Goal: Information Seeking & Learning: Learn about a topic

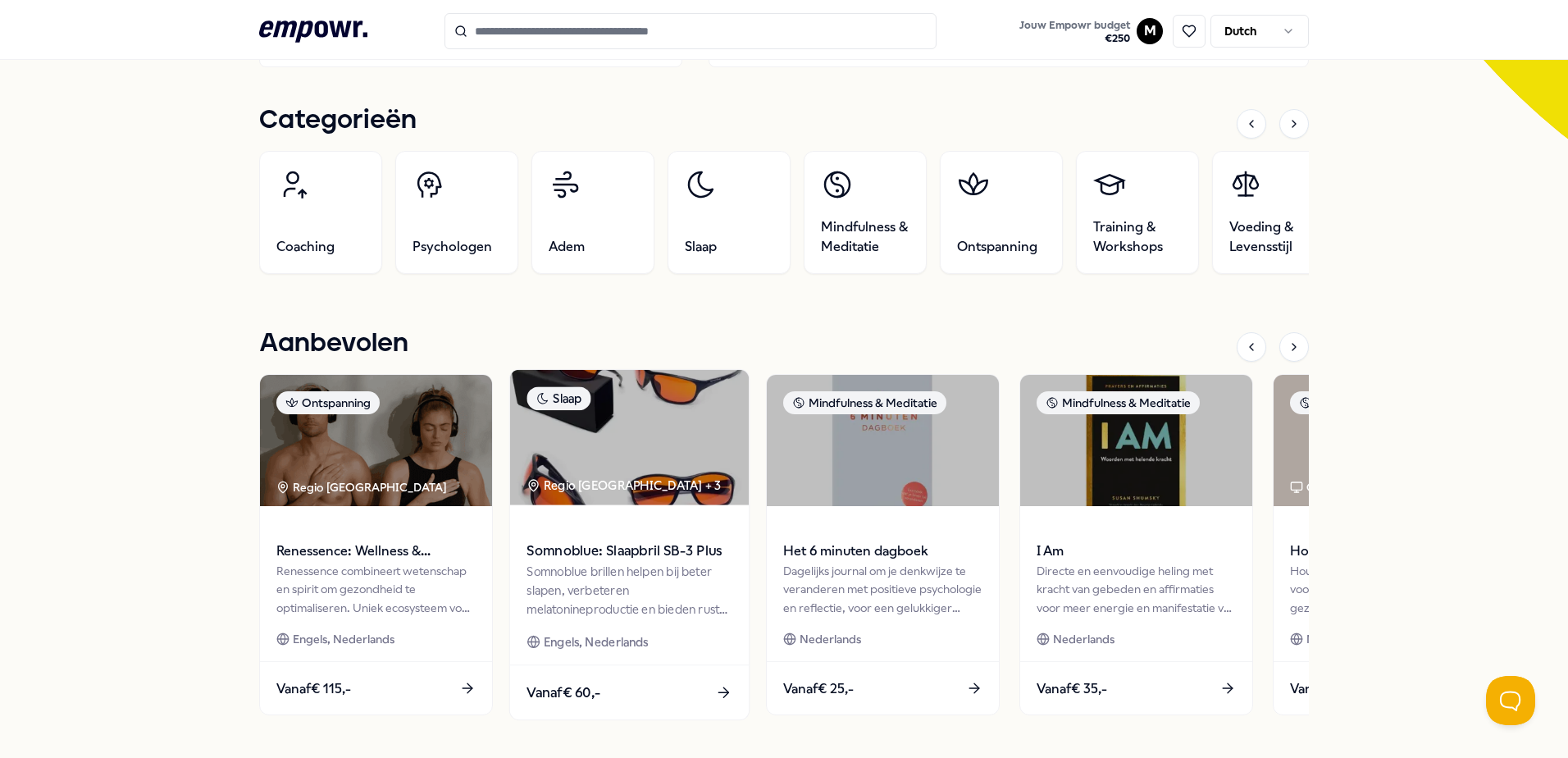
scroll to position [493, 0]
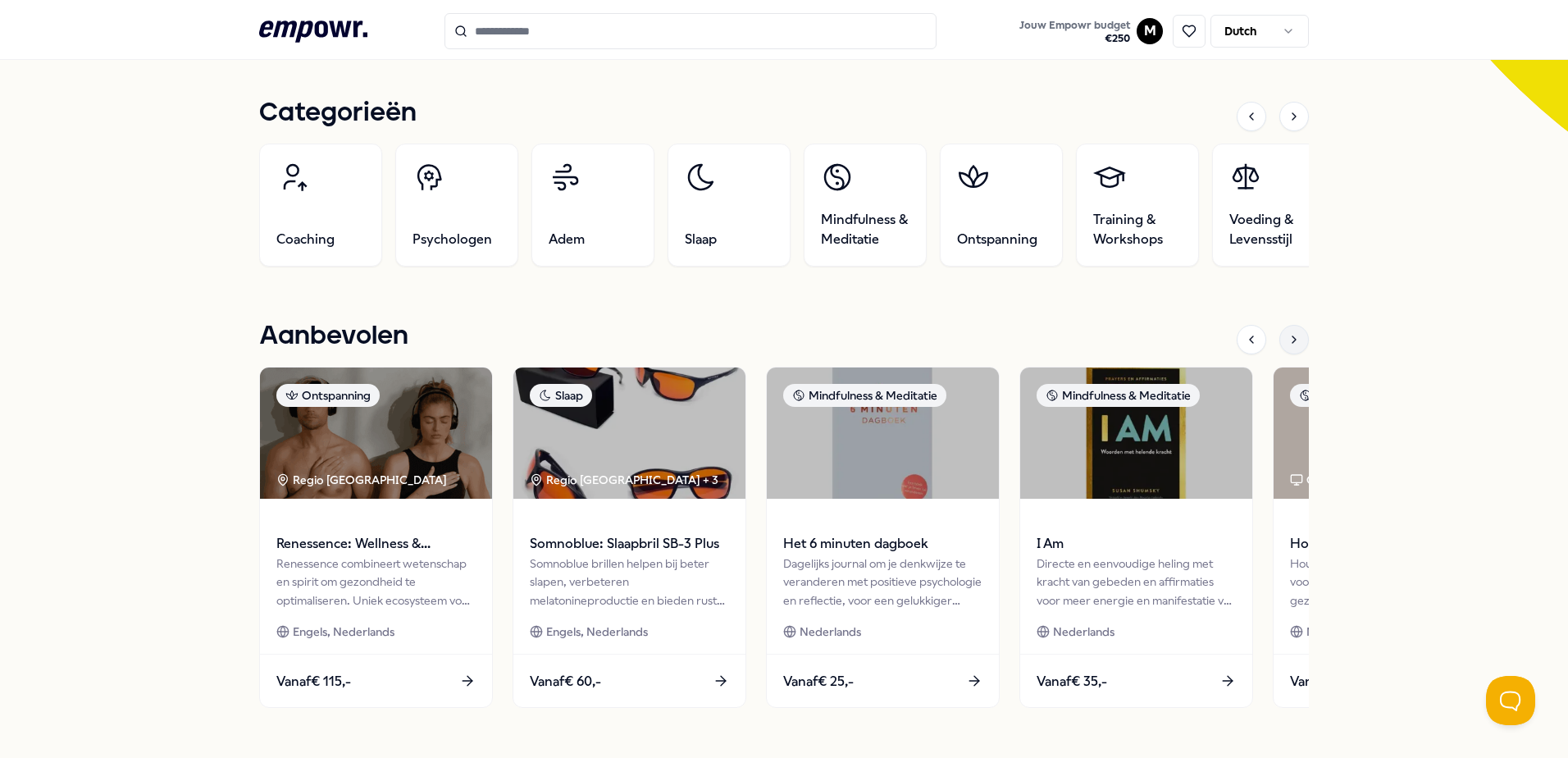
click at [1287, 344] on icon at bounding box center [1294, 339] width 13 height 13
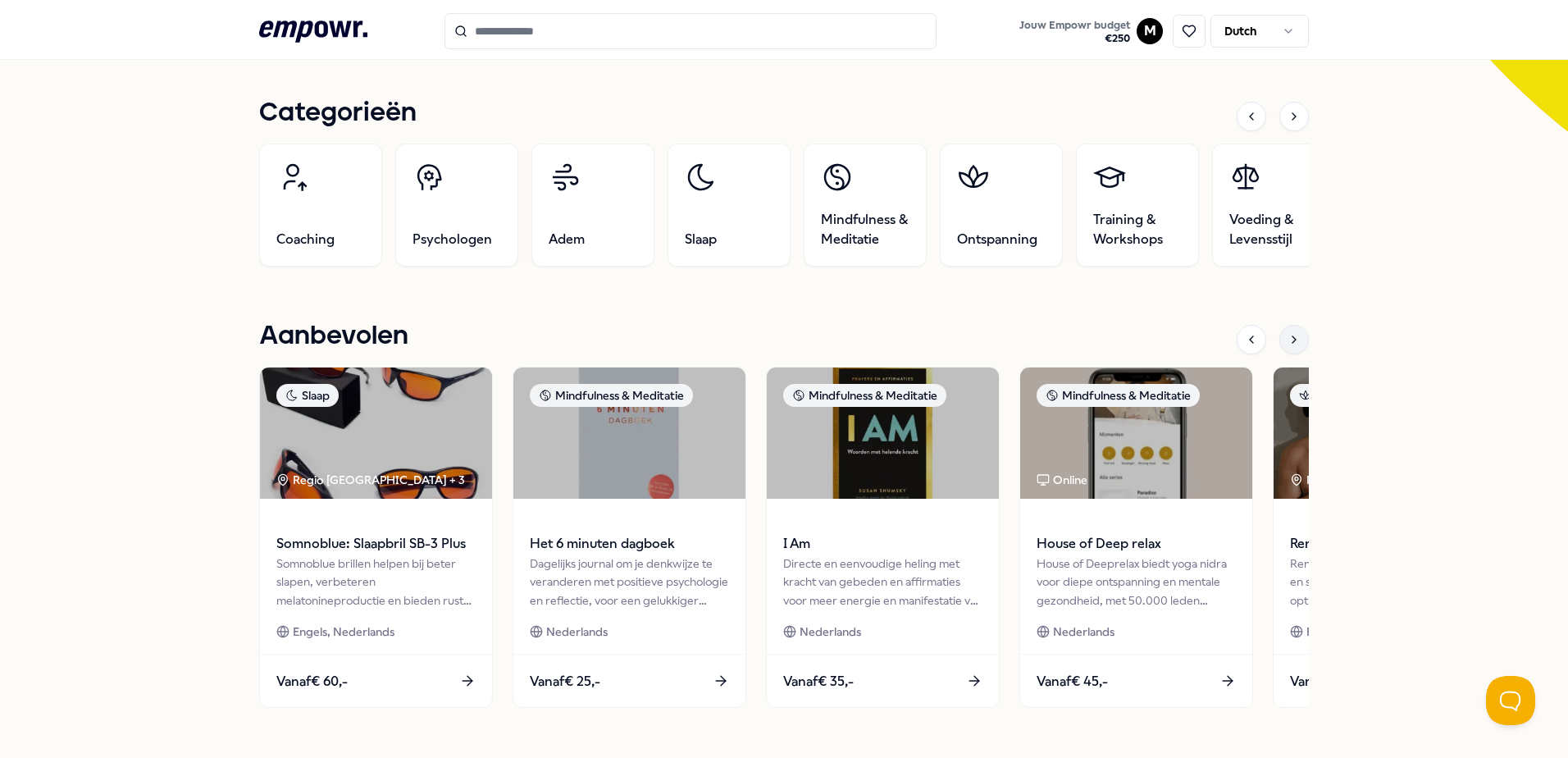
click at [1287, 343] on icon at bounding box center [1294, 339] width 13 height 13
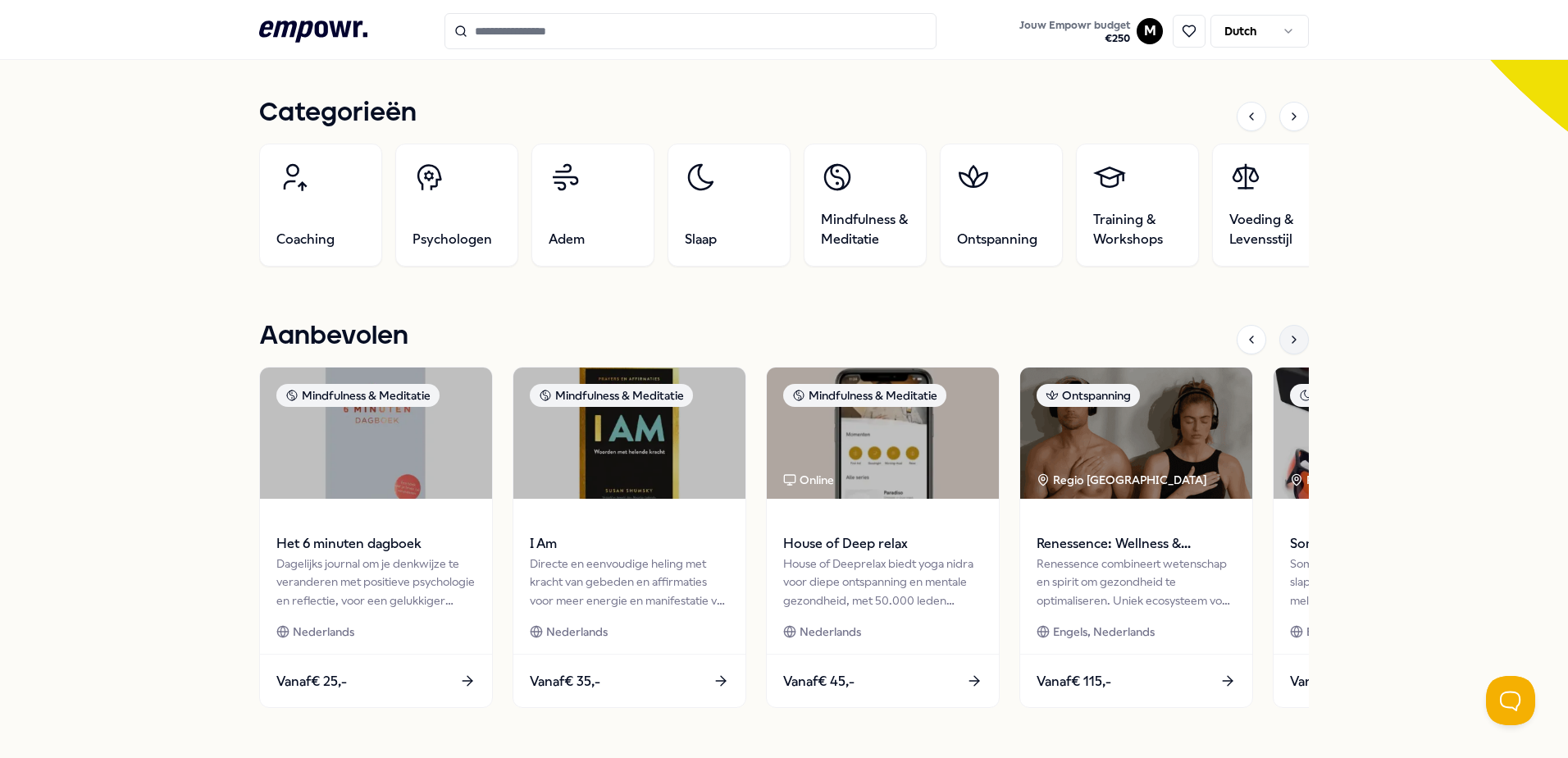
click at [1287, 343] on icon at bounding box center [1294, 339] width 13 height 13
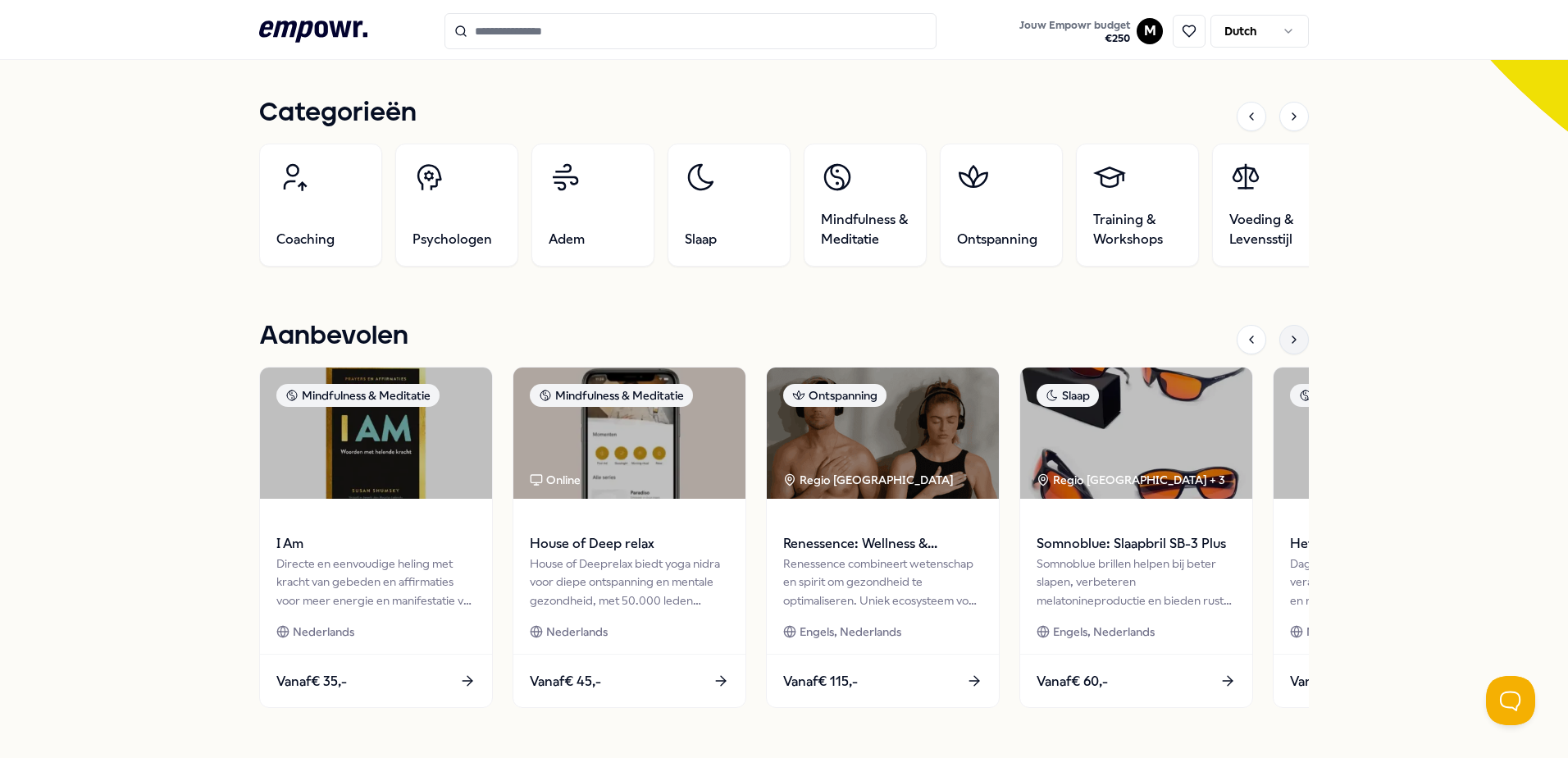
click at [1287, 343] on icon at bounding box center [1294, 339] width 13 height 13
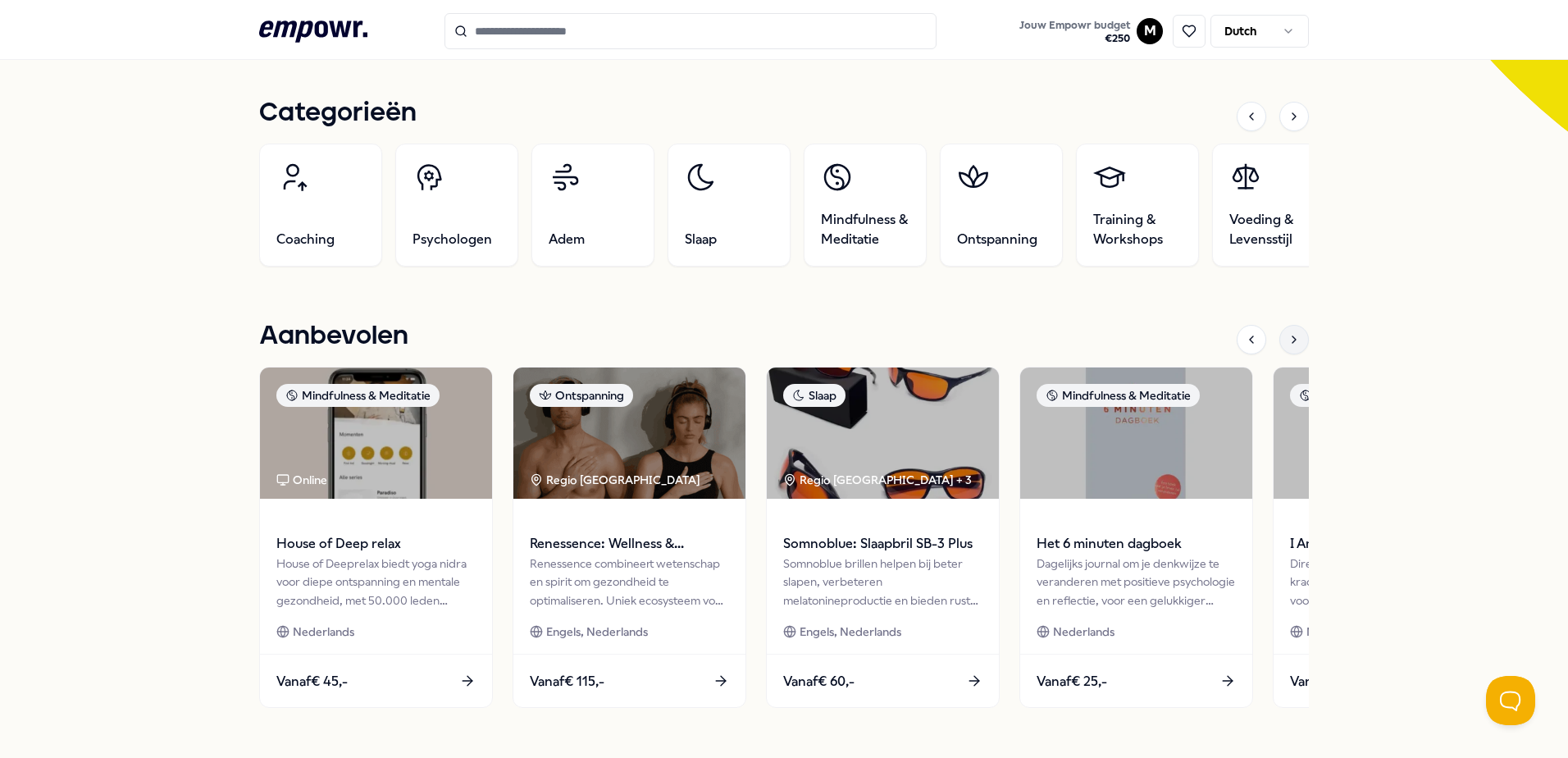
click at [1287, 343] on icon at bounding box center [1294, 339] width 13 height 13
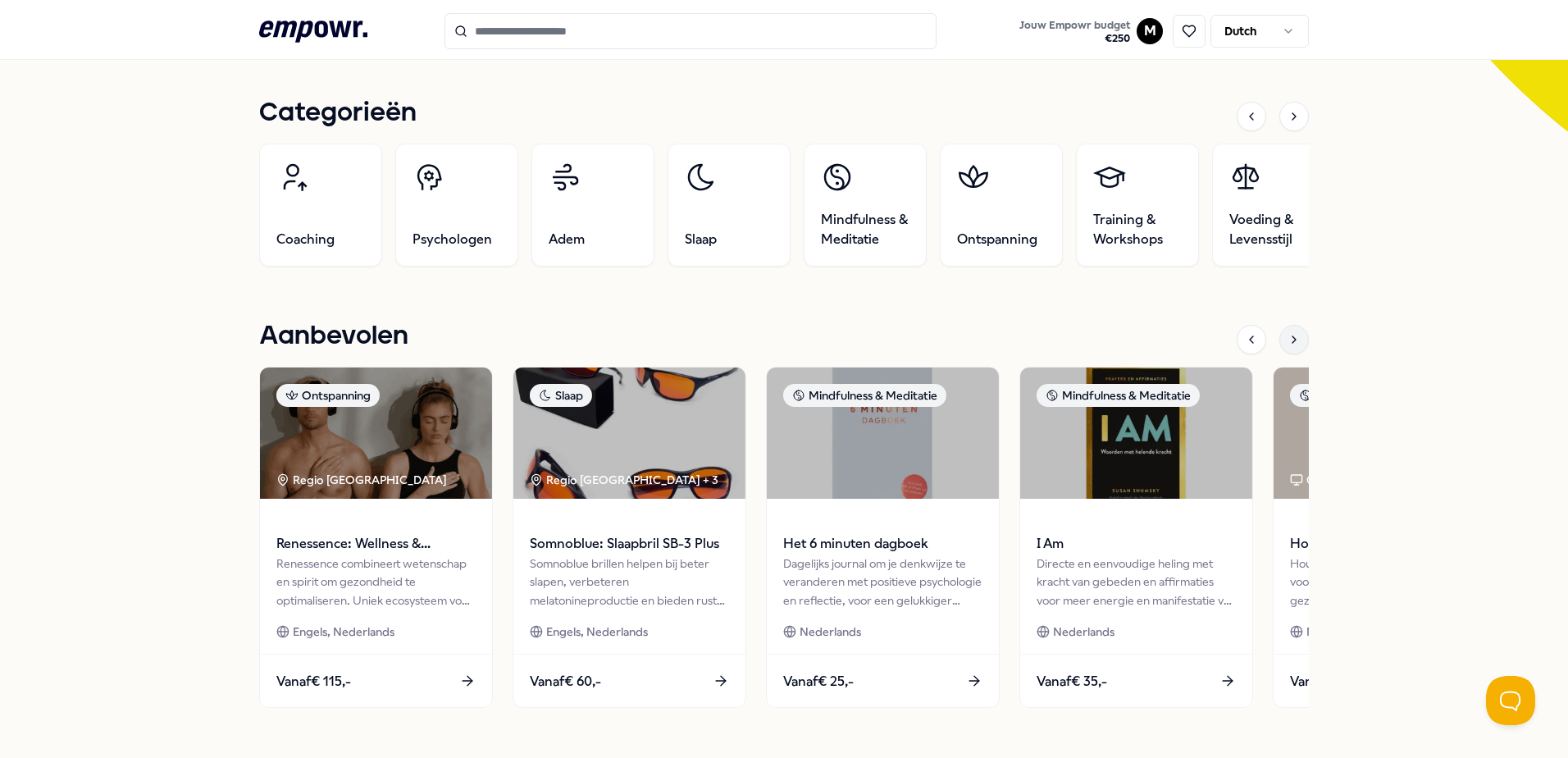
click at [1287, 343] on icon at bounding box center [1294, 339] width 13 height 13
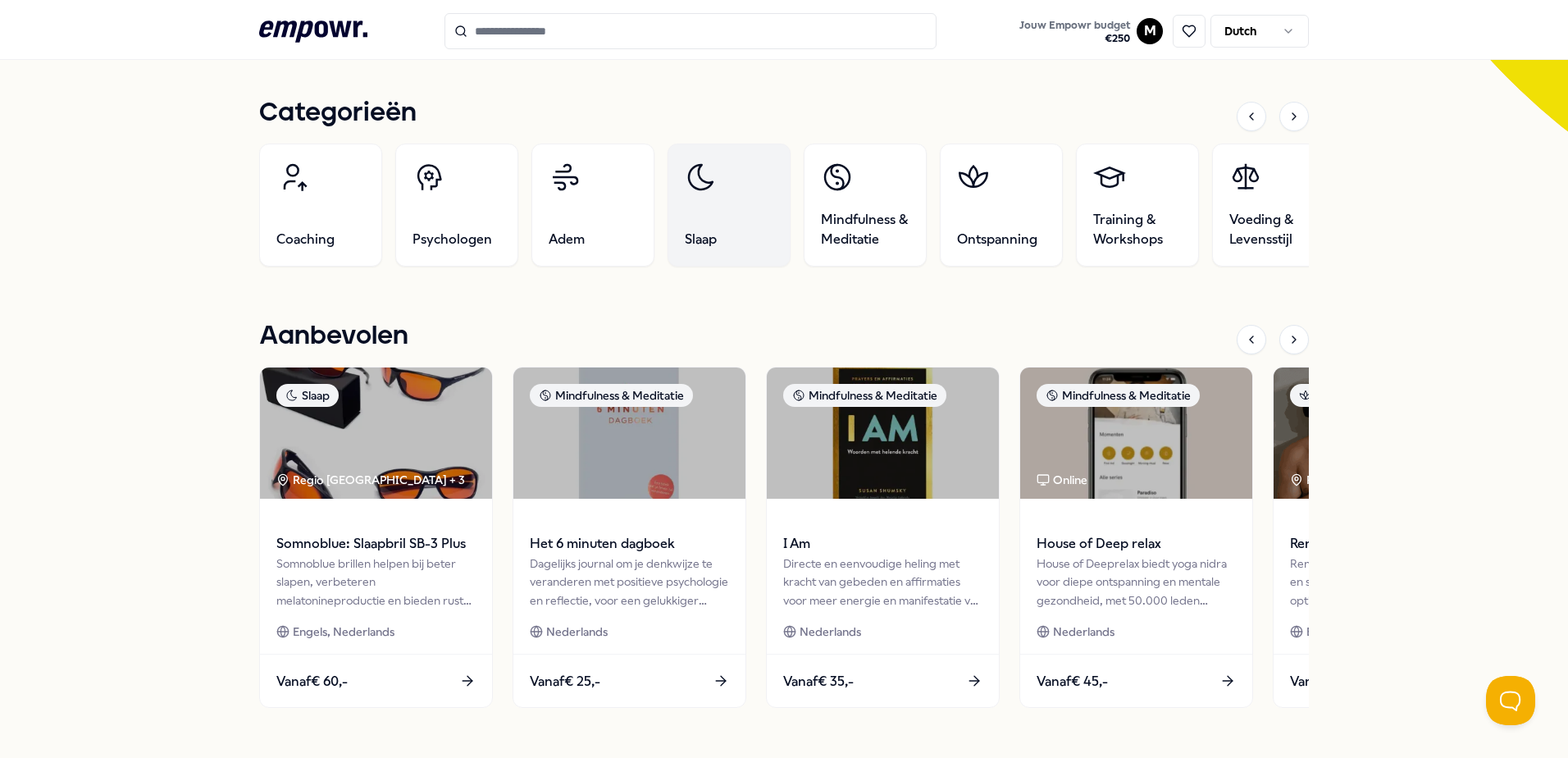
click at [740, 233] on link "Slaap" at bounding box center [729, 205] width 123 height 123
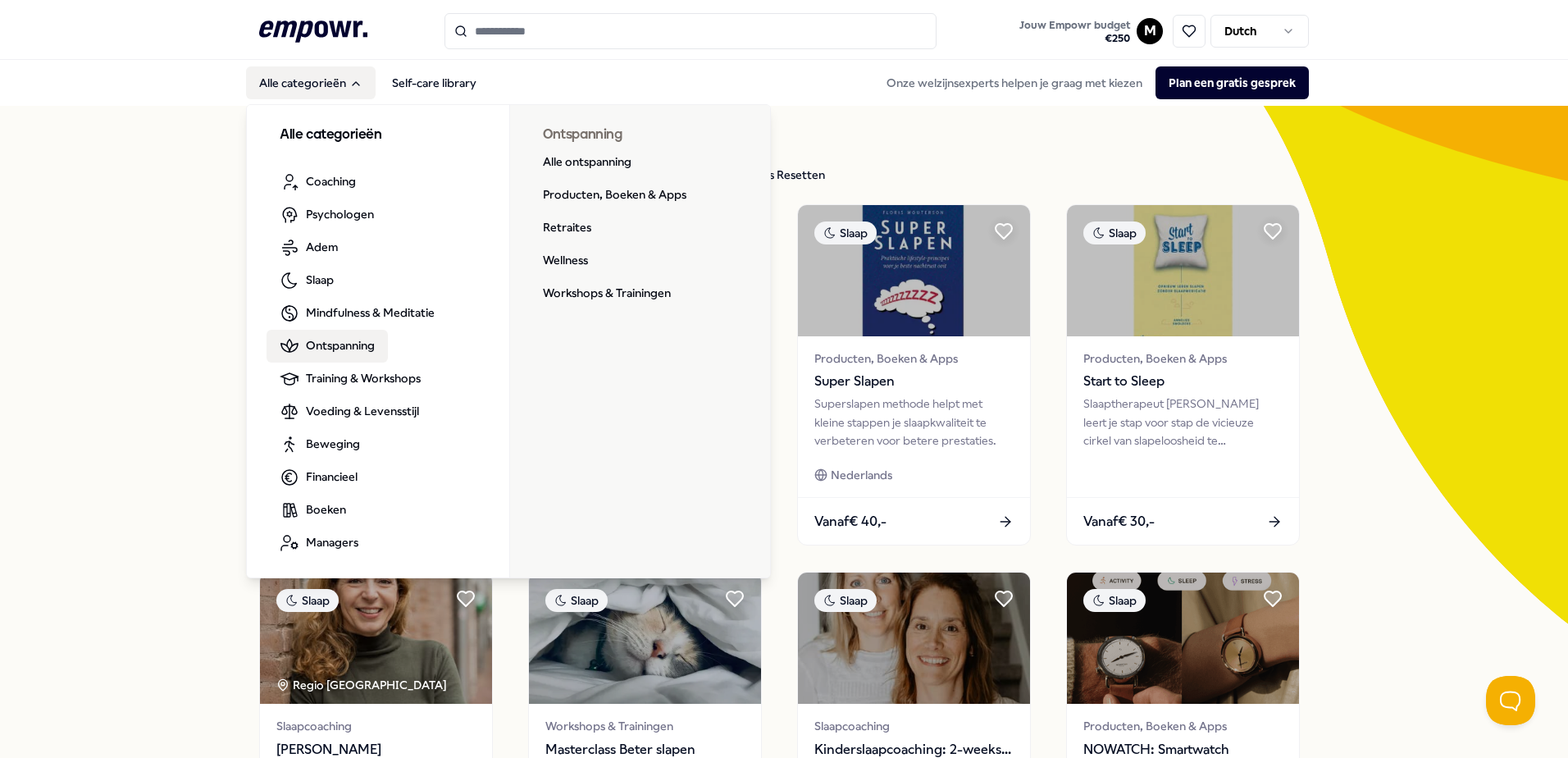
click at [331, 353] on span "Ontspanning" at bounding box center [340, 346] width 69 height 18
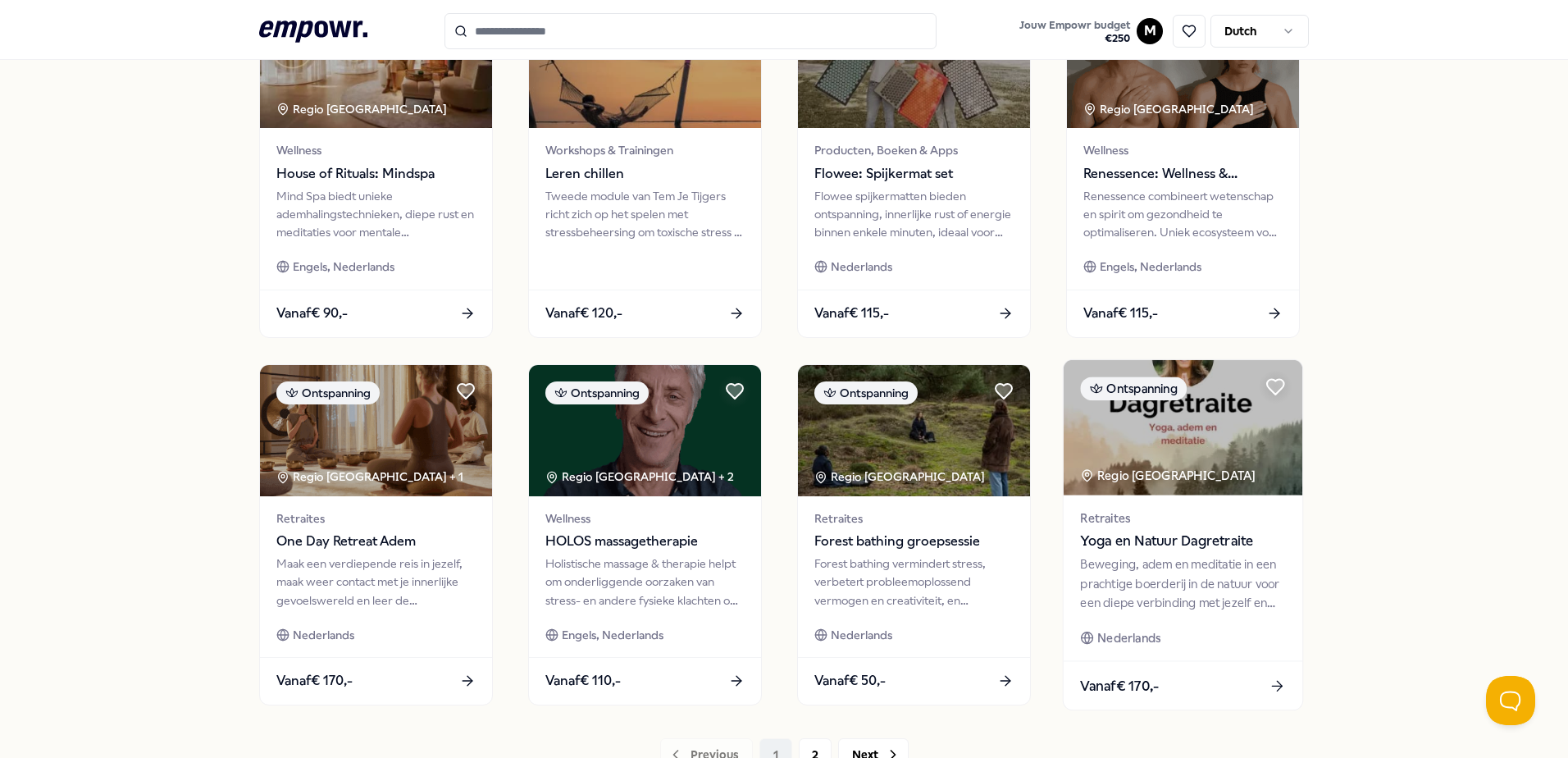
scroll to position [657, 0]
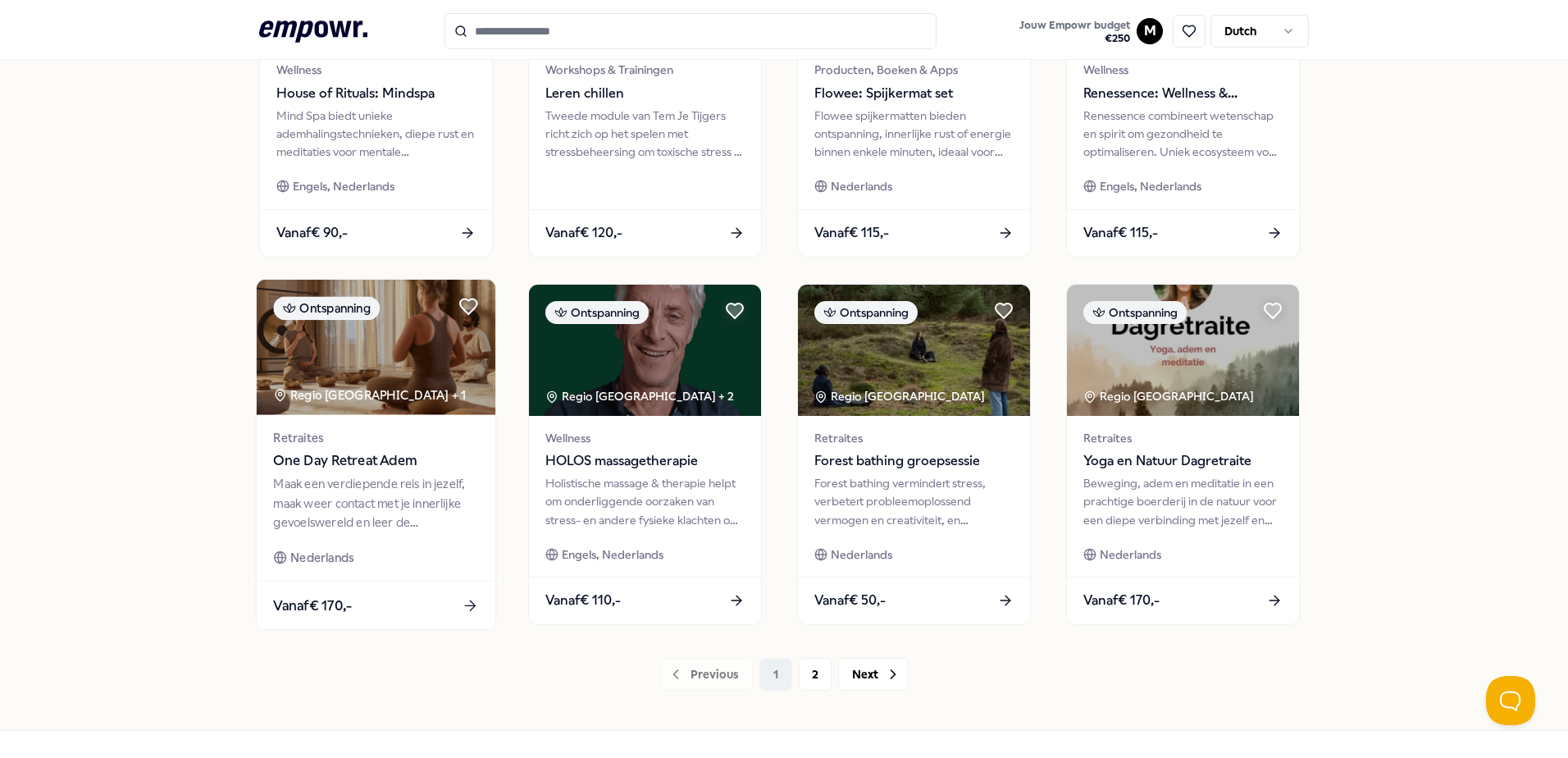
click at [340, 351] on img at bounding box center [376, 347] width 238 height 135
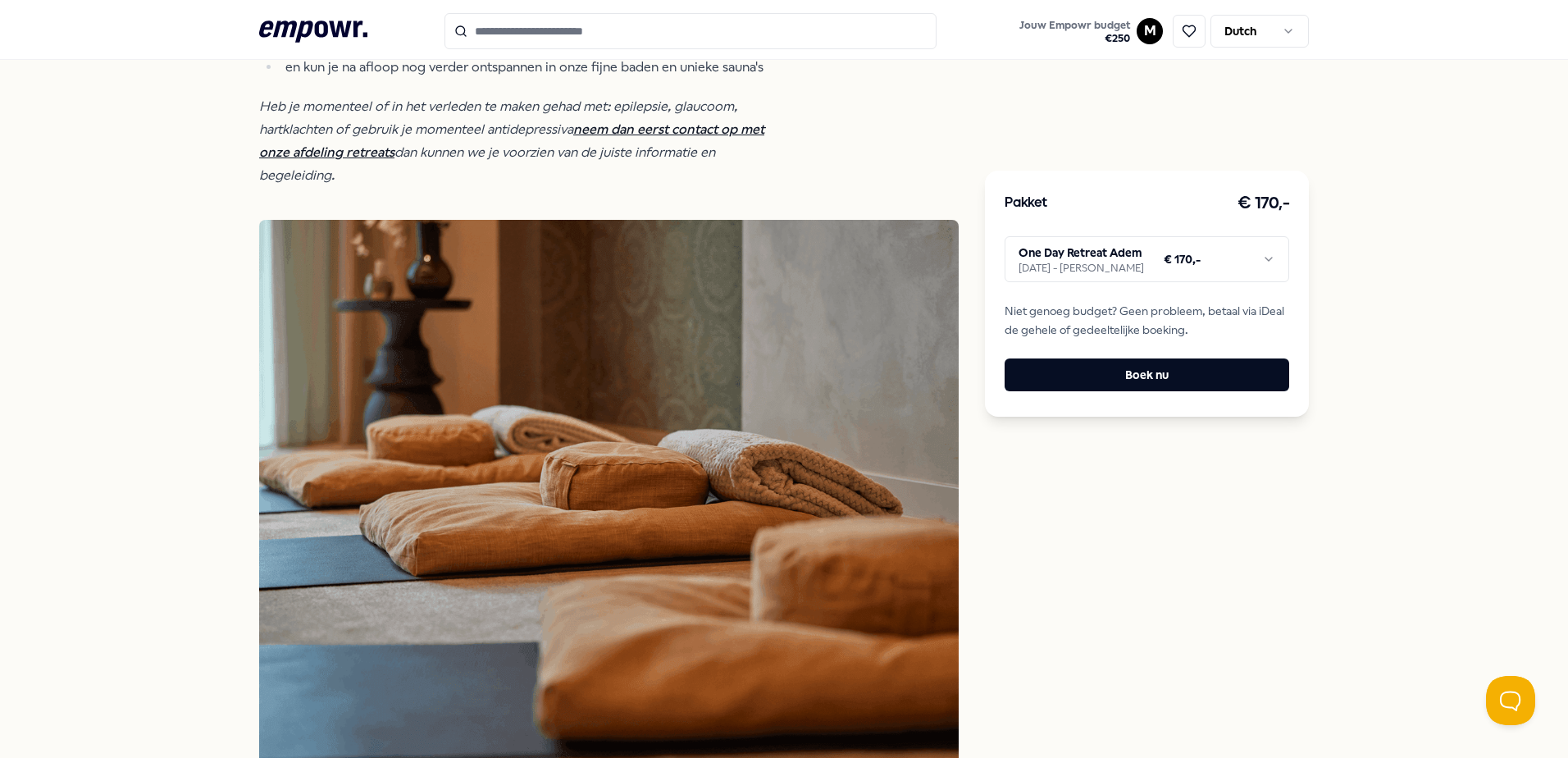
scroll to position [926, 0]
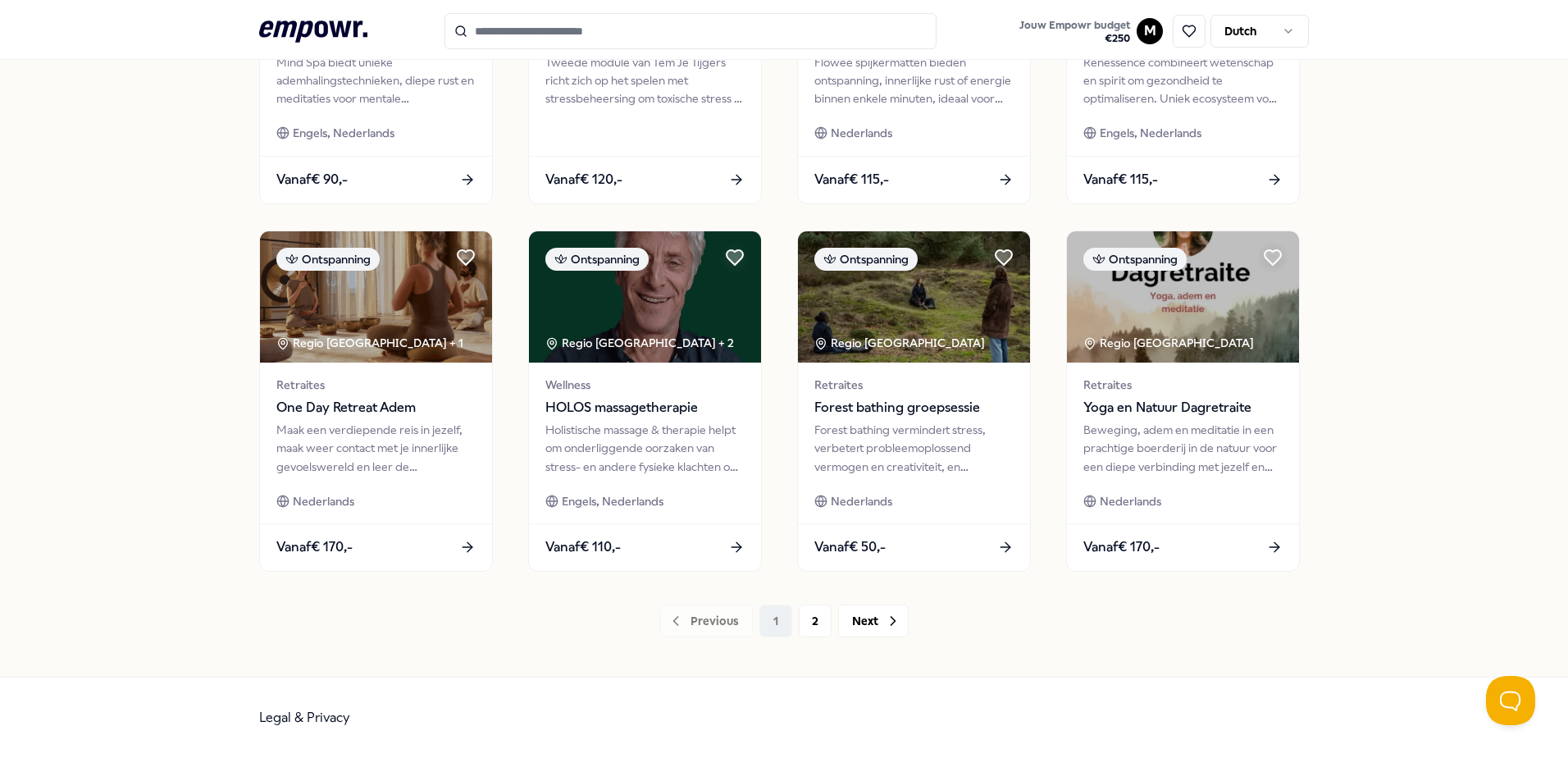
scroll to position [710, 0]
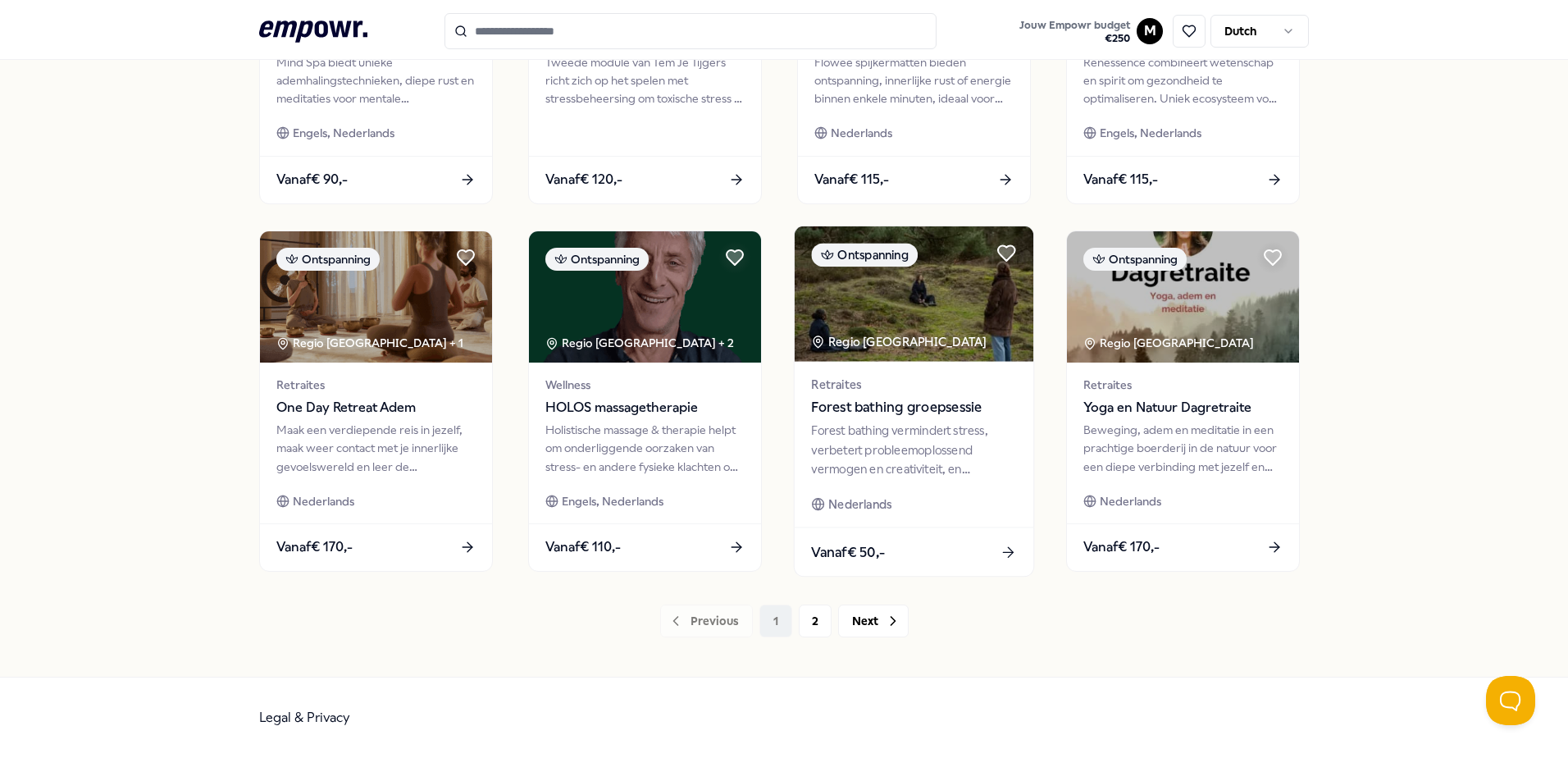
click at [898, 301] on img at bounding box center [914, 294] width 238 height 135
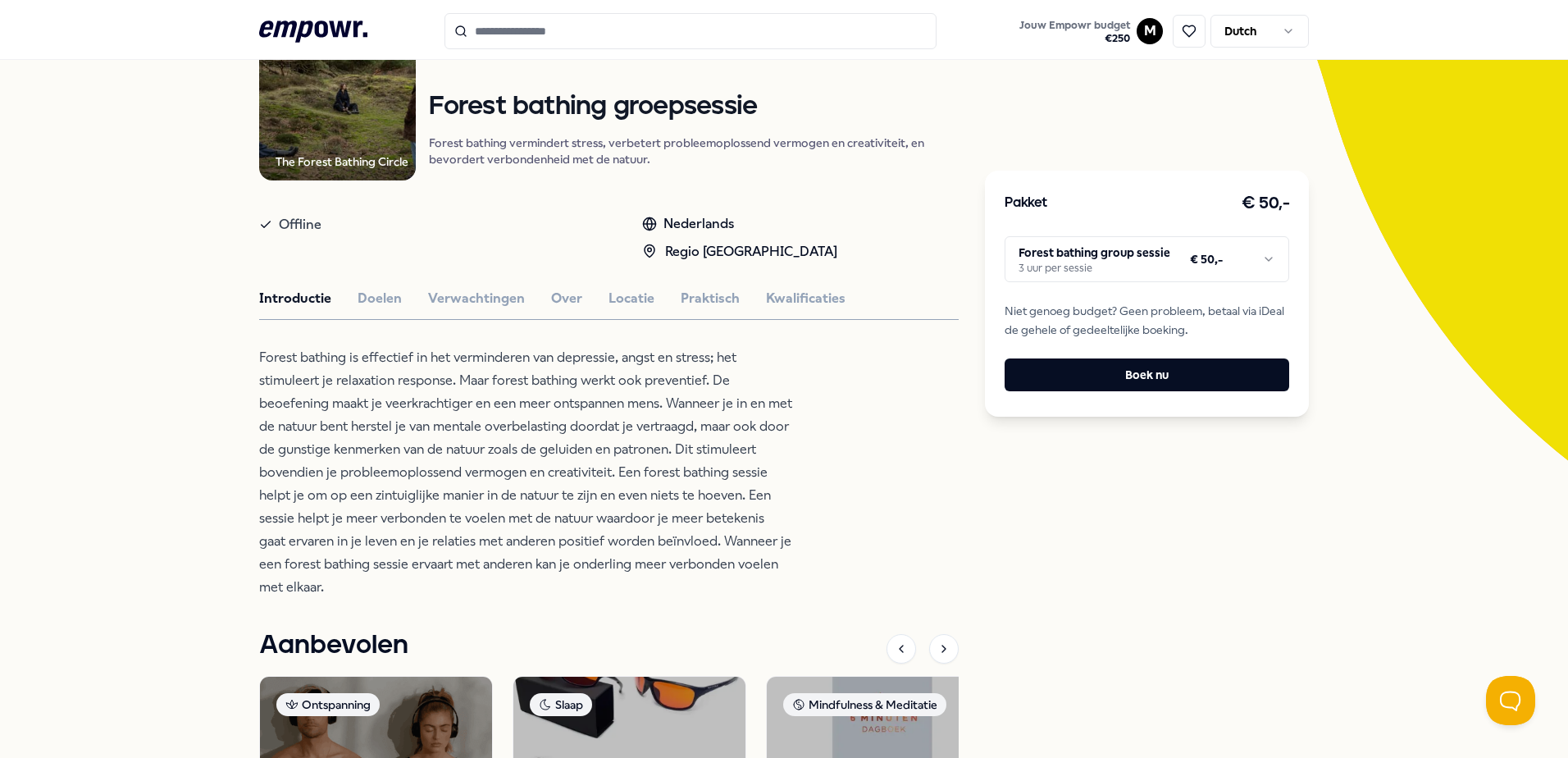
scroll to position [165, 0]
click at [451, 300] on button "Verwachtingen" at bounding box center [477, 297] width 97 height 21
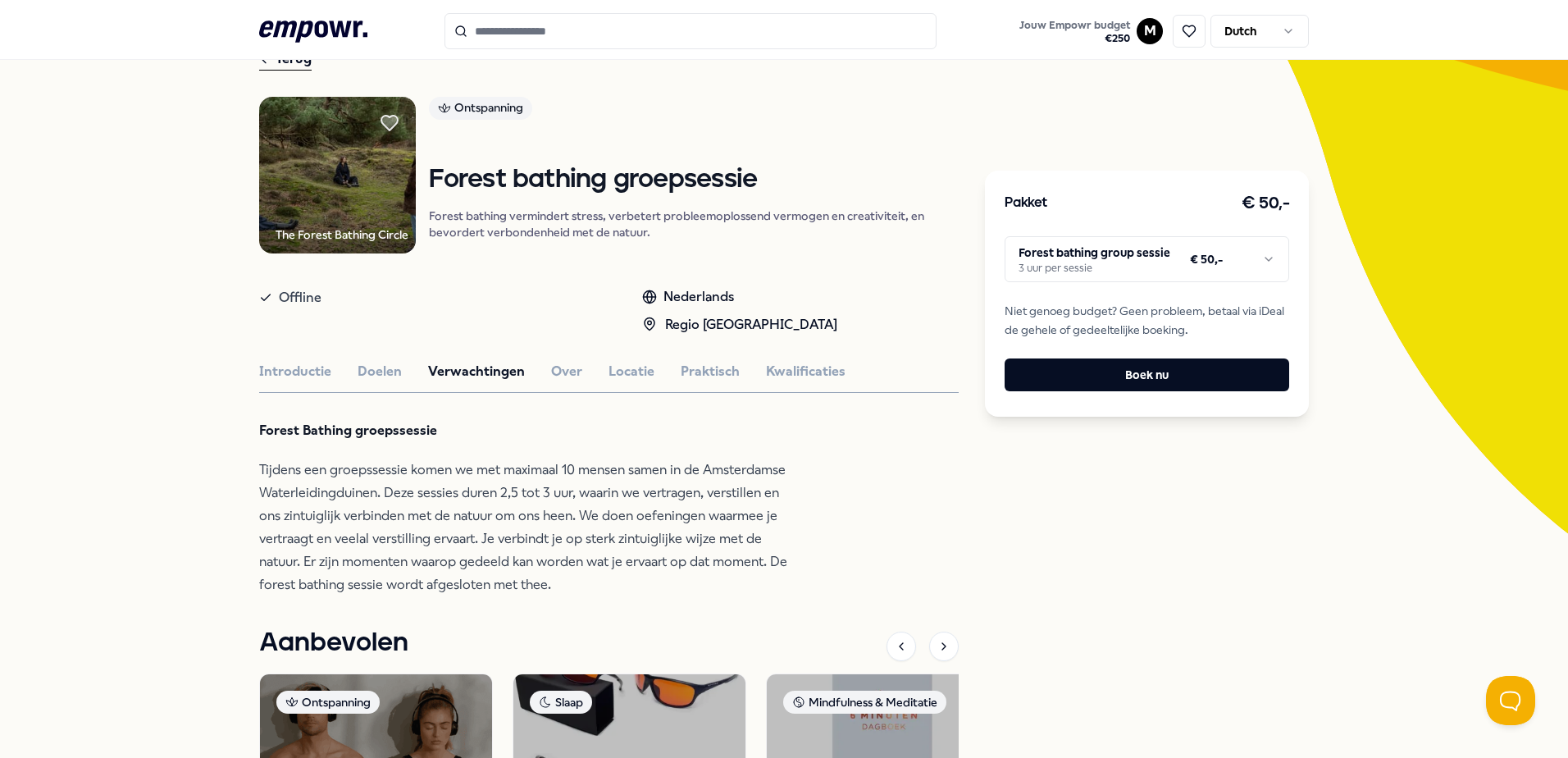
scroll to position [0, 0]
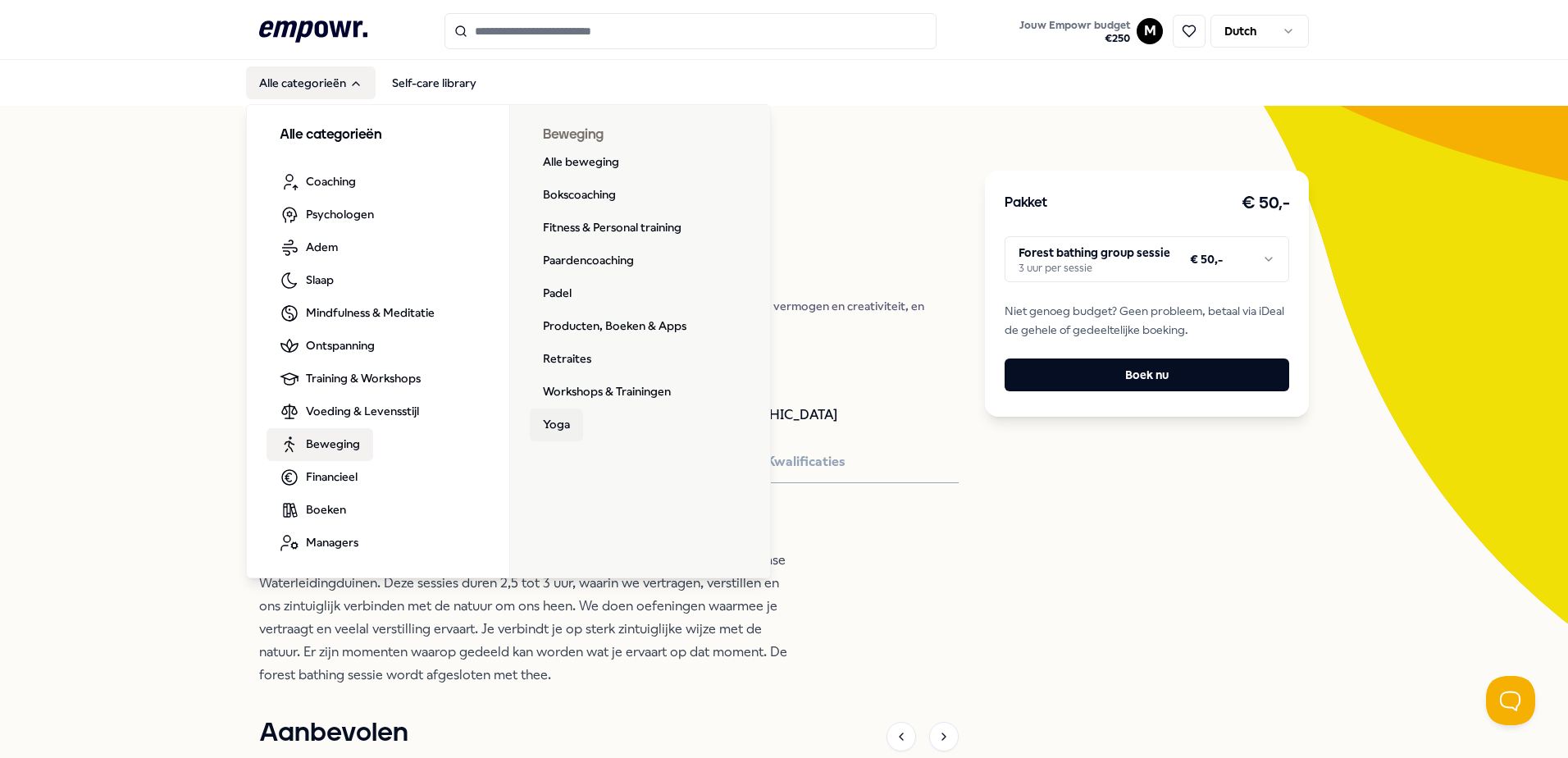
click at [563, 422] on link "Yoga" at bounding box center [556, 425] width 53 height 33
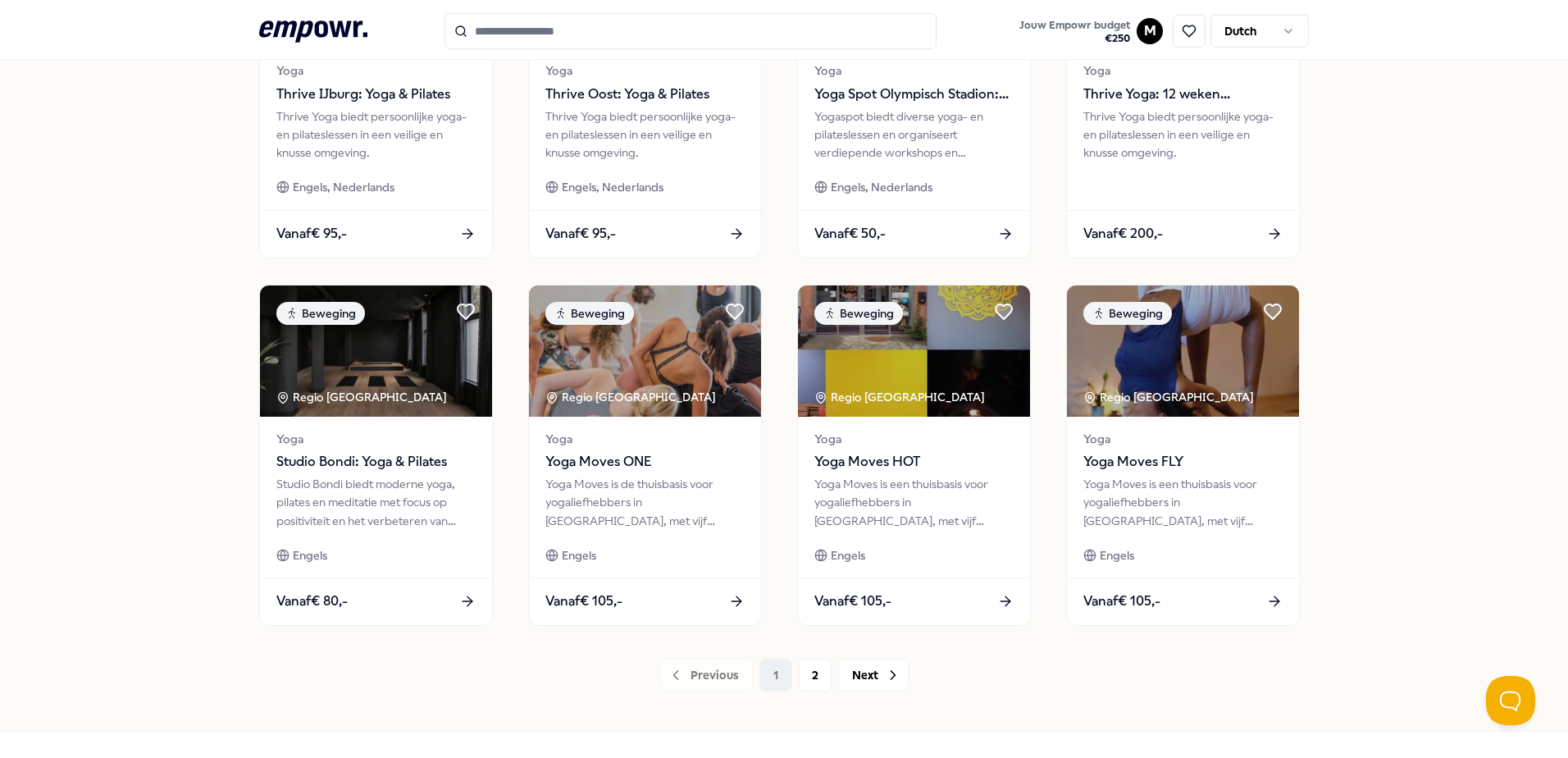
scroll to position [657, 0]
click at [872, 673] on button "Next" at bounding box center [873, 675] width 70 height 33
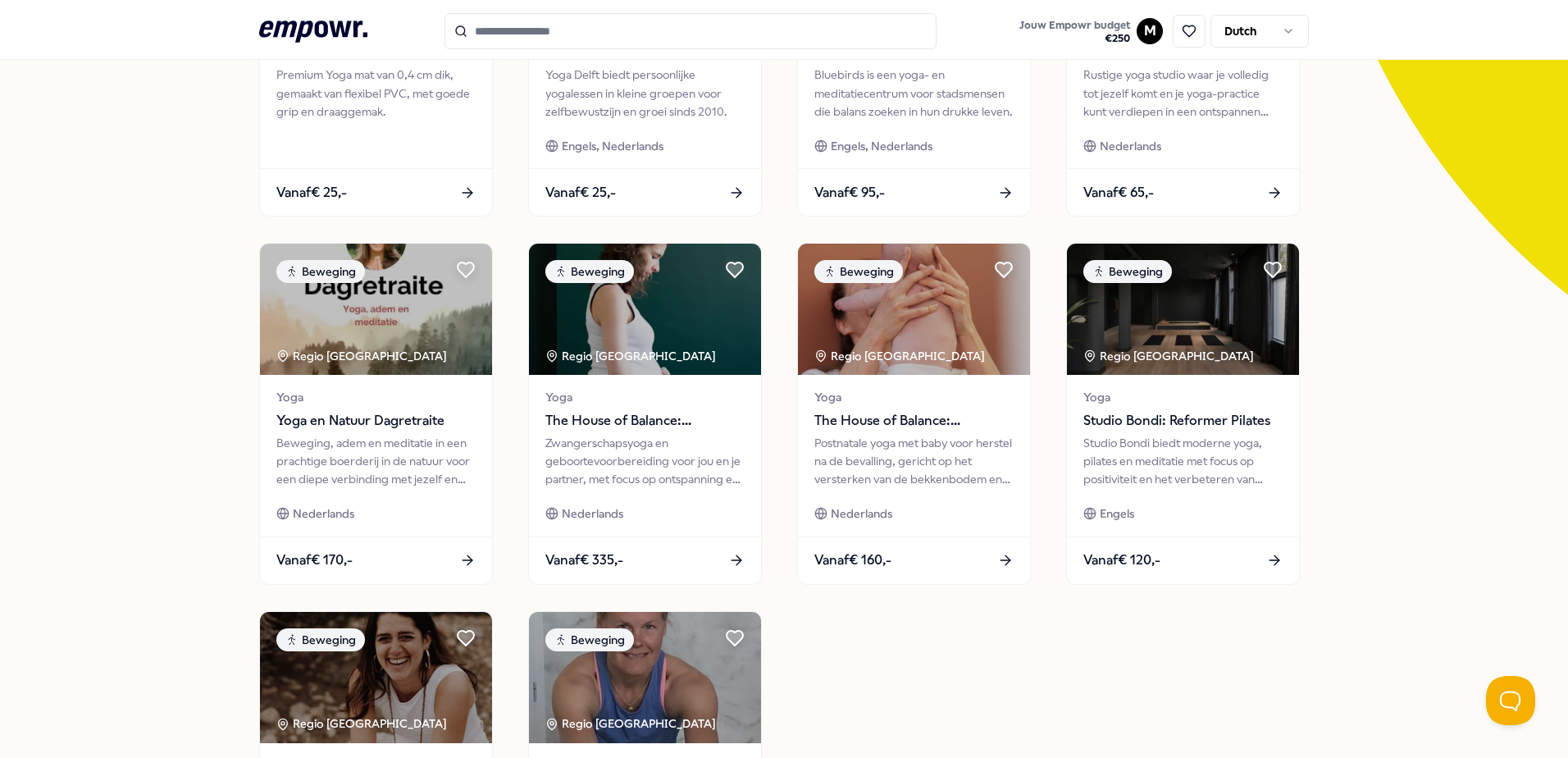
scroll to position [710, 0]
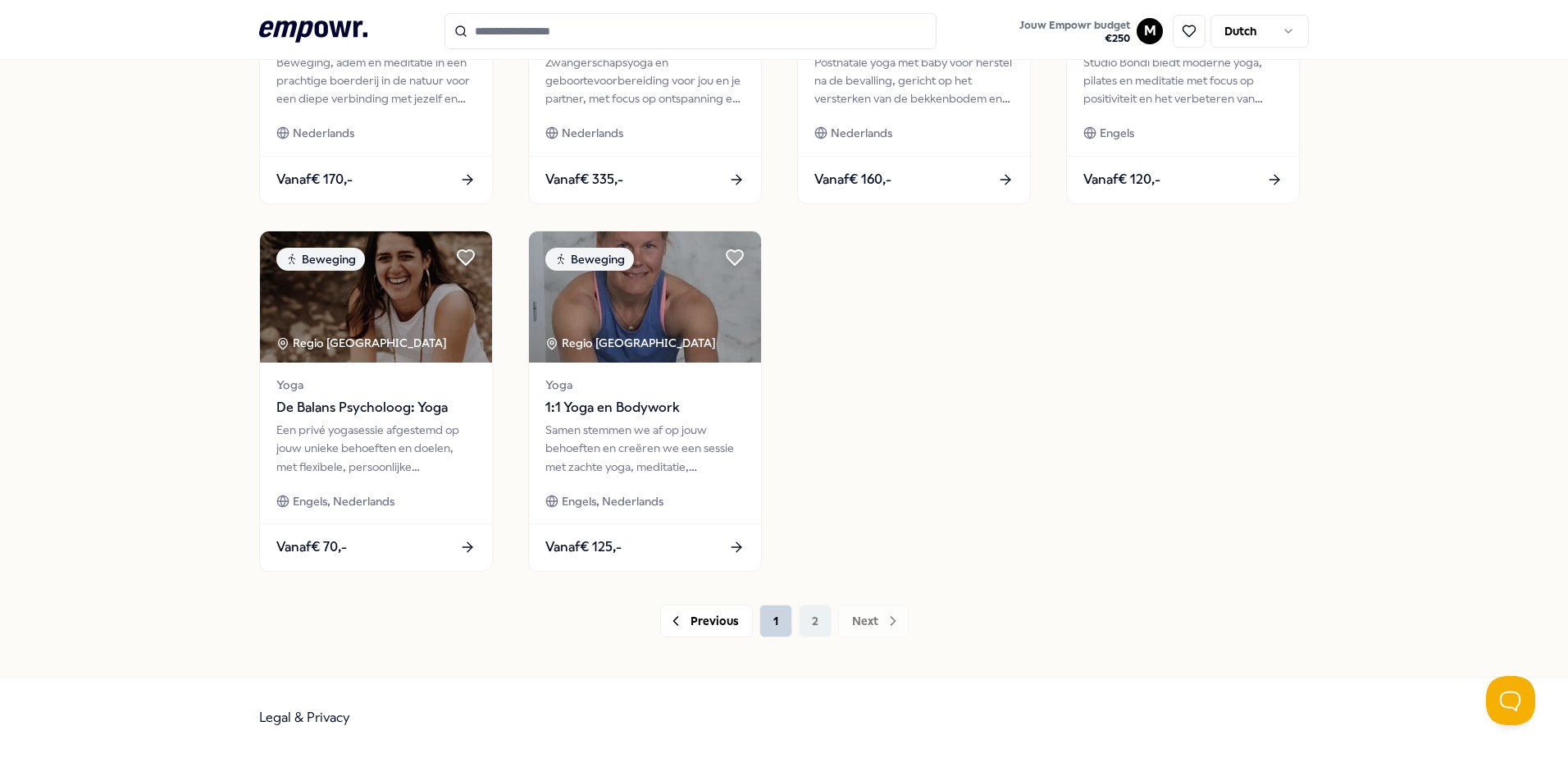
click at [775, 631] on button "1" at bounding box center [776, 622] width 33 height 33
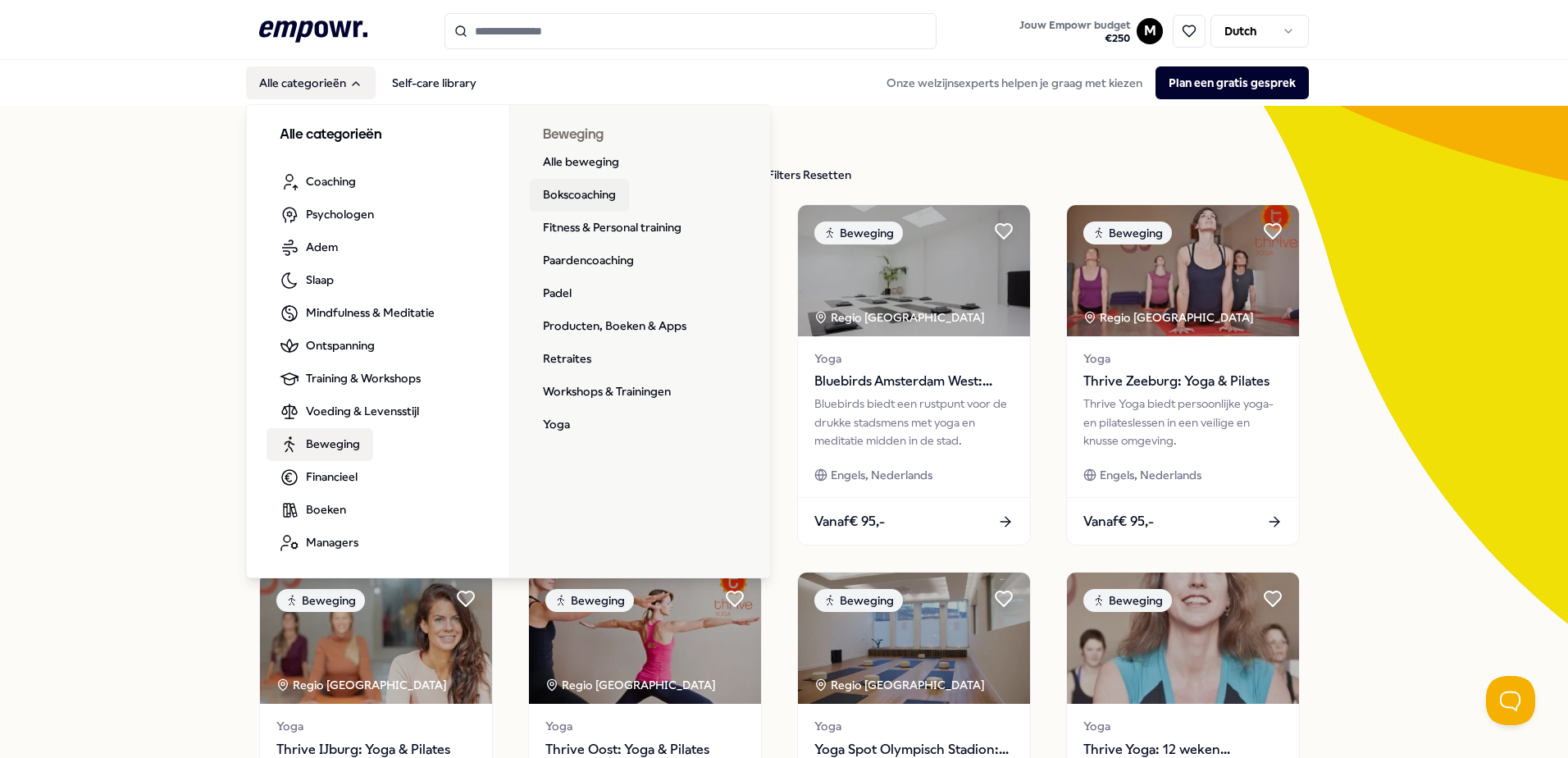
click at [580, 198] on link "Bokscoaching" at bounding box center [579, 196] width 100 height 33
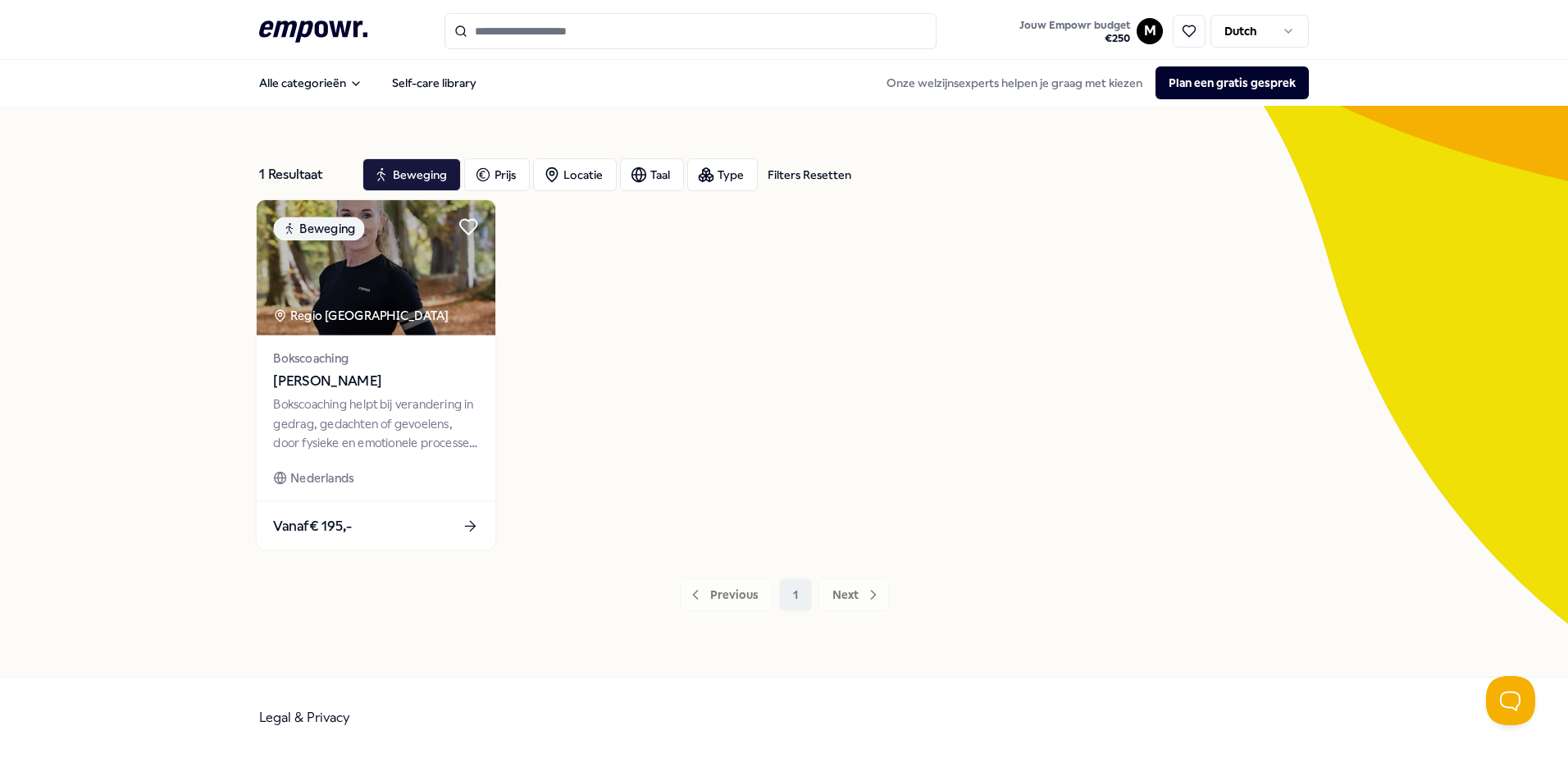
click at [404, 396] on div "Bokscoaching helpt bij verandering in gedrag, gedachten of gevoelens, door fysi…" at bounding box center [376, 424] width 205 height 57
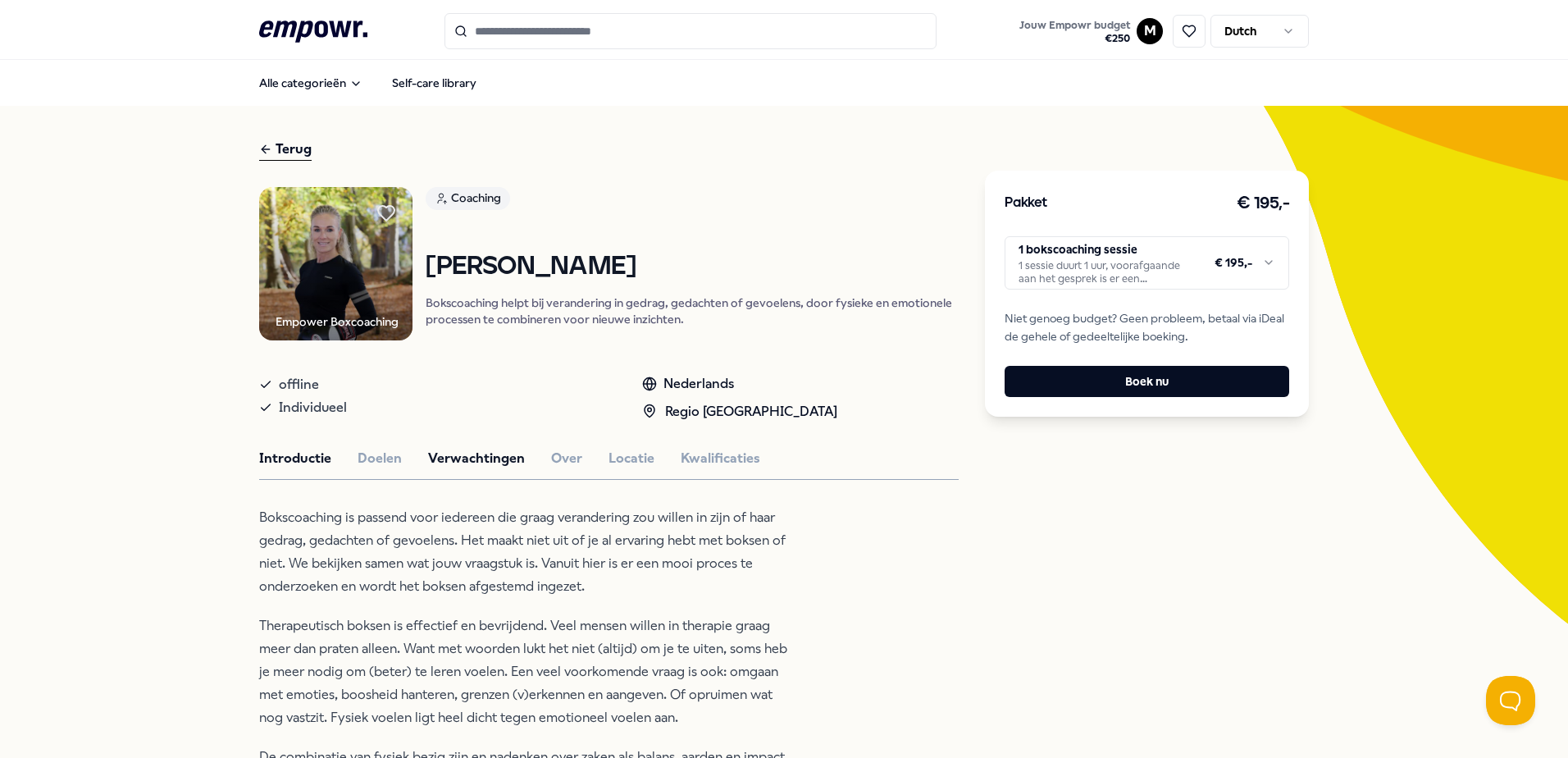
click at [471, 457] on button "Verwachtingen" at bounding box center [477, 458] width 97 height 21
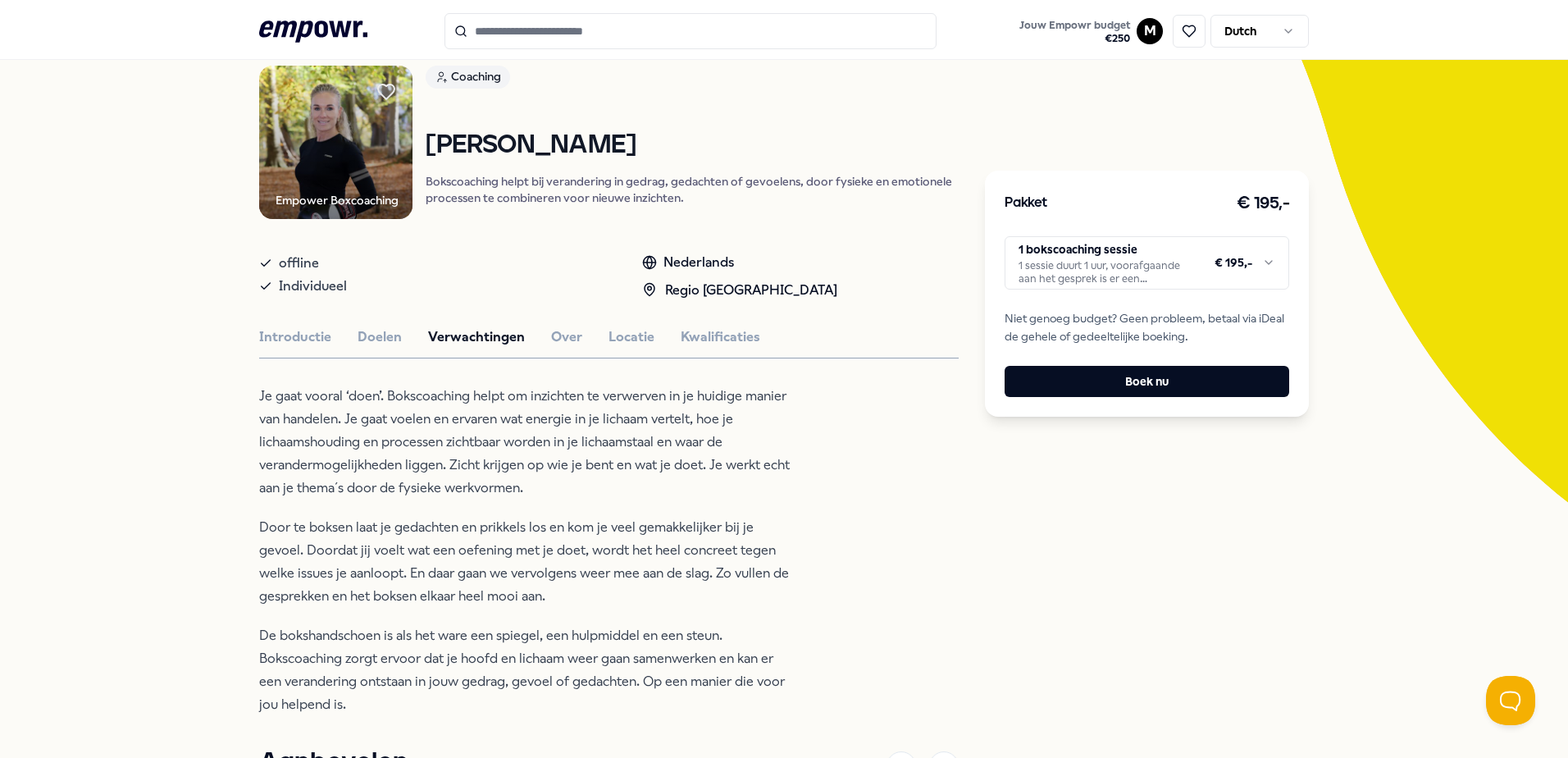
scroll to position [82, 0]
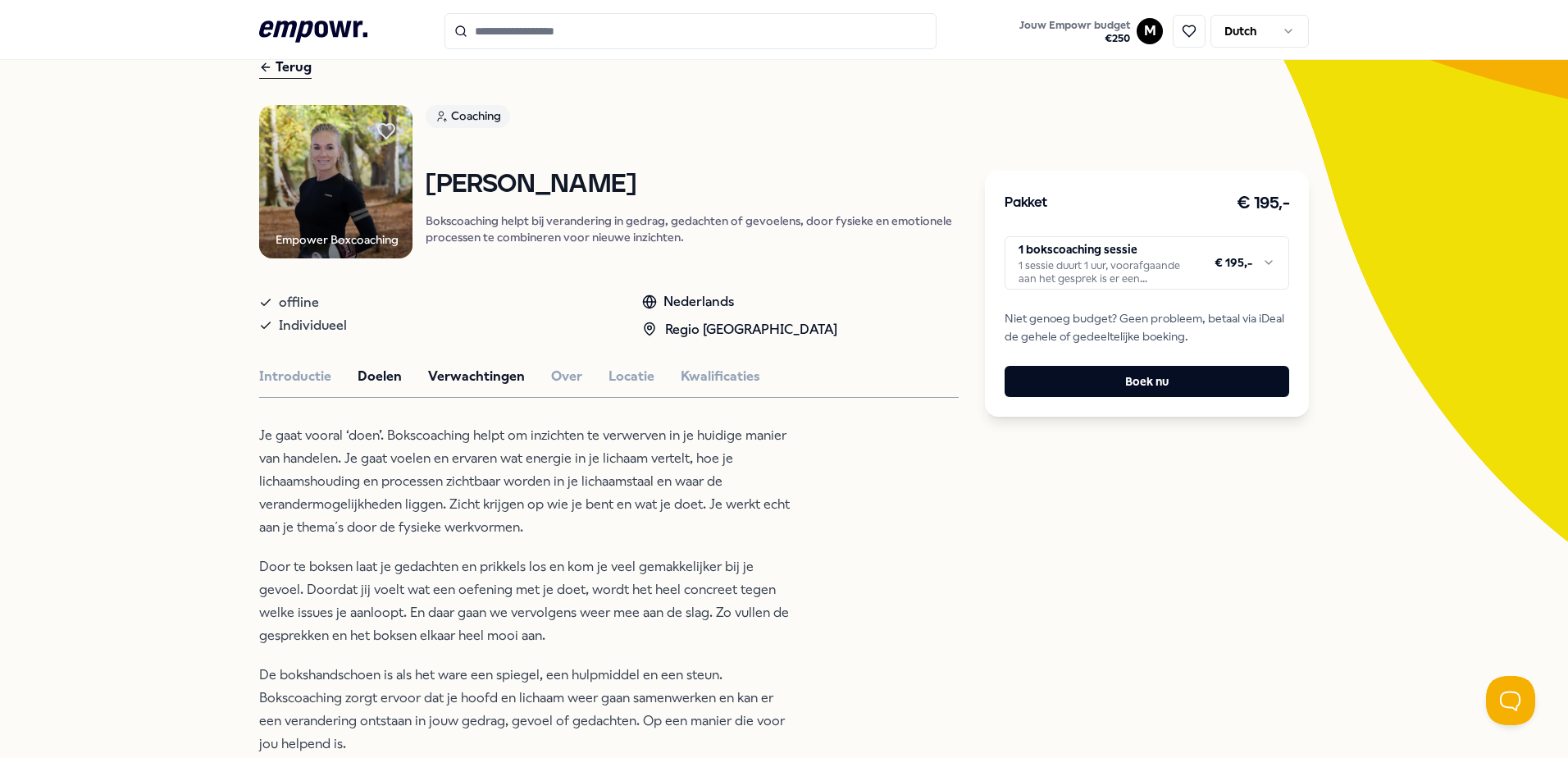
click at [379, 380] on button "Doelen" at bounding box center [379, 376] width 44 height 21
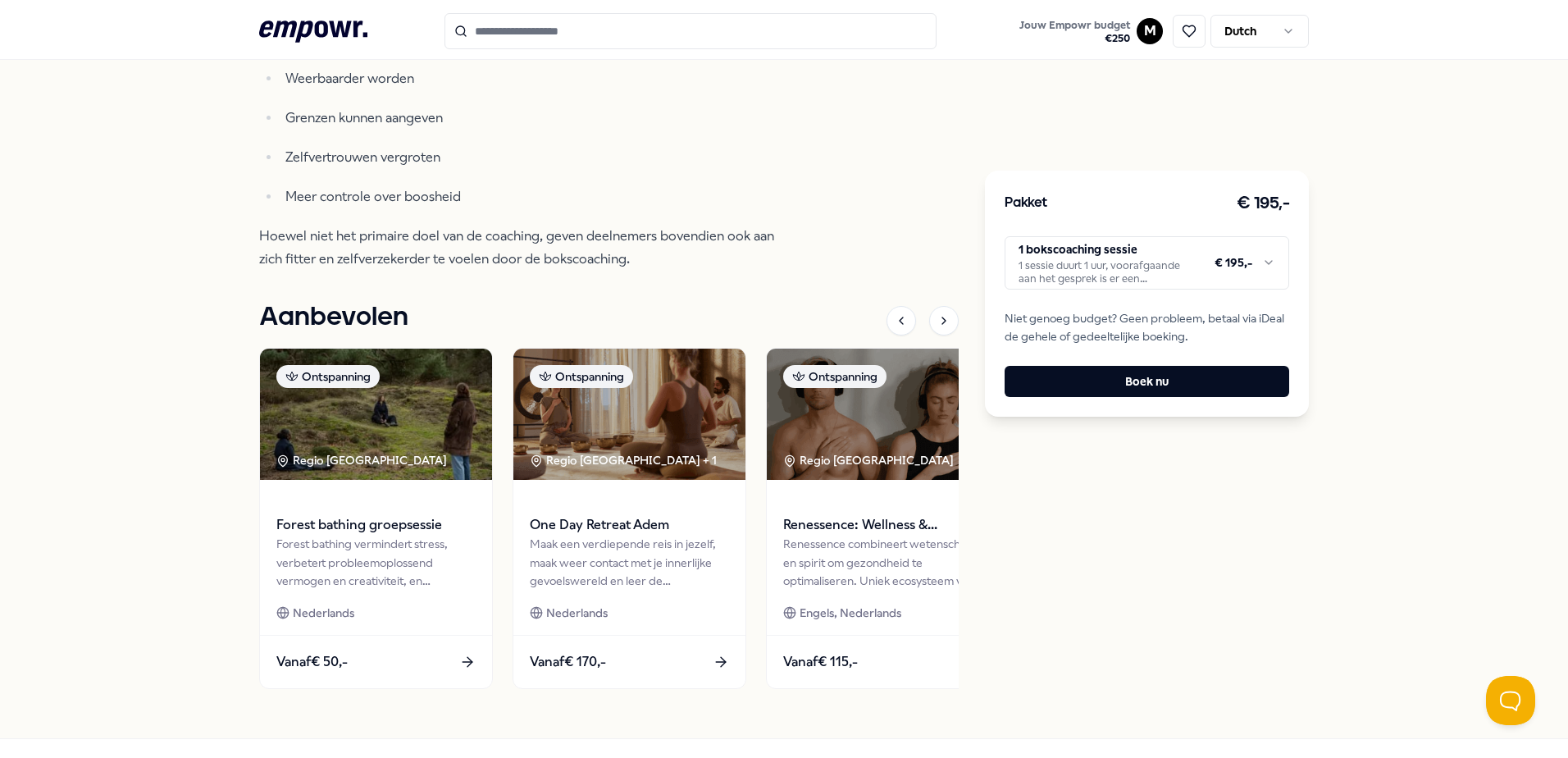
scroll to position [697, 0]
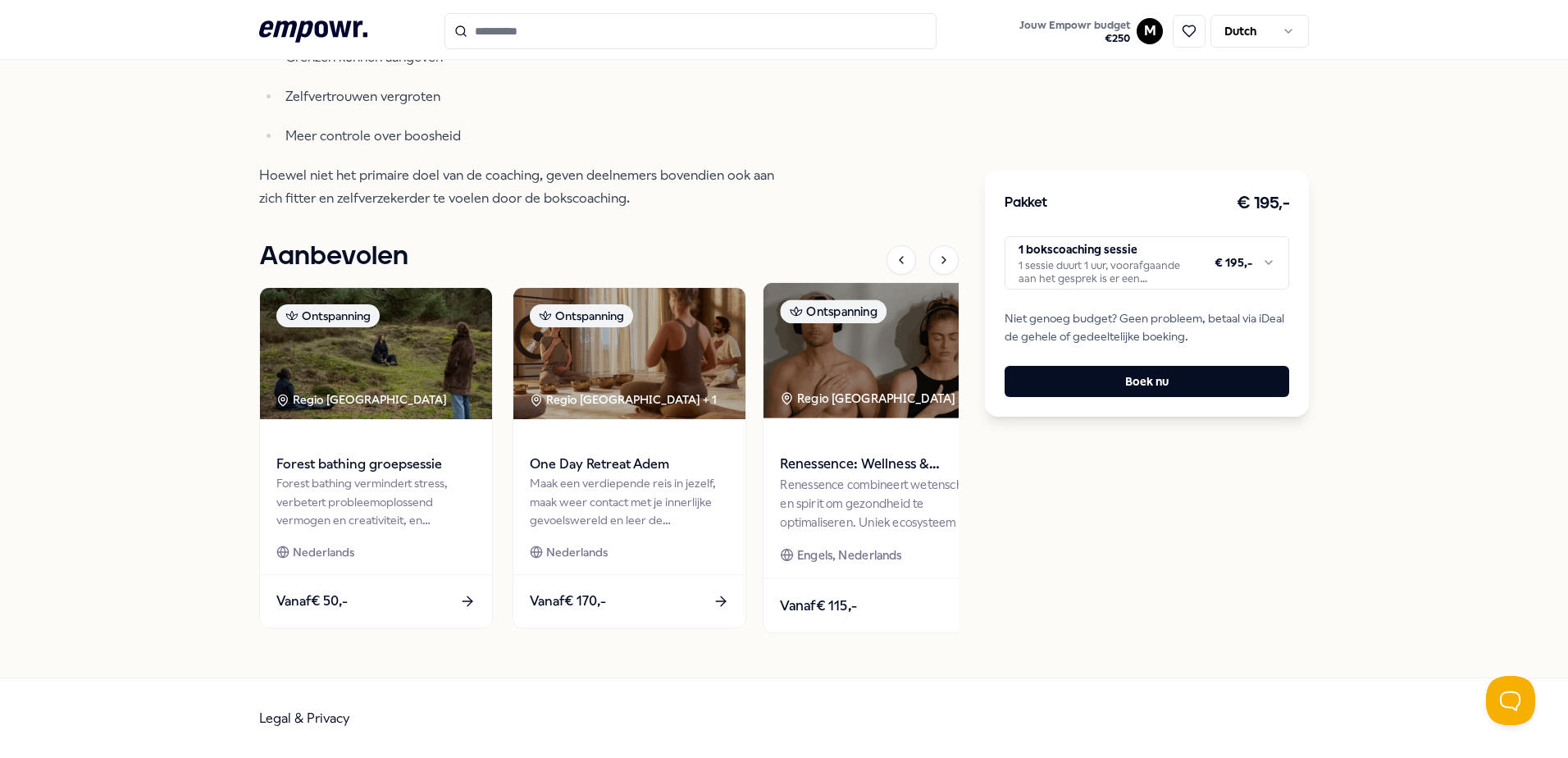
click at [874, 364] on img at bounding box center [883, 350] width 238 height 135
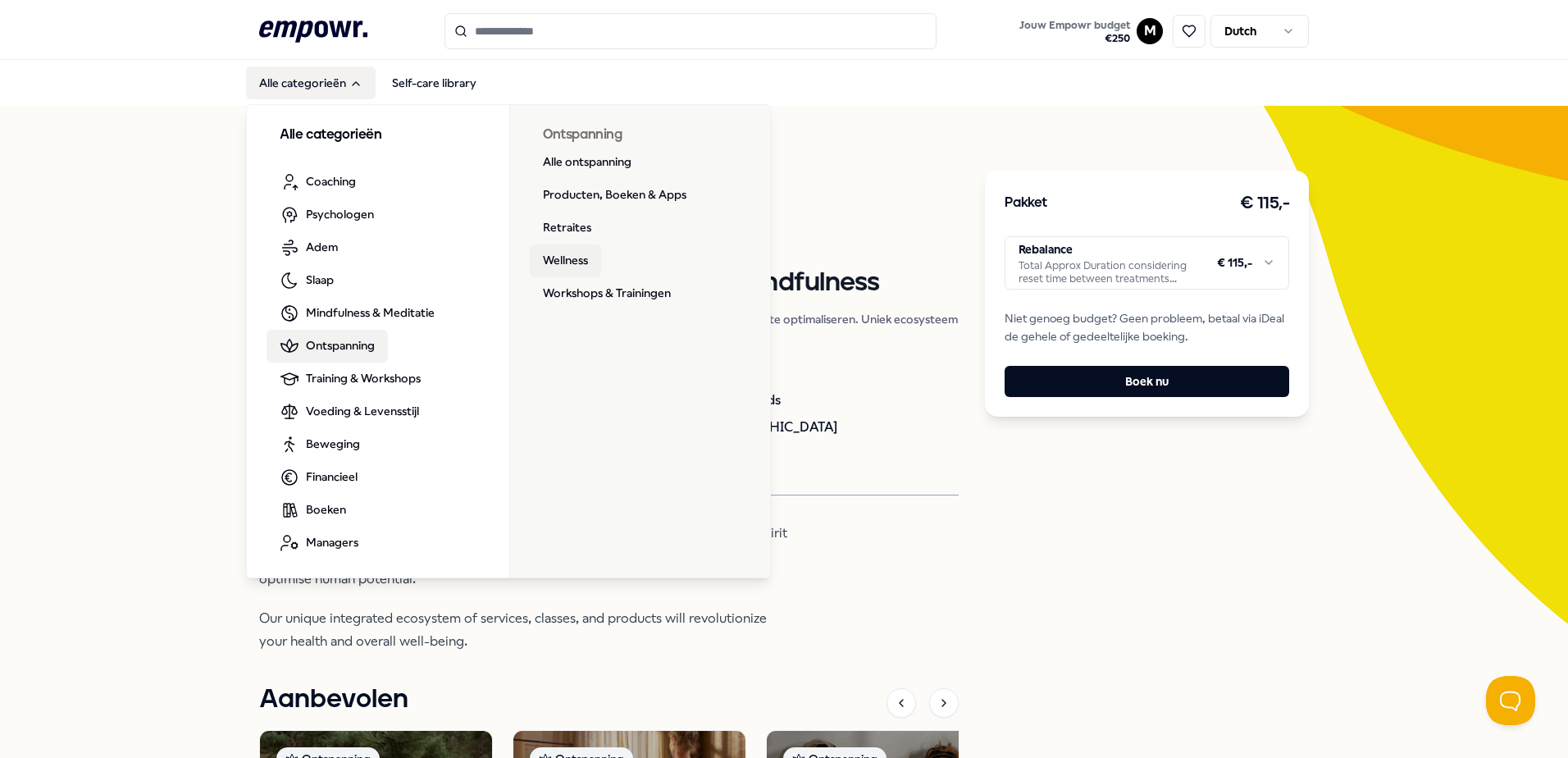
click at [546, 254] on link "Wellness" at bounding box center [566, 261] width 71 height 33
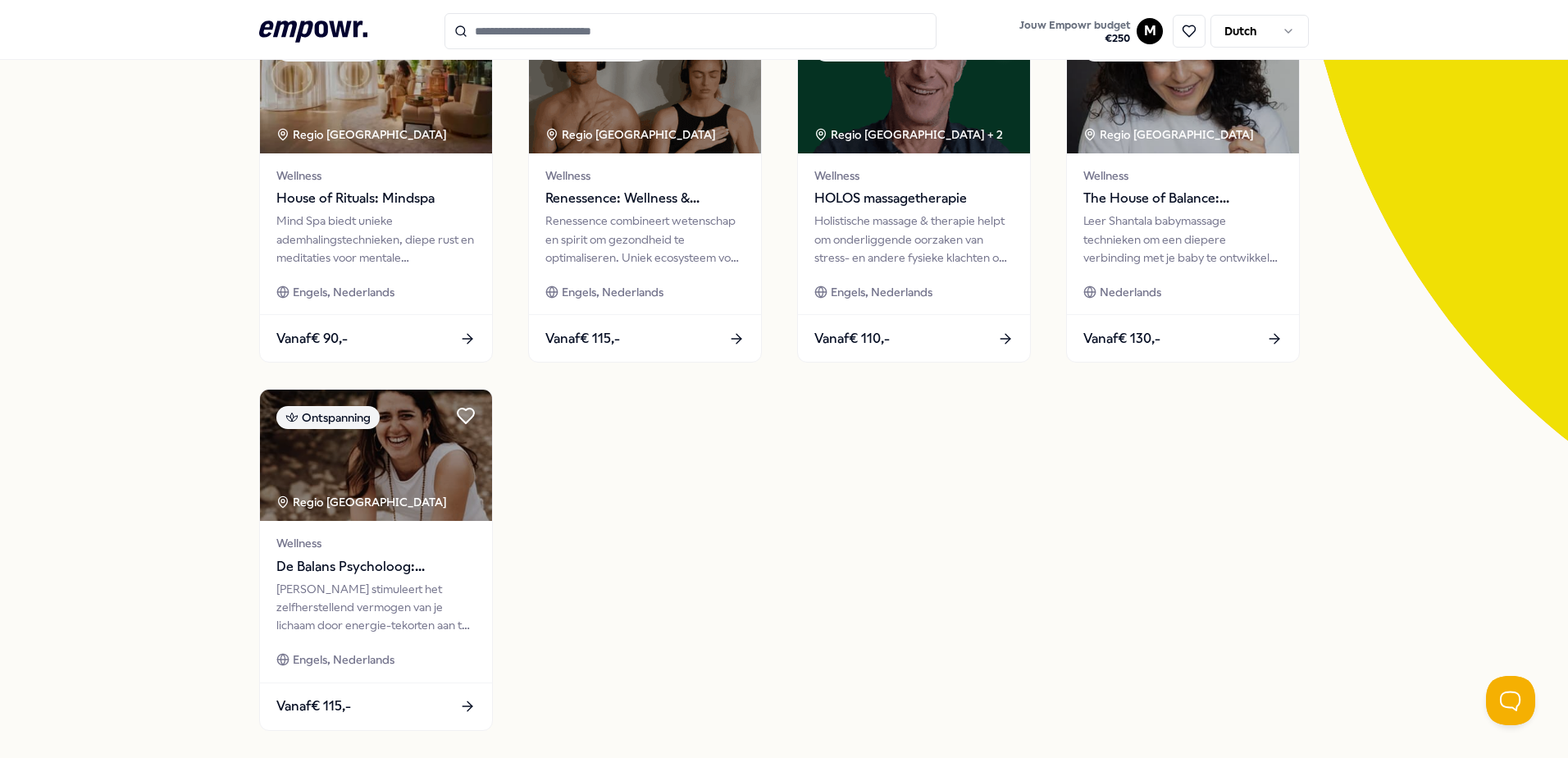
scroll to position [13, 0]
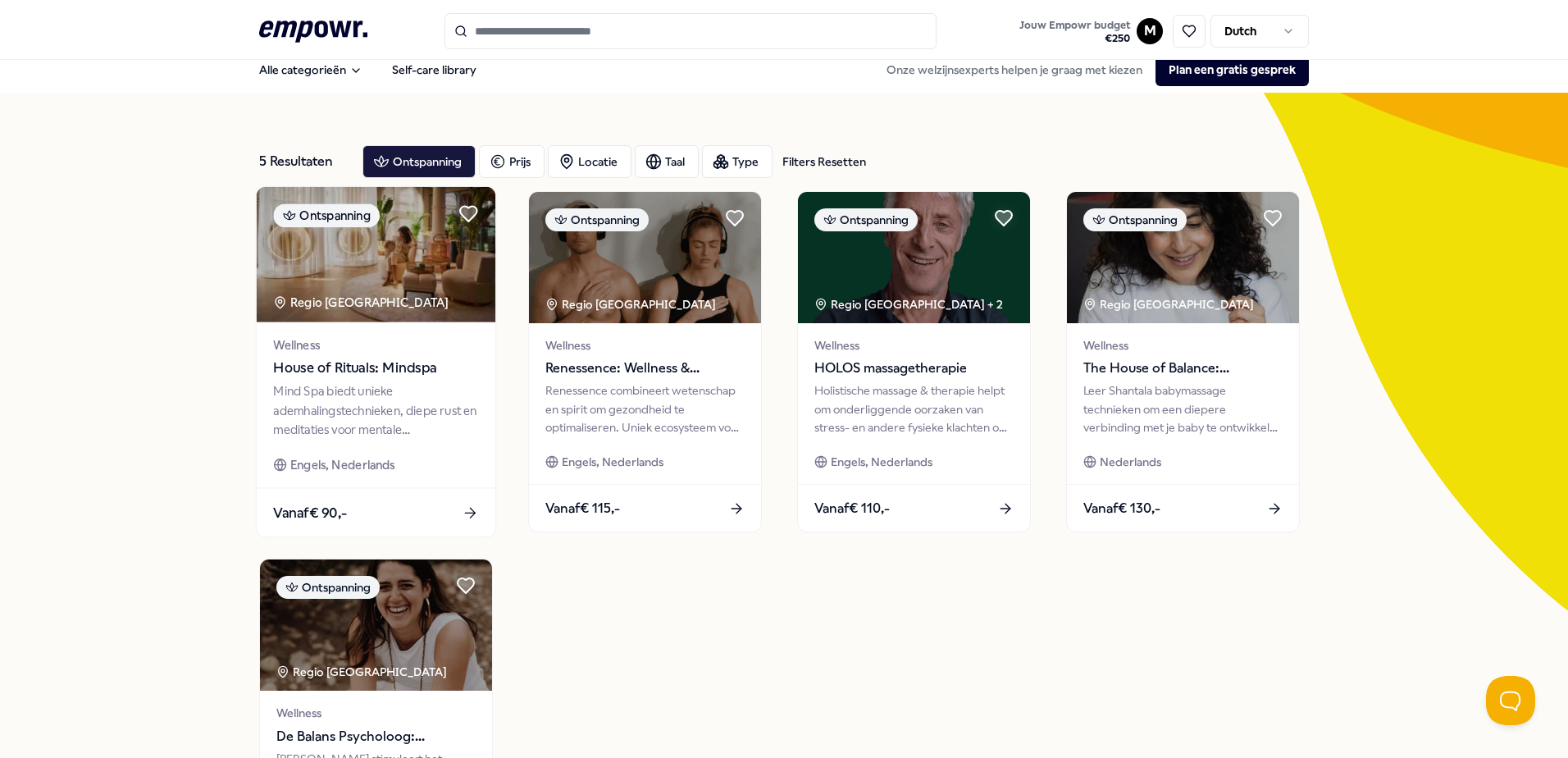
click at [386, 274] on img at bounding box center [376, 255] width 238 height 135
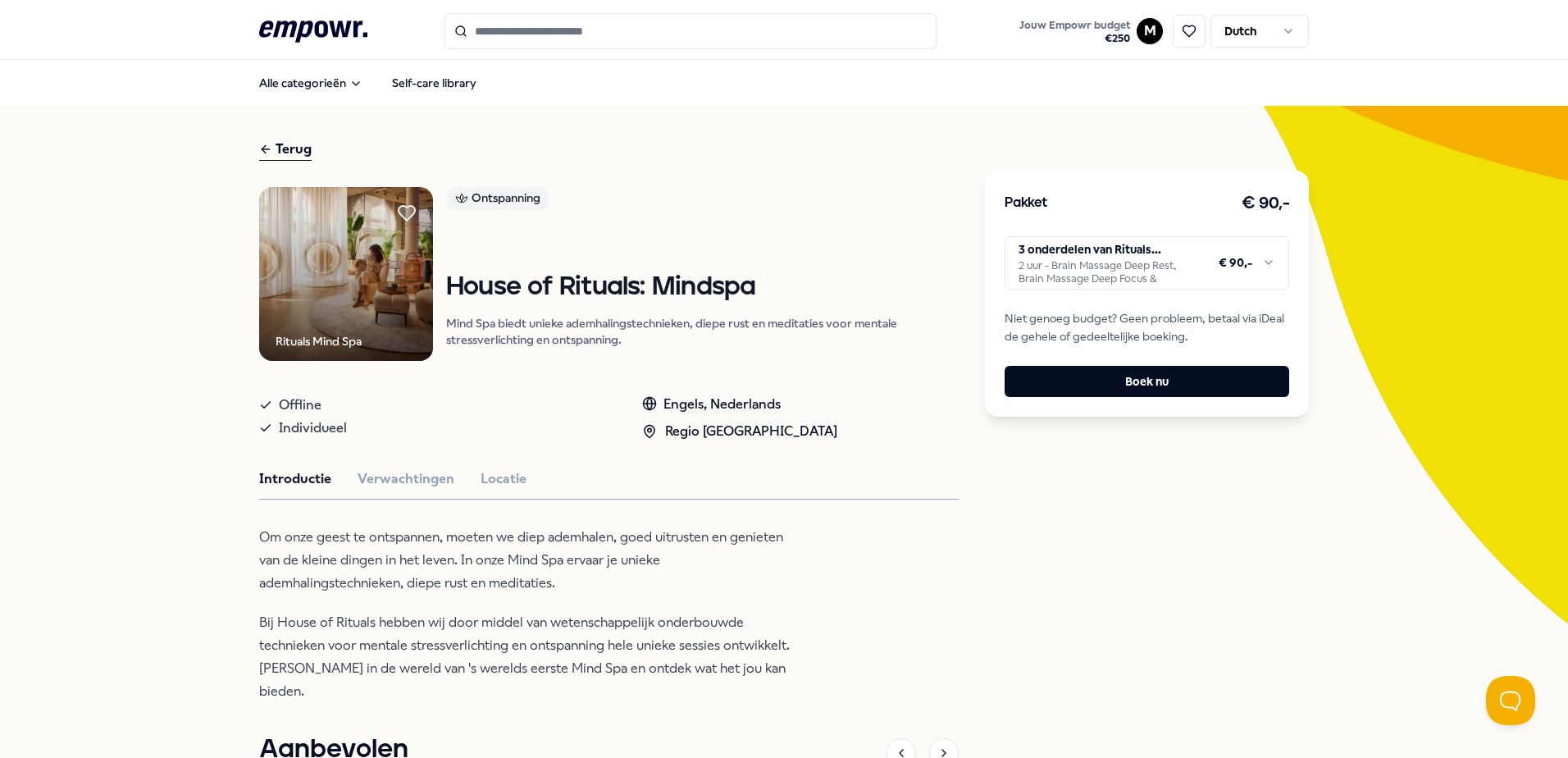
scroll to position [82, 0]
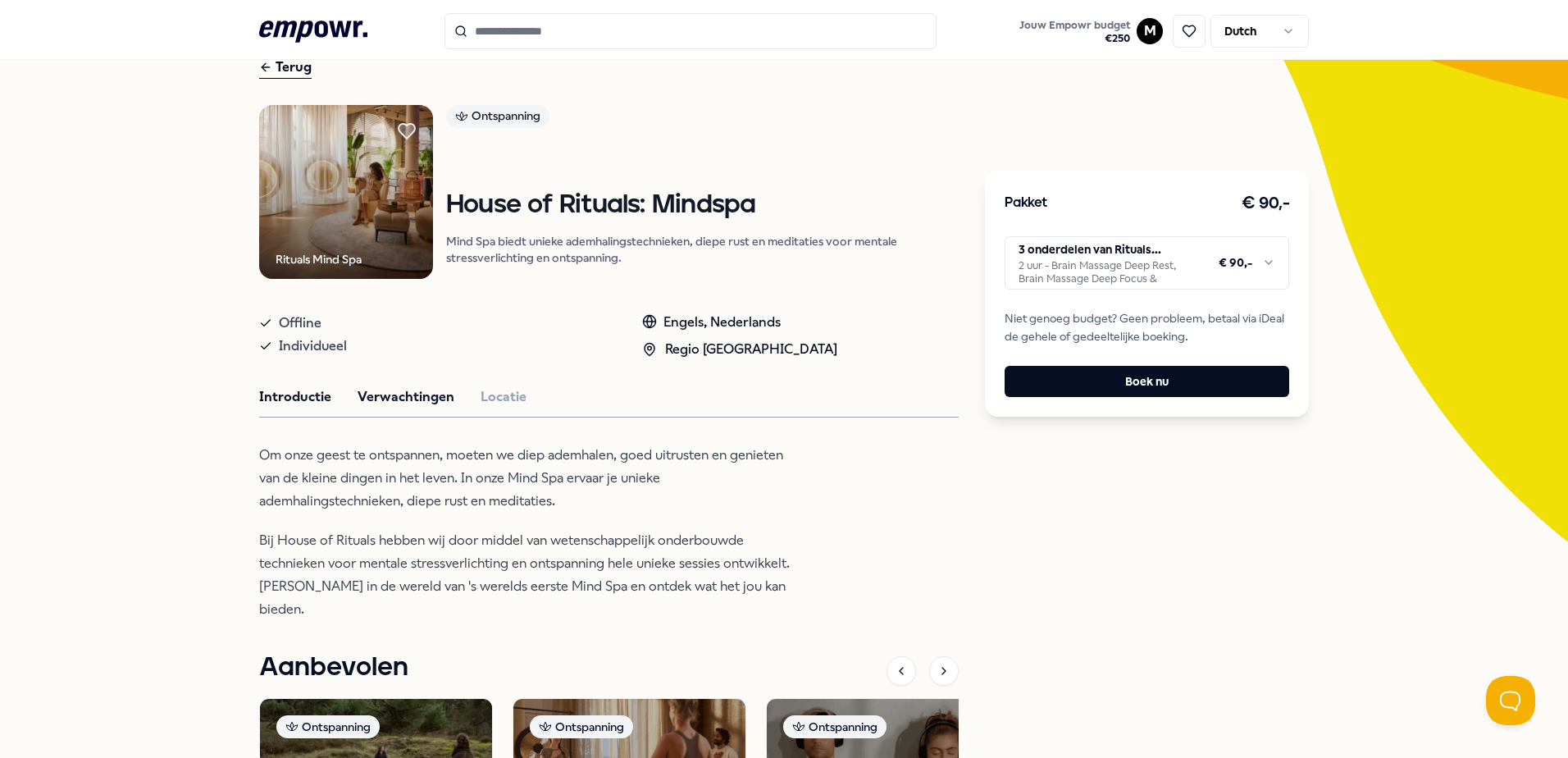
click at [429, 400] on button "Verwachtingen" at bounding box center [406, 397] width 97 height 21
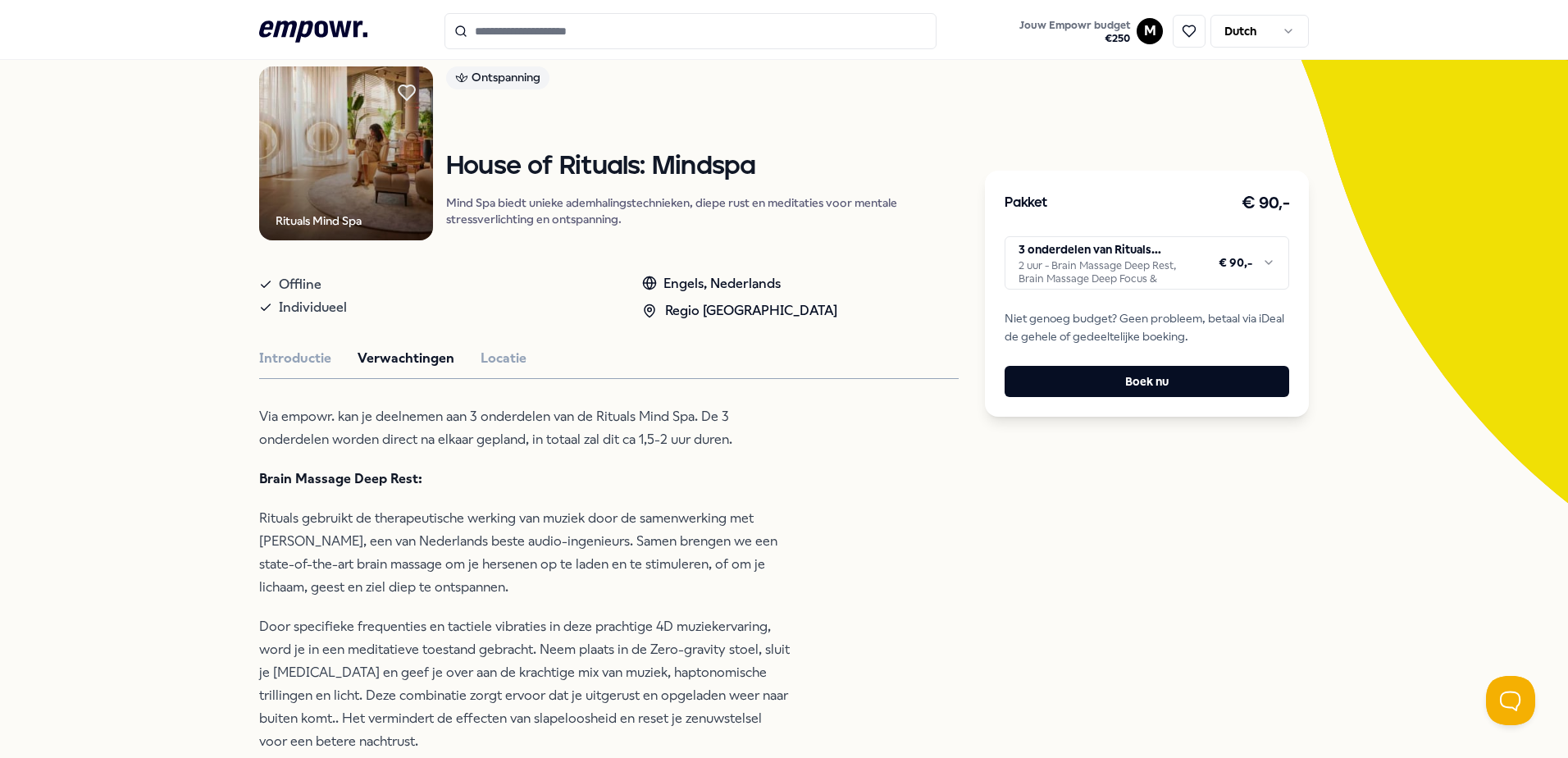
scroll to position [0, 0]
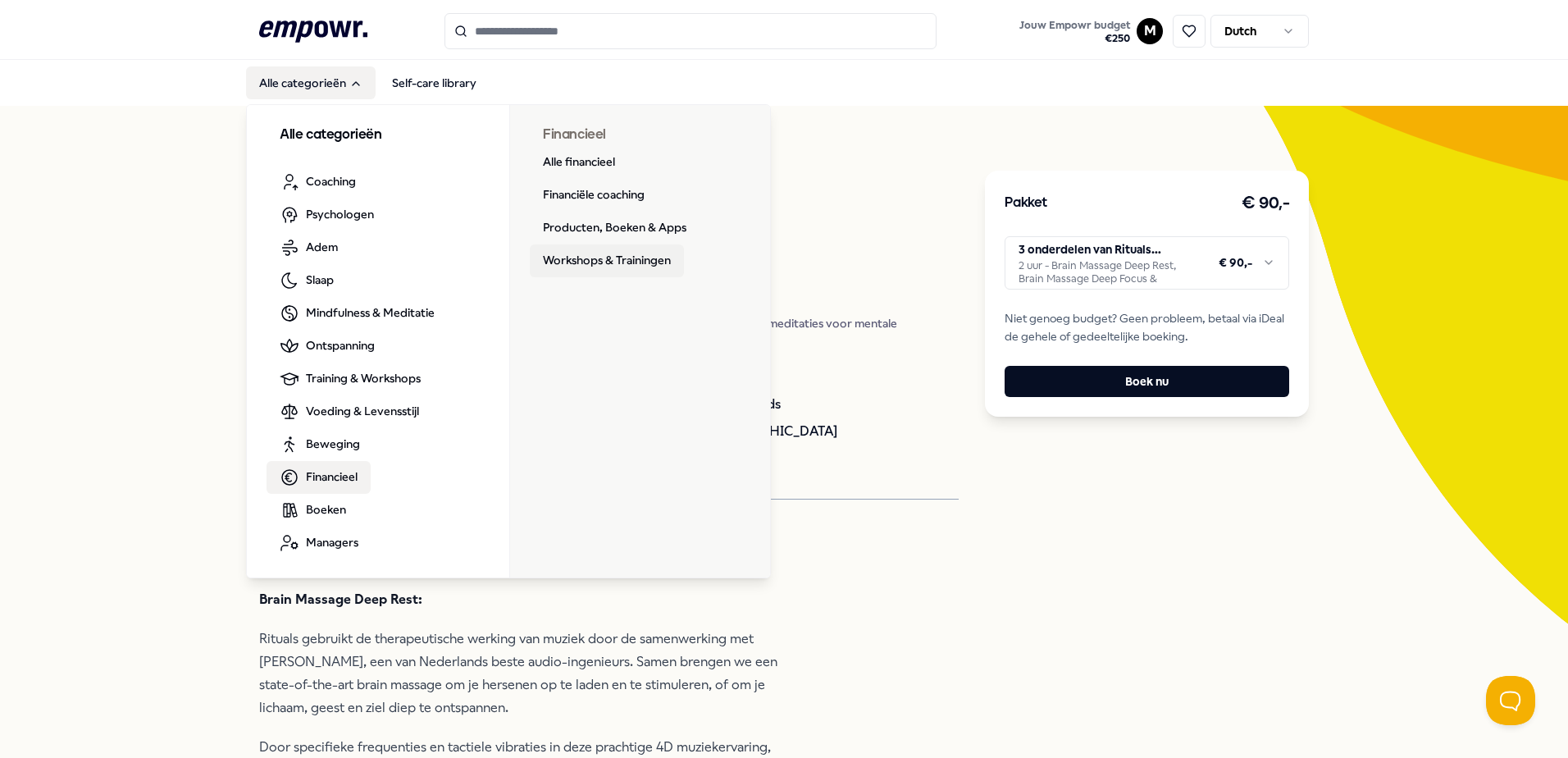
drag, startPoint x: 645, startPoint y: 260, endPoint x: 645, endPoint y: 272, distance: 12.0
click at [645, 260] on link "Workshops & Trainingen" at bounding box center [607, 261] width 154 height 33
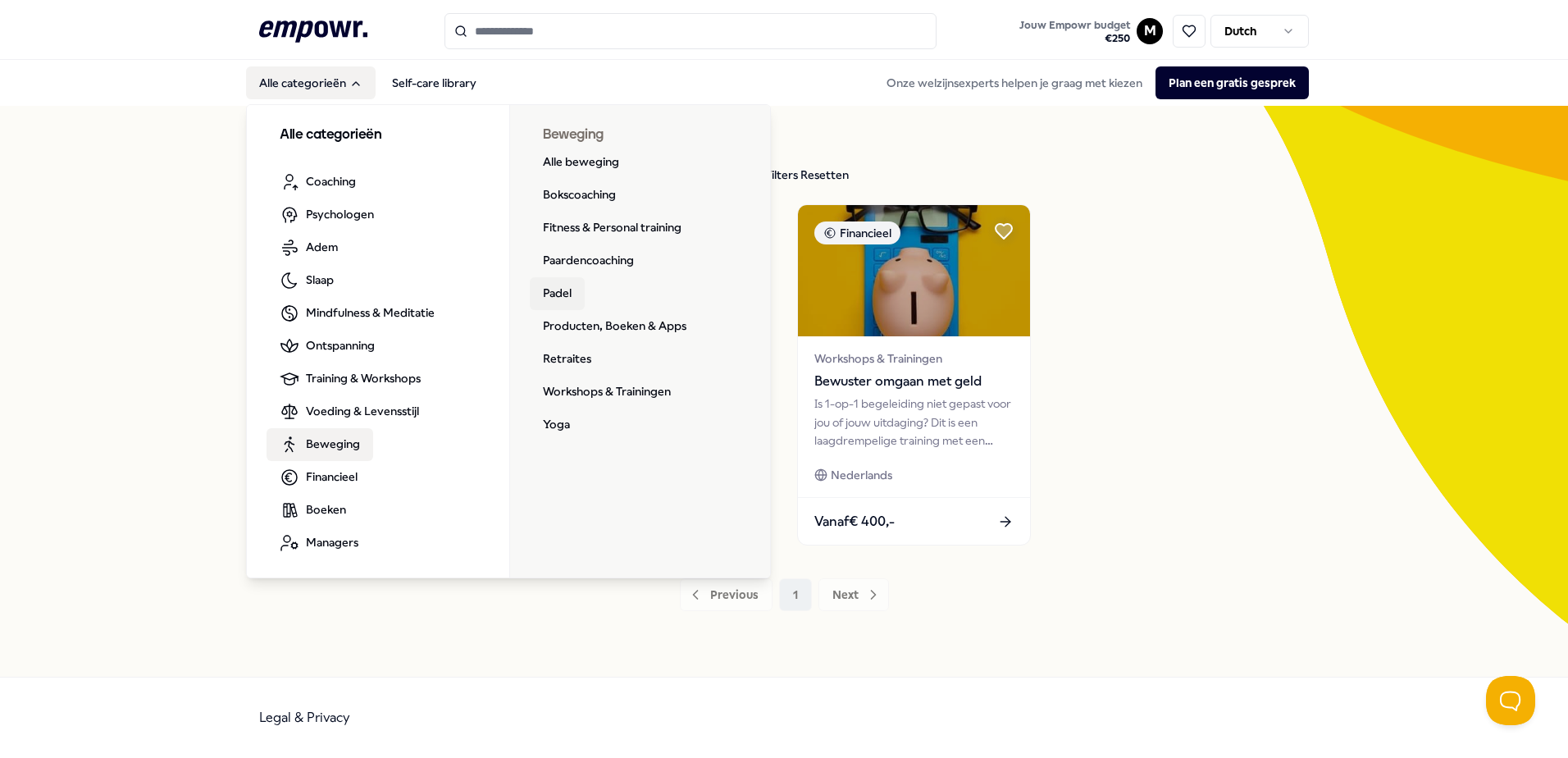
click at [560, 293] on link "Padel" at bounding box center [557, 294] width 55 height 33
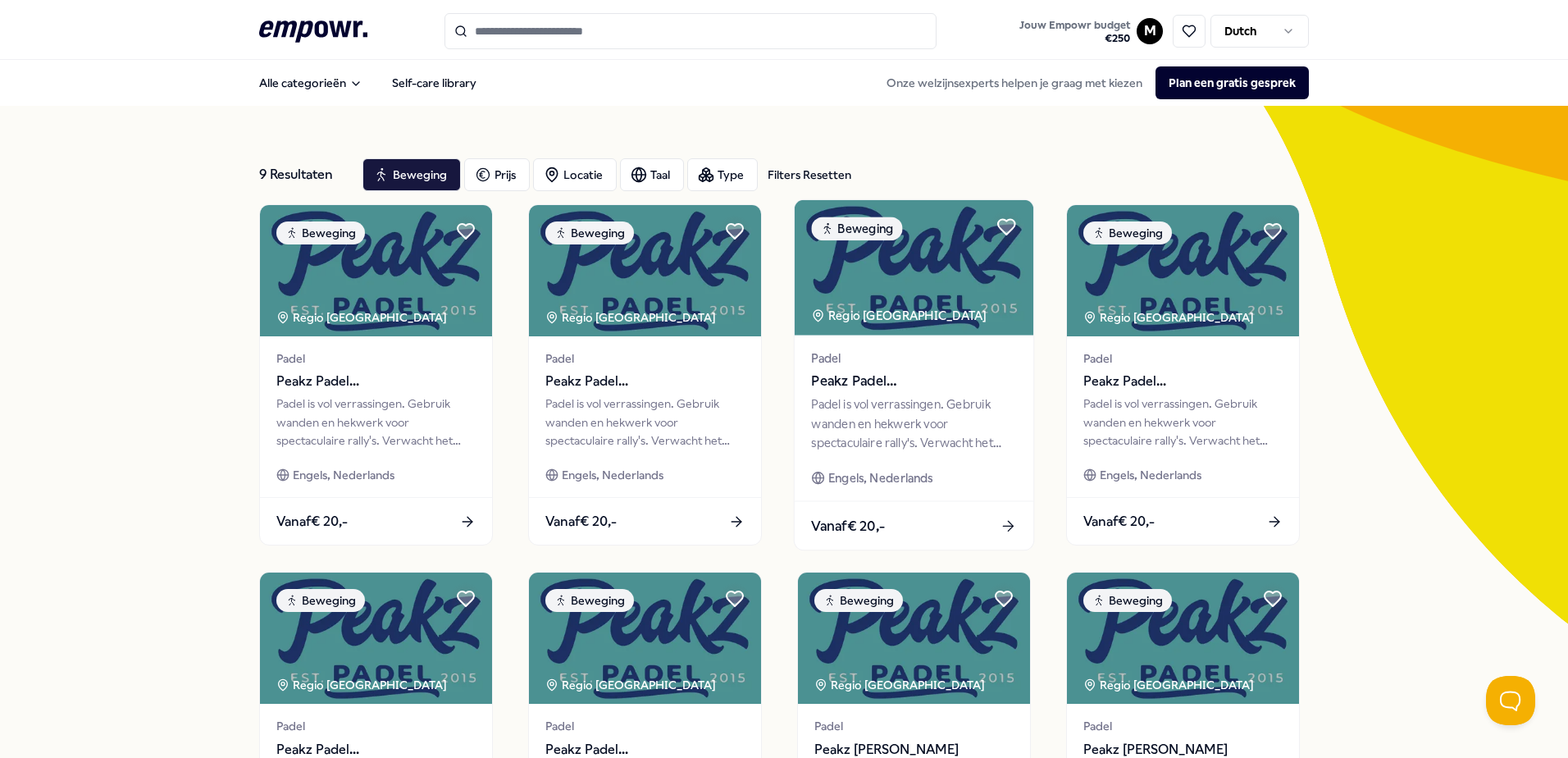
click at [891, 293] on img at bounding box center [914, 268] width 238 height 135
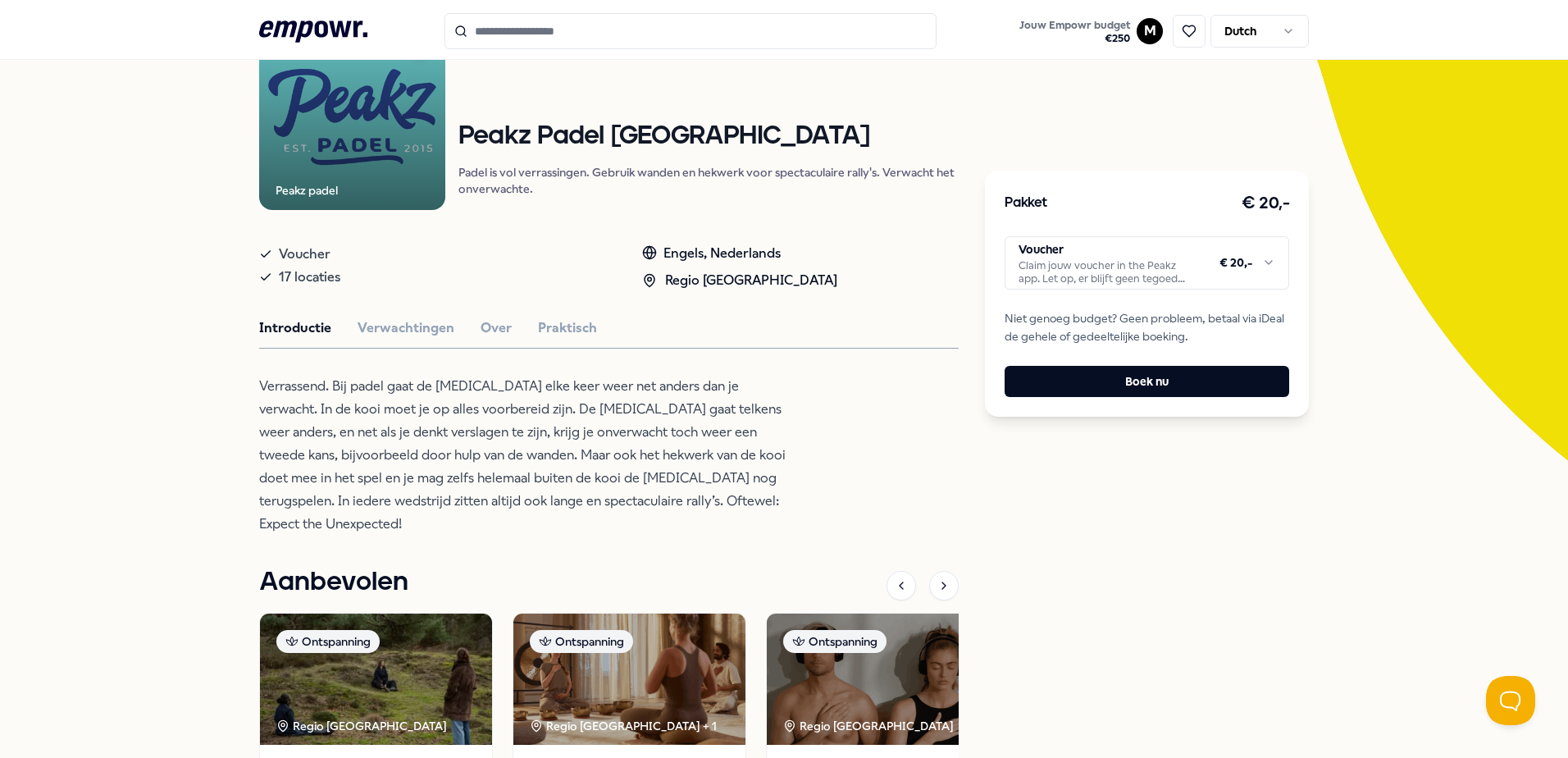
scroll to position [165, 0]
click at [422, 325] on button "Verwachtingen" at bounding box center [406, 326] width 97 height 21
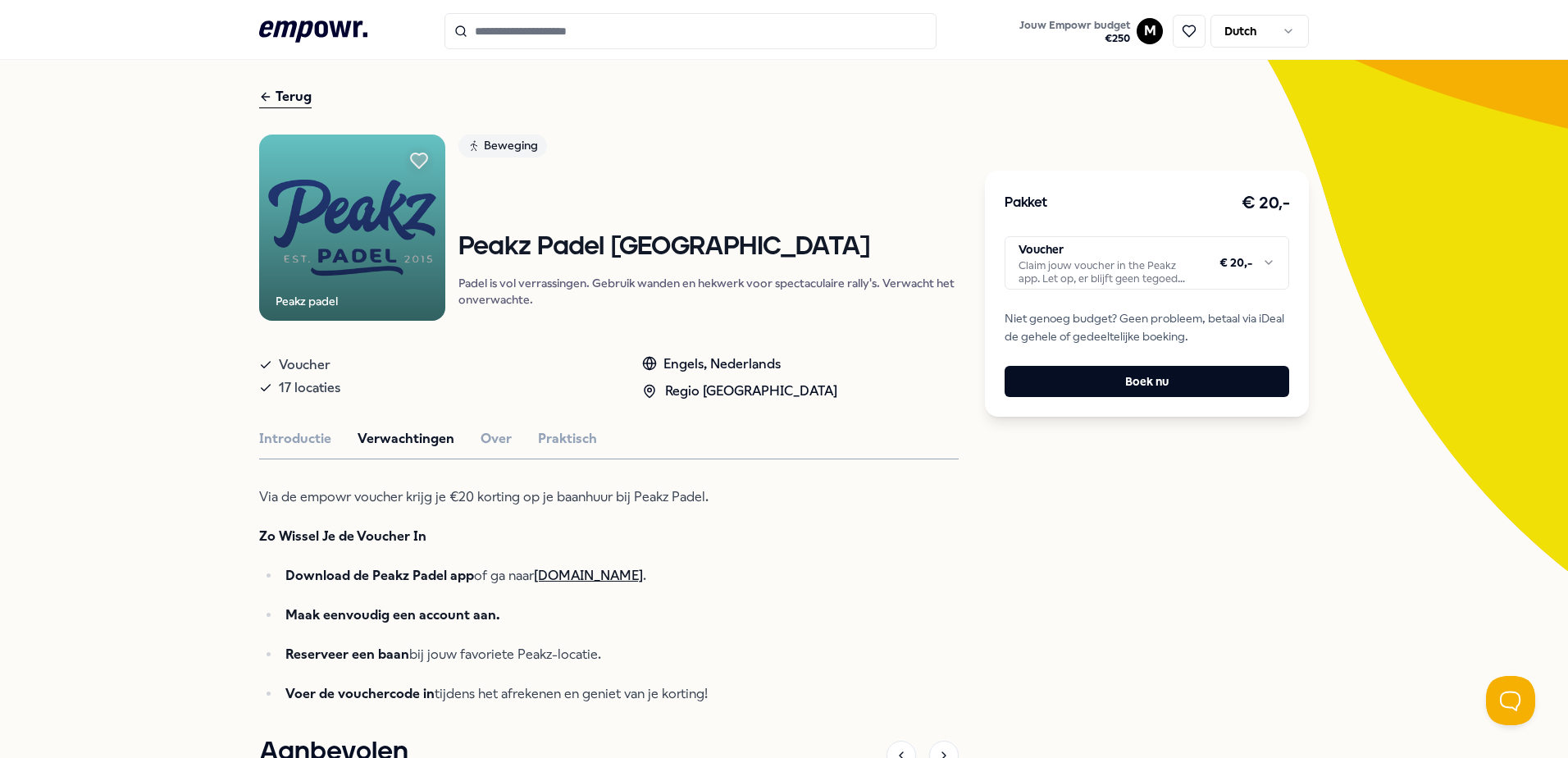
scroll to position [0, 0]
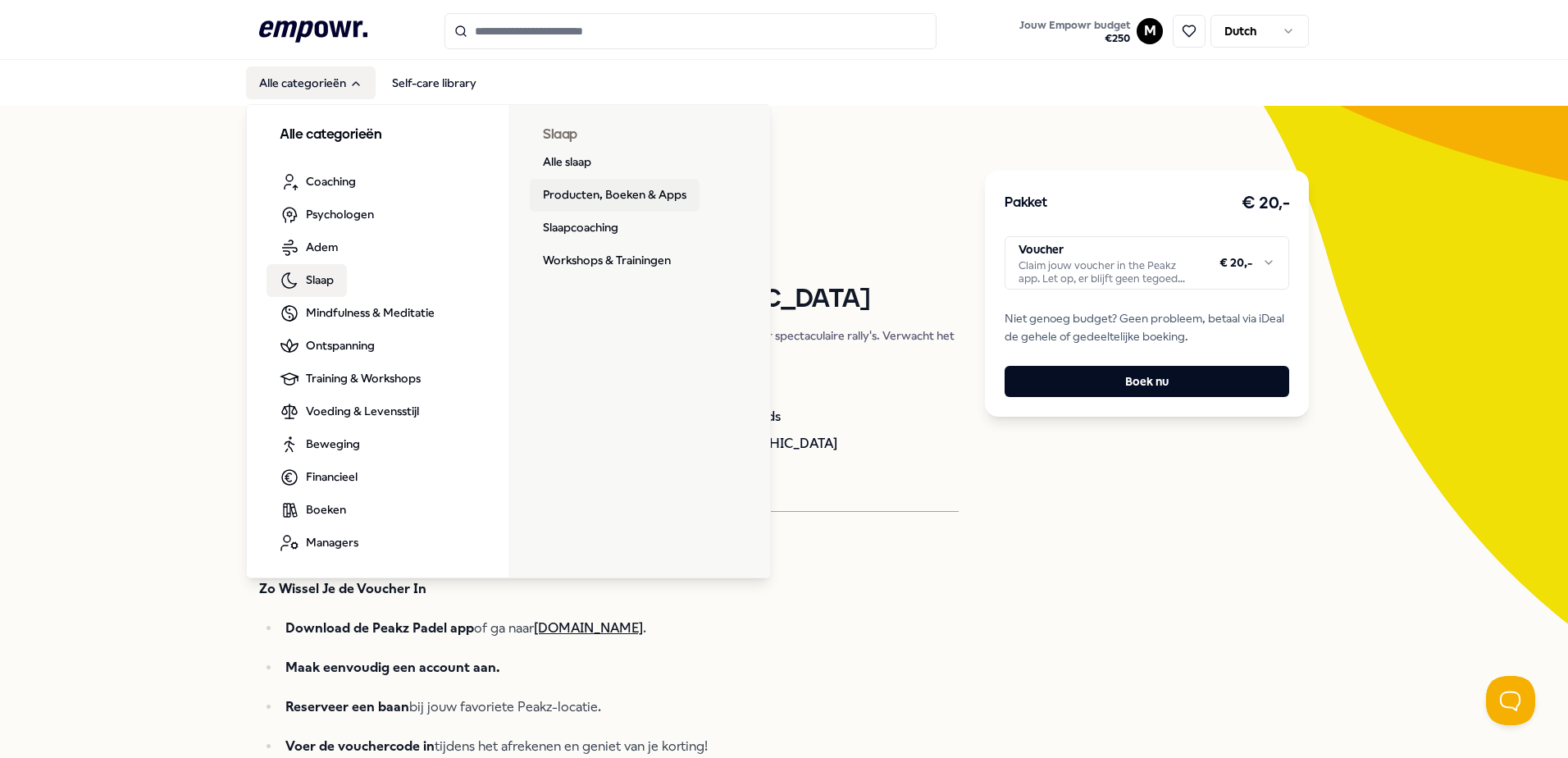
click at [575, 185] on link "Producten, Boeken & Apps" at bounding box center [615, 196] width 170 height 33
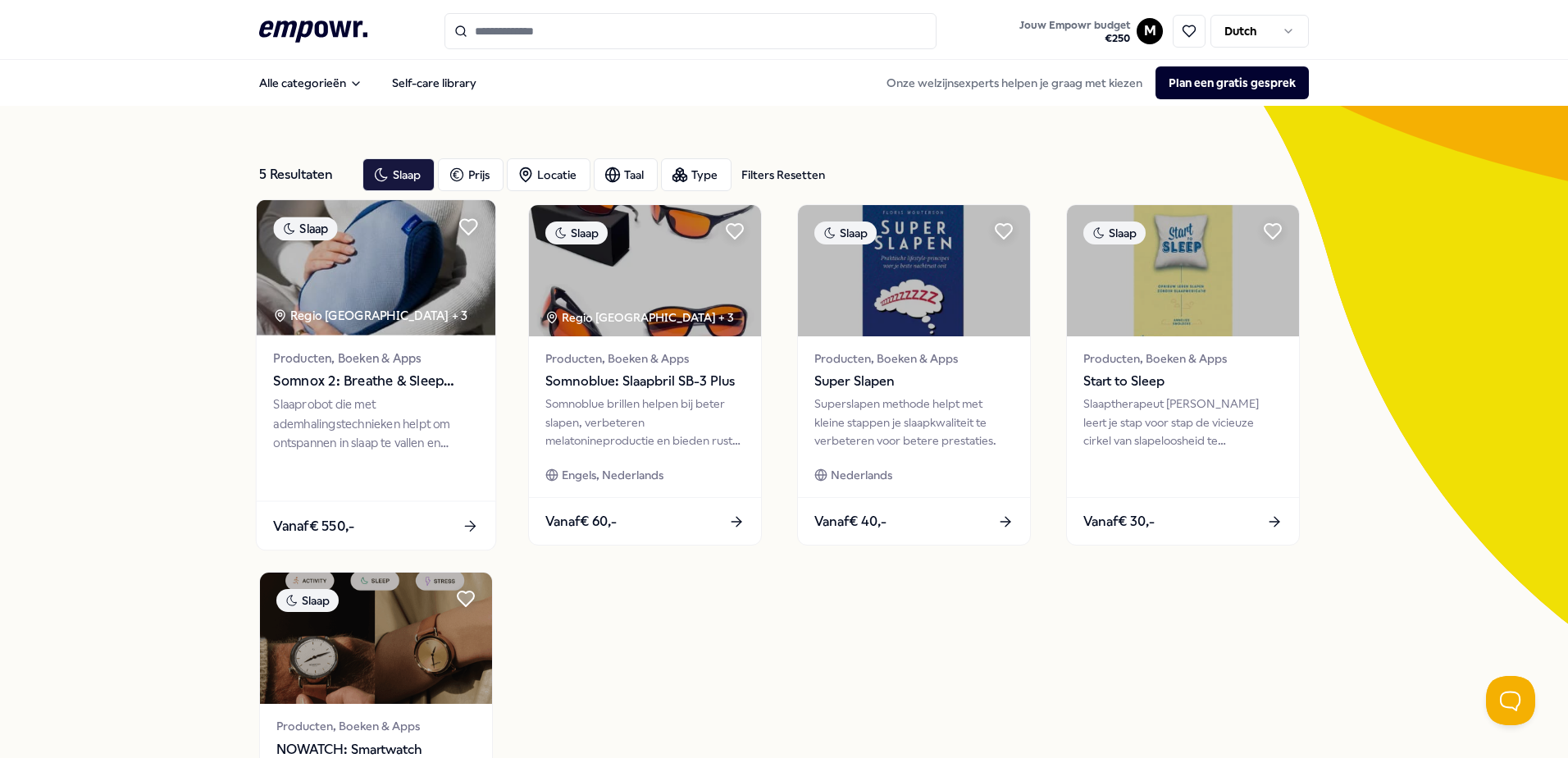
click at [330, 272] on img at bounding box center [376, 268] width 238 height 135
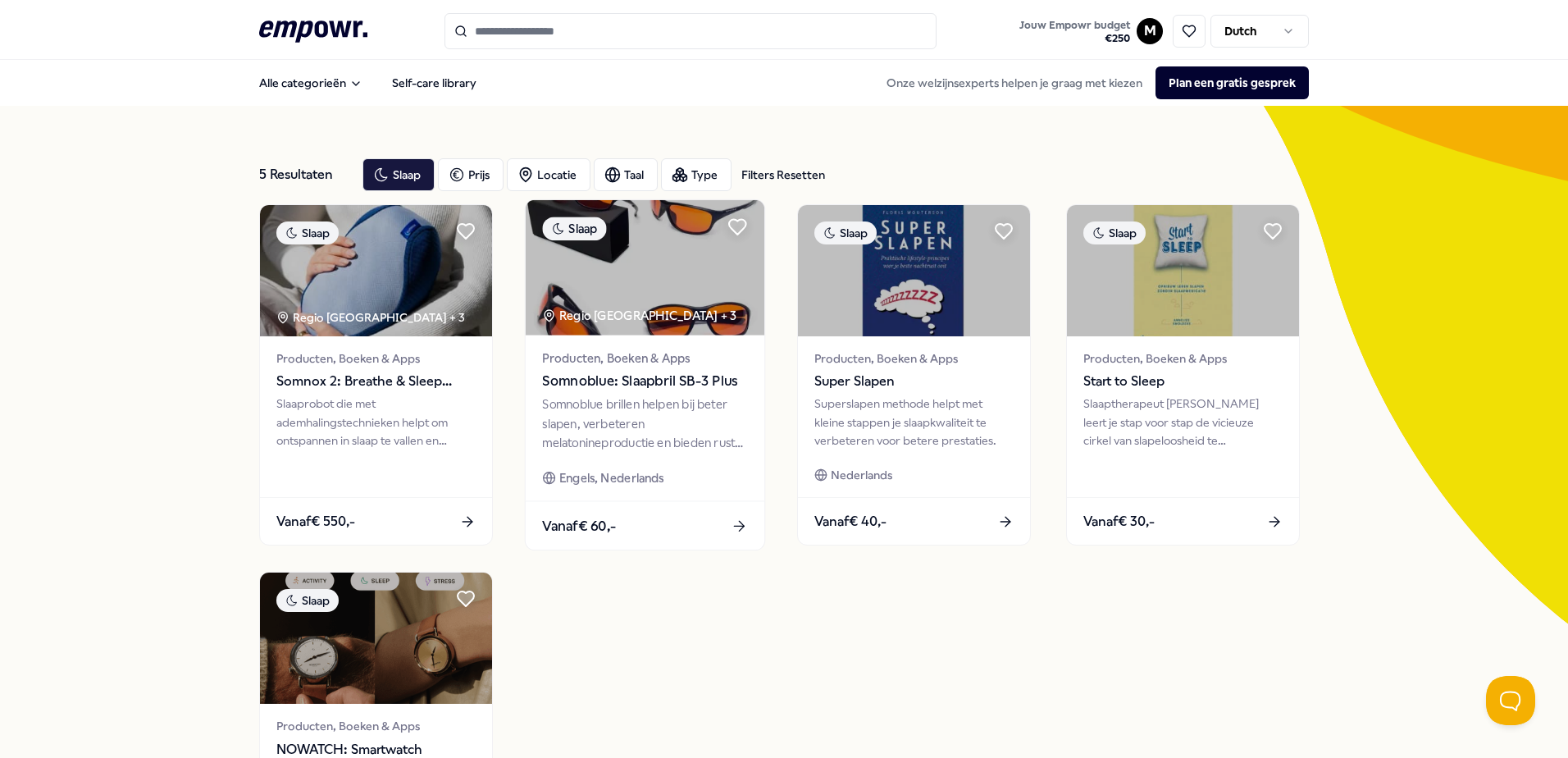
click at [682, 264] on img at bounding box center [644, 268] width 238 height 135
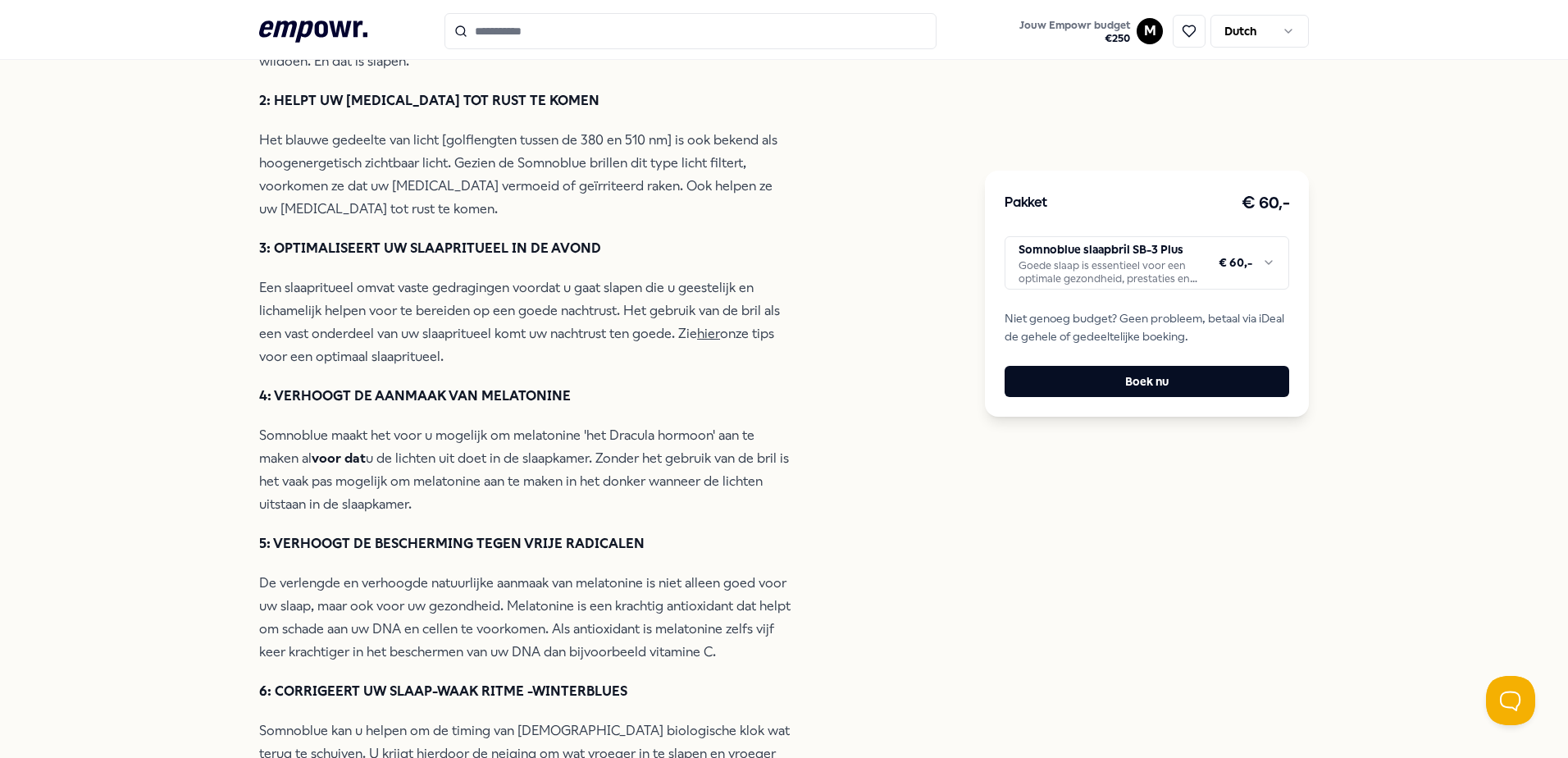
scroll to position [395, 0]
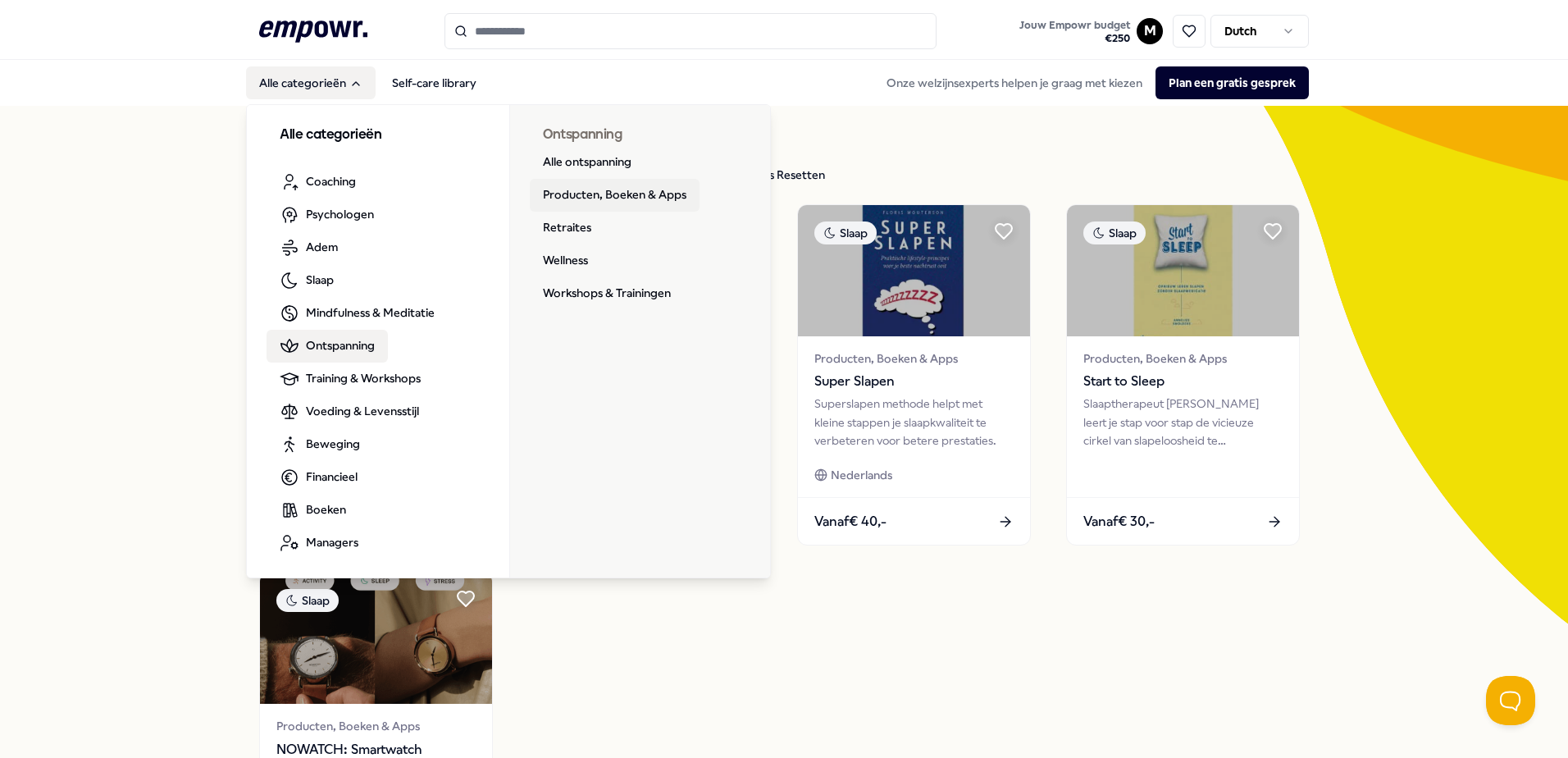
click at [584, 197] on link "Producten, Boeken & Apps" at bounding box center [615, 196] width 170 height 33
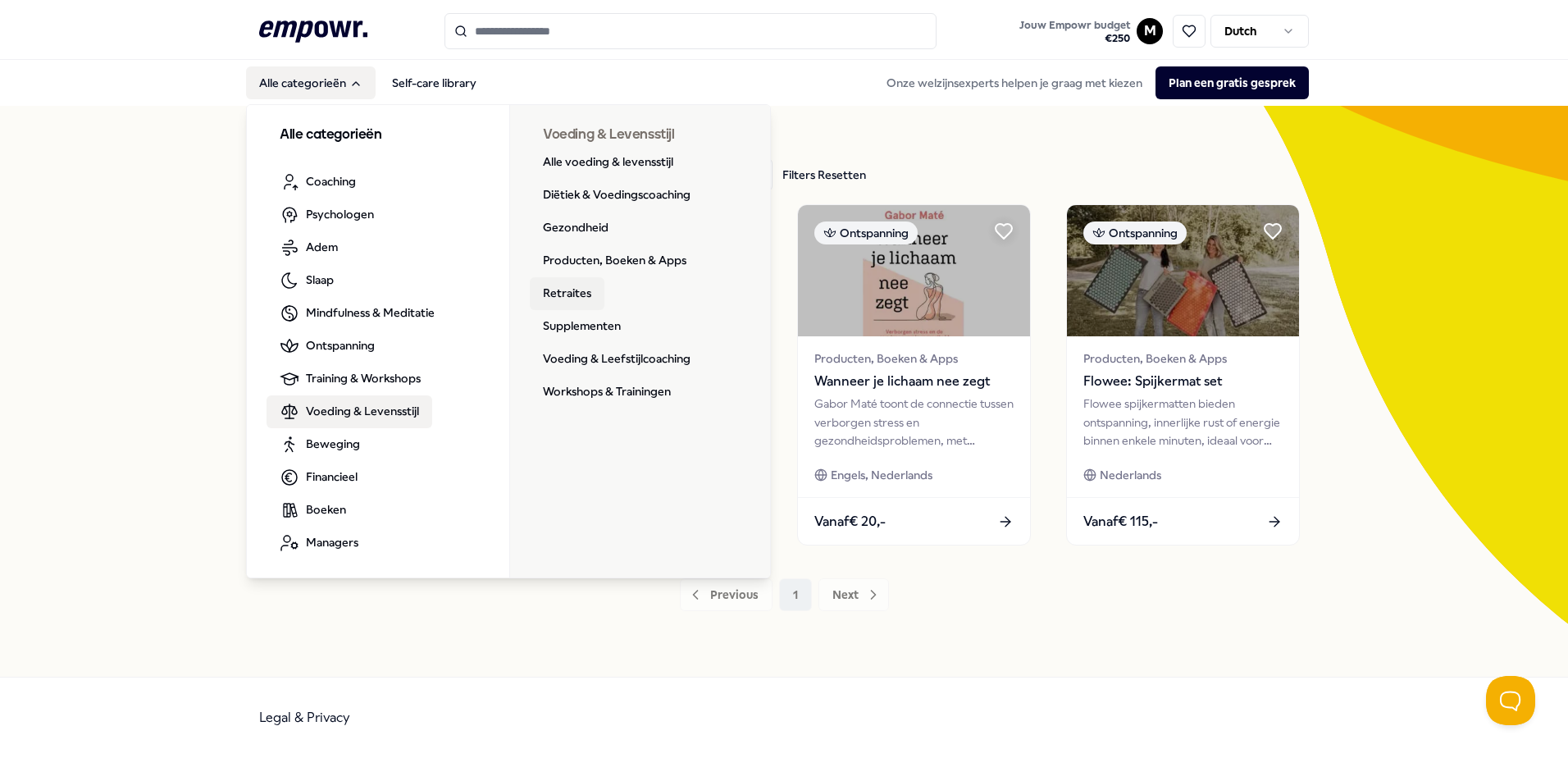
click at [577, 289] on link "Retraites" at bounding box center [567, 294] width 75 height 33
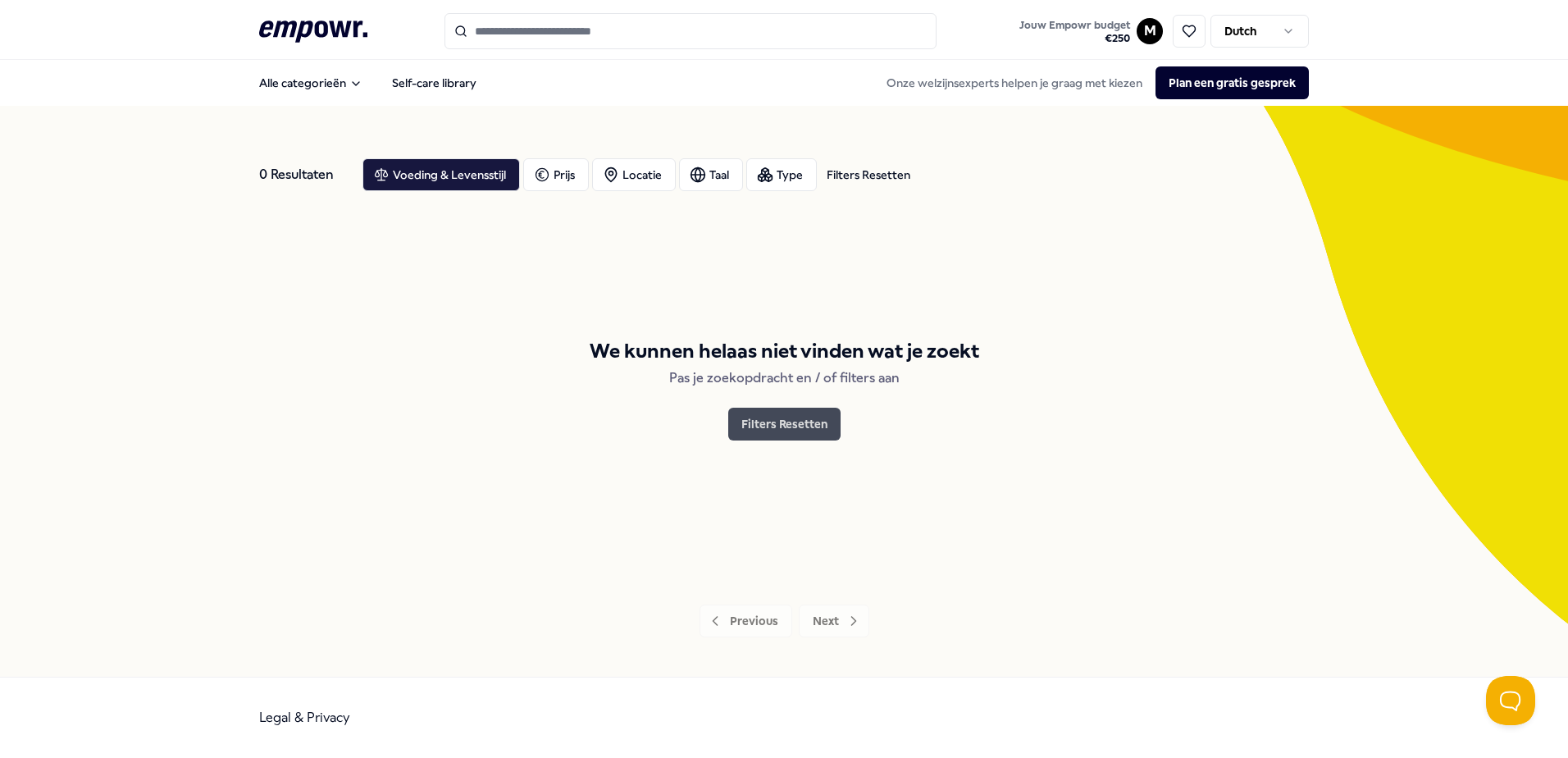
click at [791, 429] on button "Filters Resetten" at bounding box center [784, 424] width 112 height 33
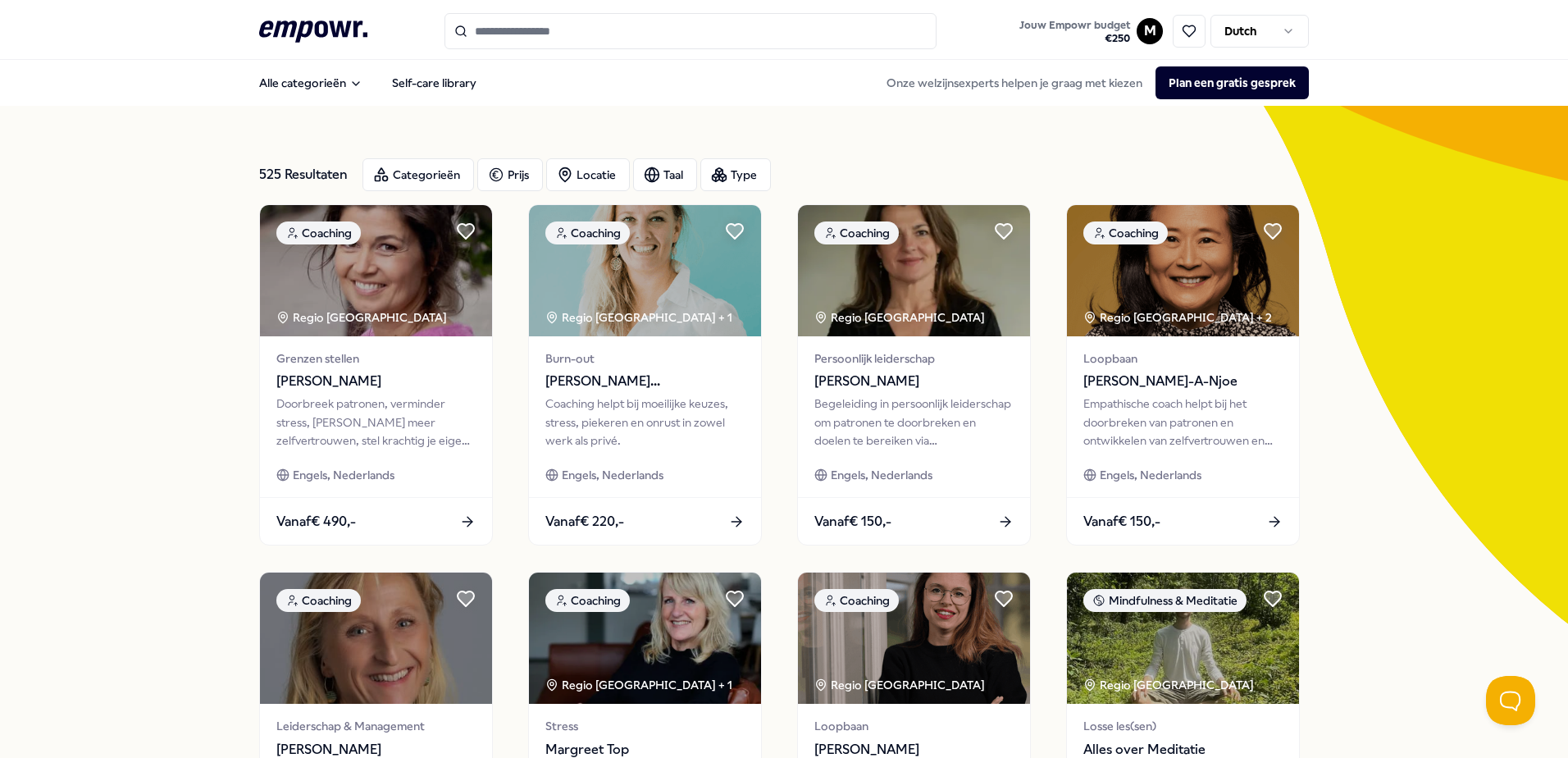
click at [587, 26] on input "Search for products, categories or subcategories" at bounding box center [690, 30] width 493 height 36
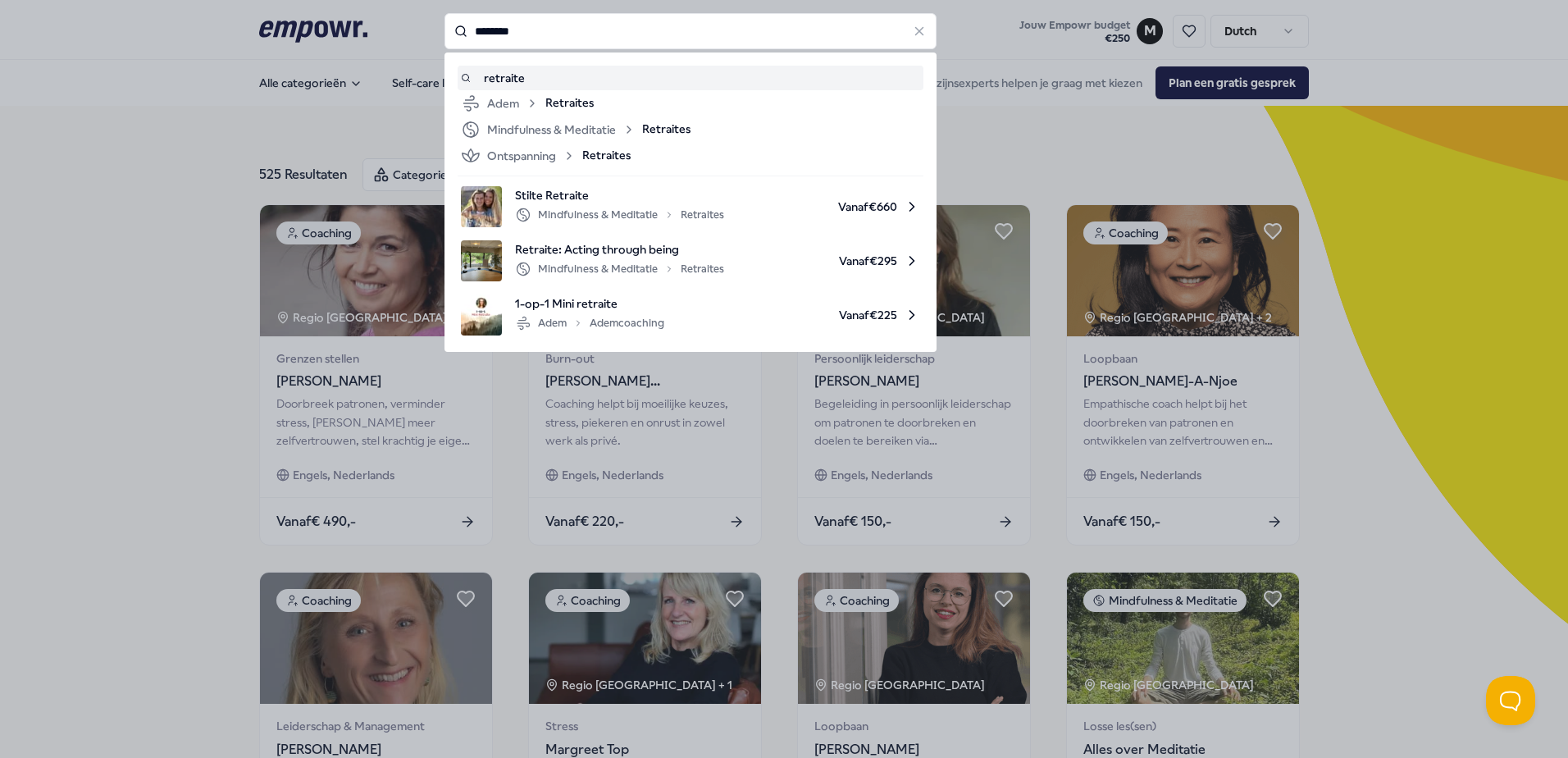
type input "********"
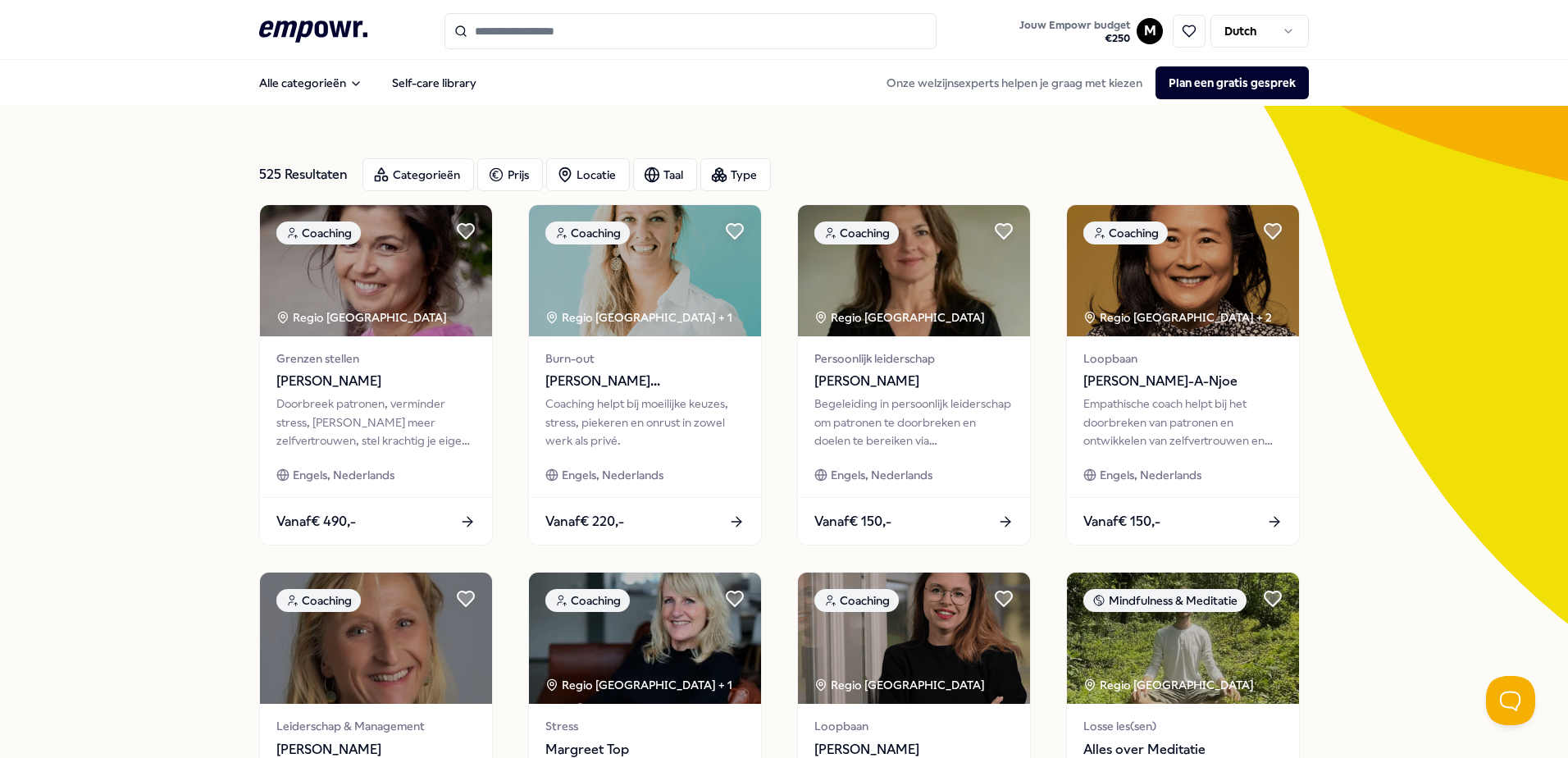
type input "********"
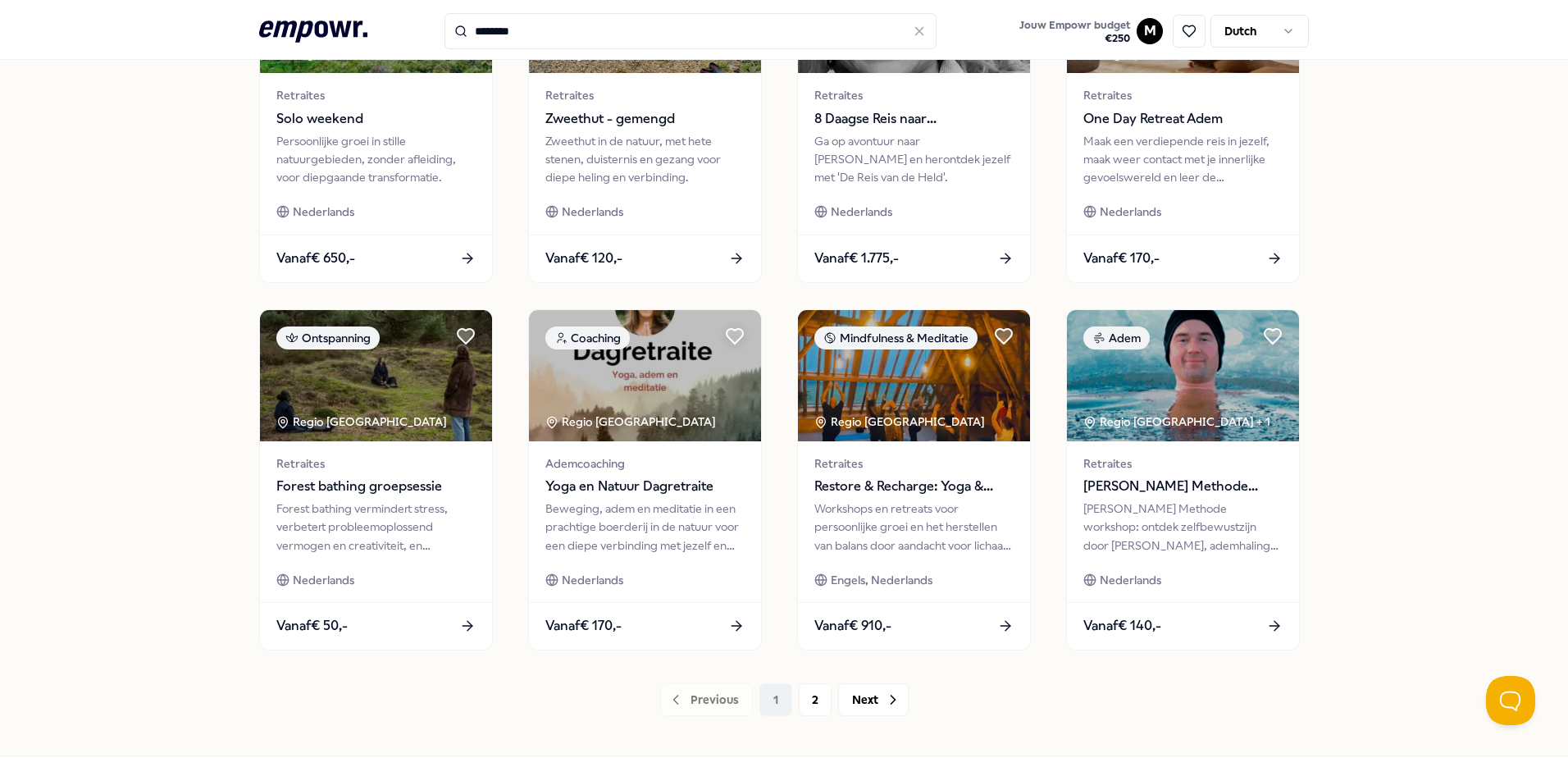
scroll to position [657, 0]
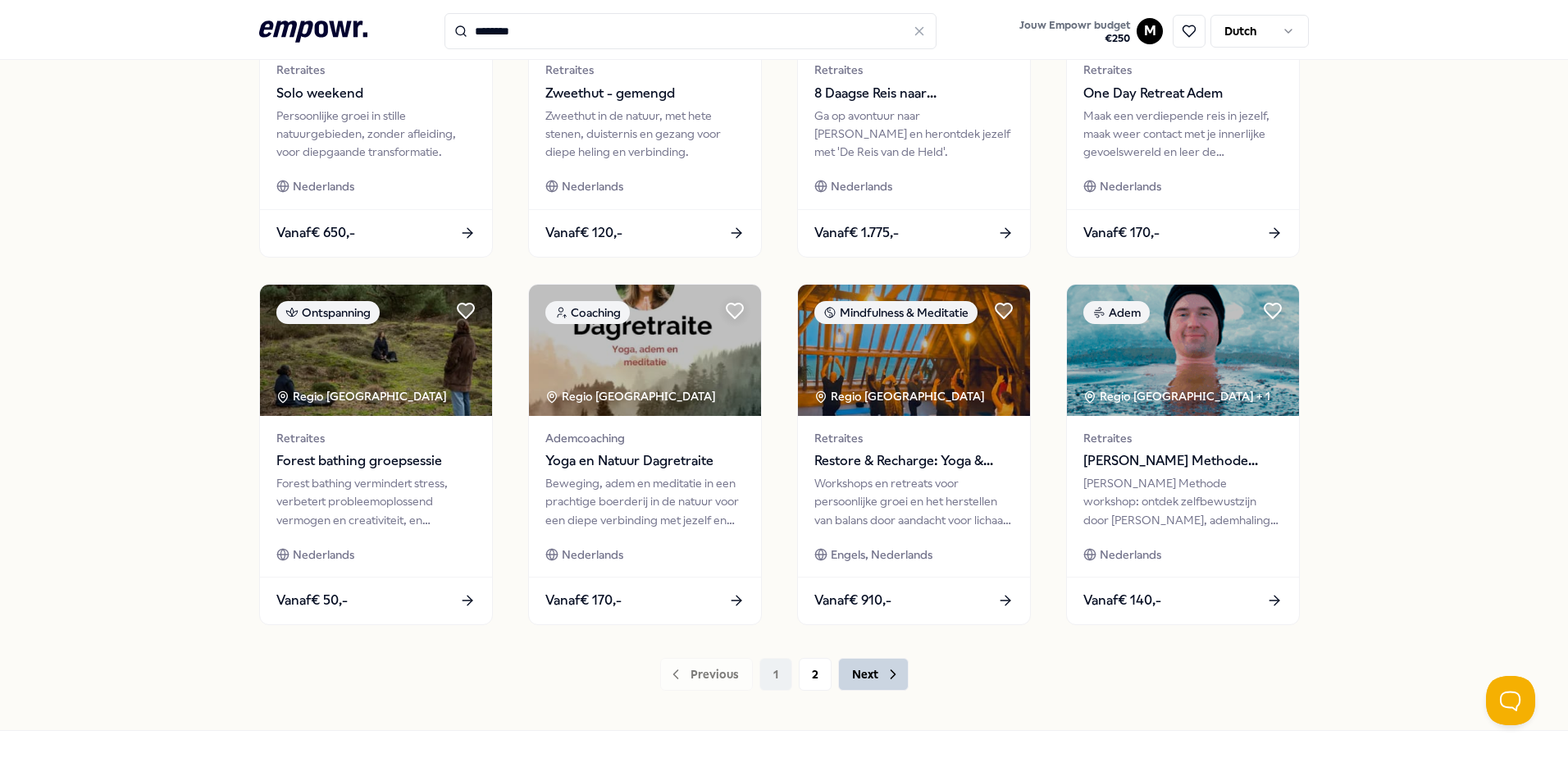
click at [873, 685] on button "Next" at bounding box center [873, 675] width 70 height 33
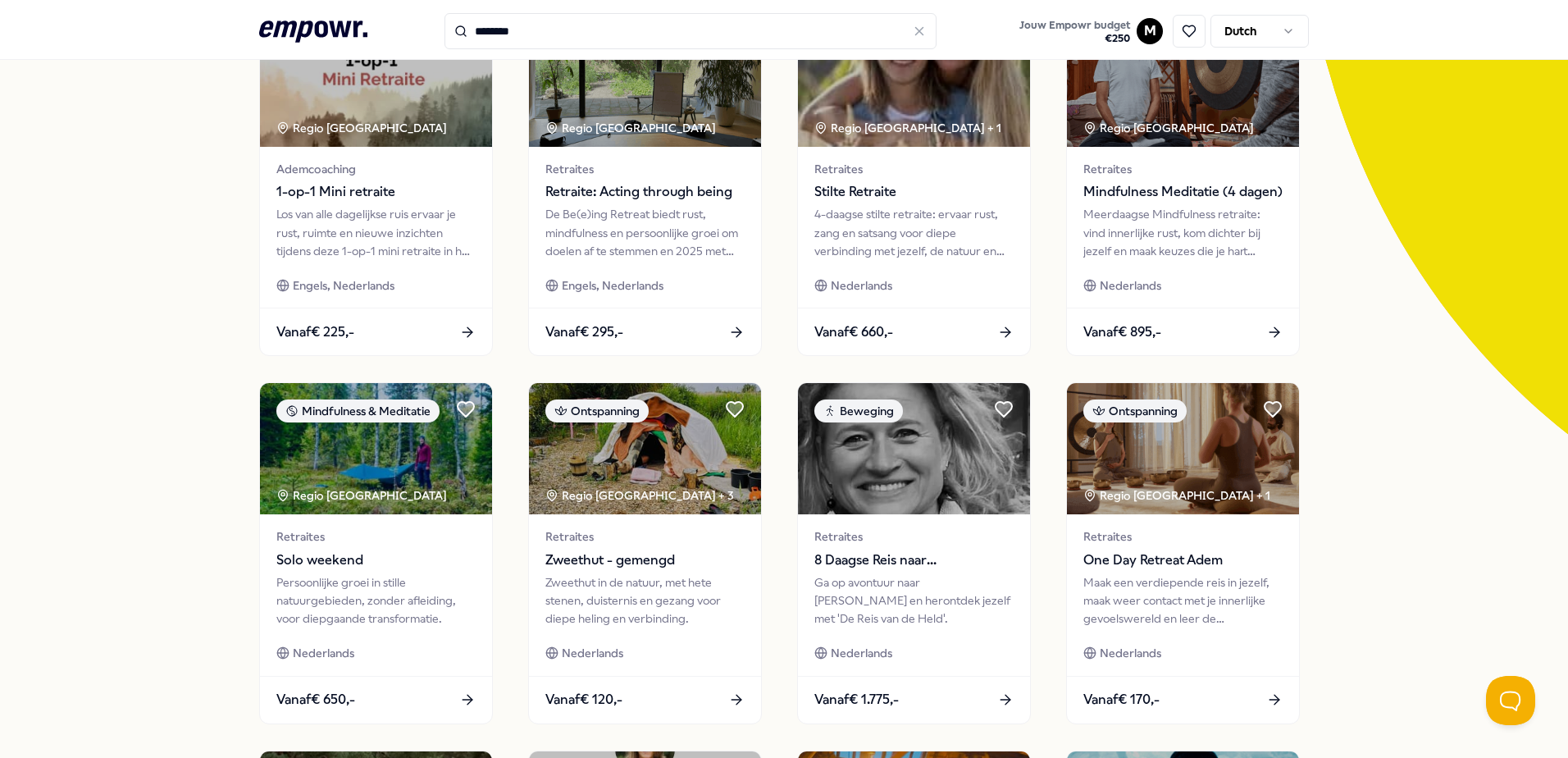
scroll to position [53, 0]
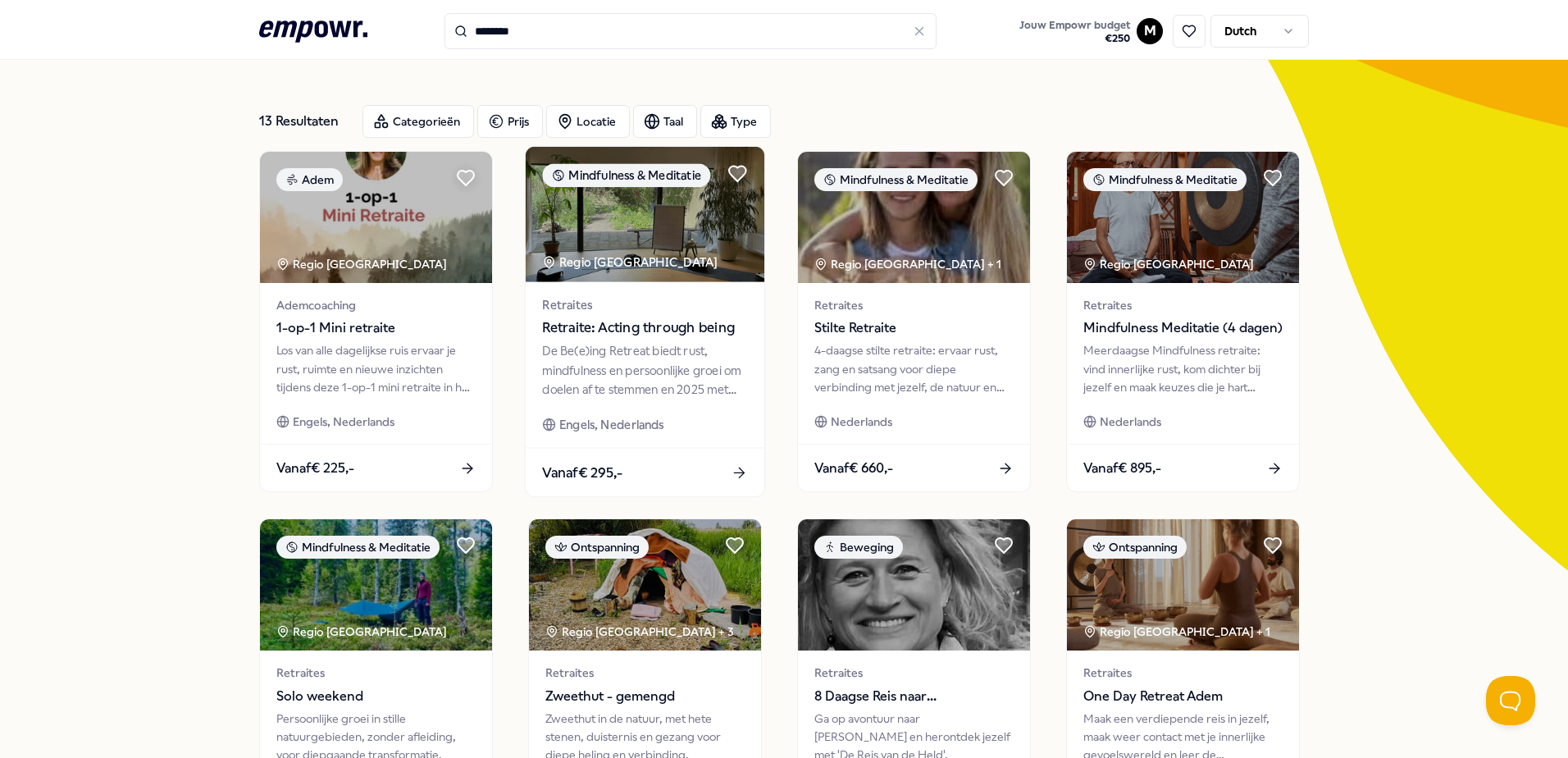
click at [630, 250] on img at bounding box center [644, 215] width 238 height 135
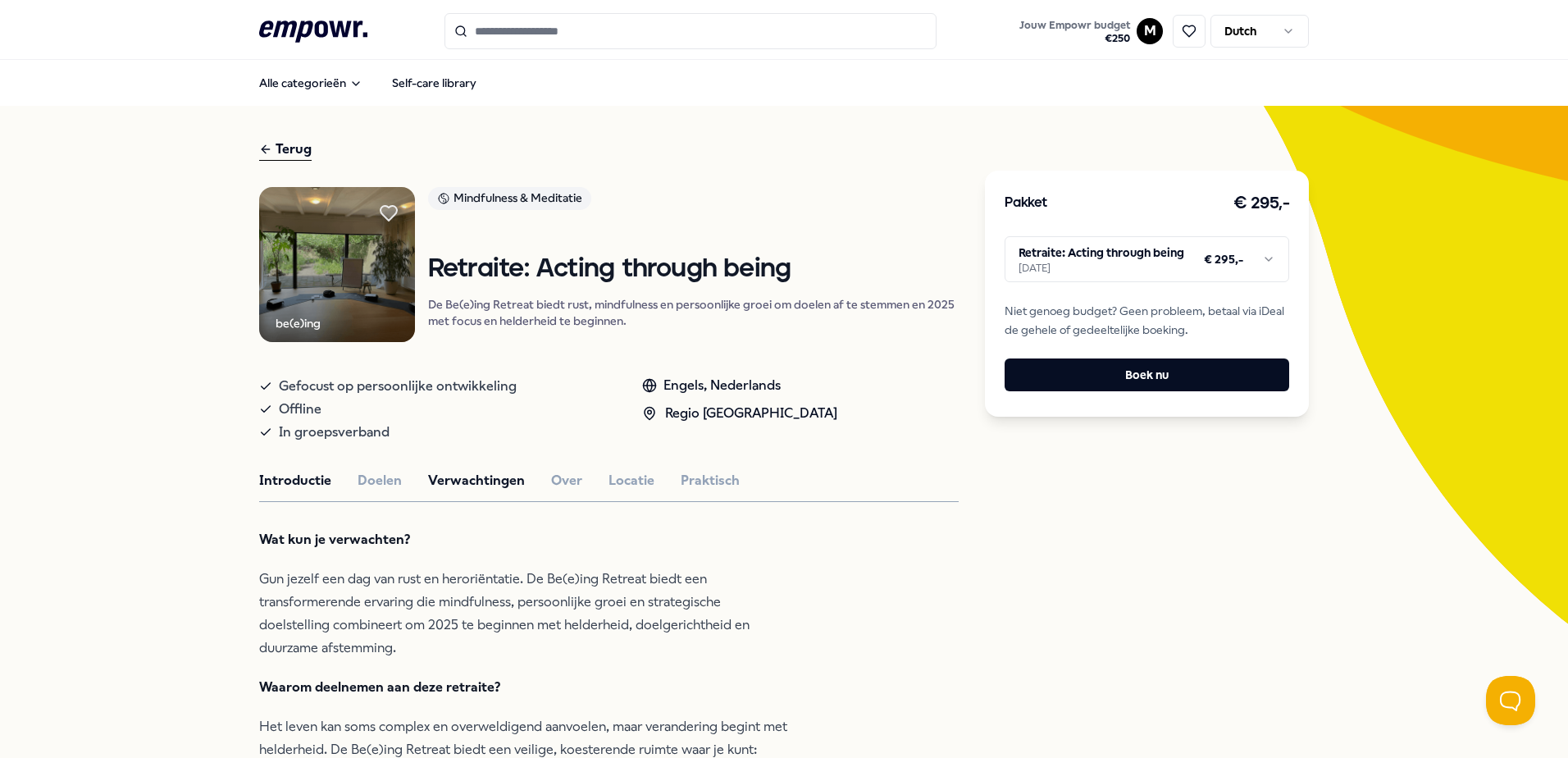
click at [476, 488] on button "Verwachtingen" at bounding box center [477, 480] width 97 height 21
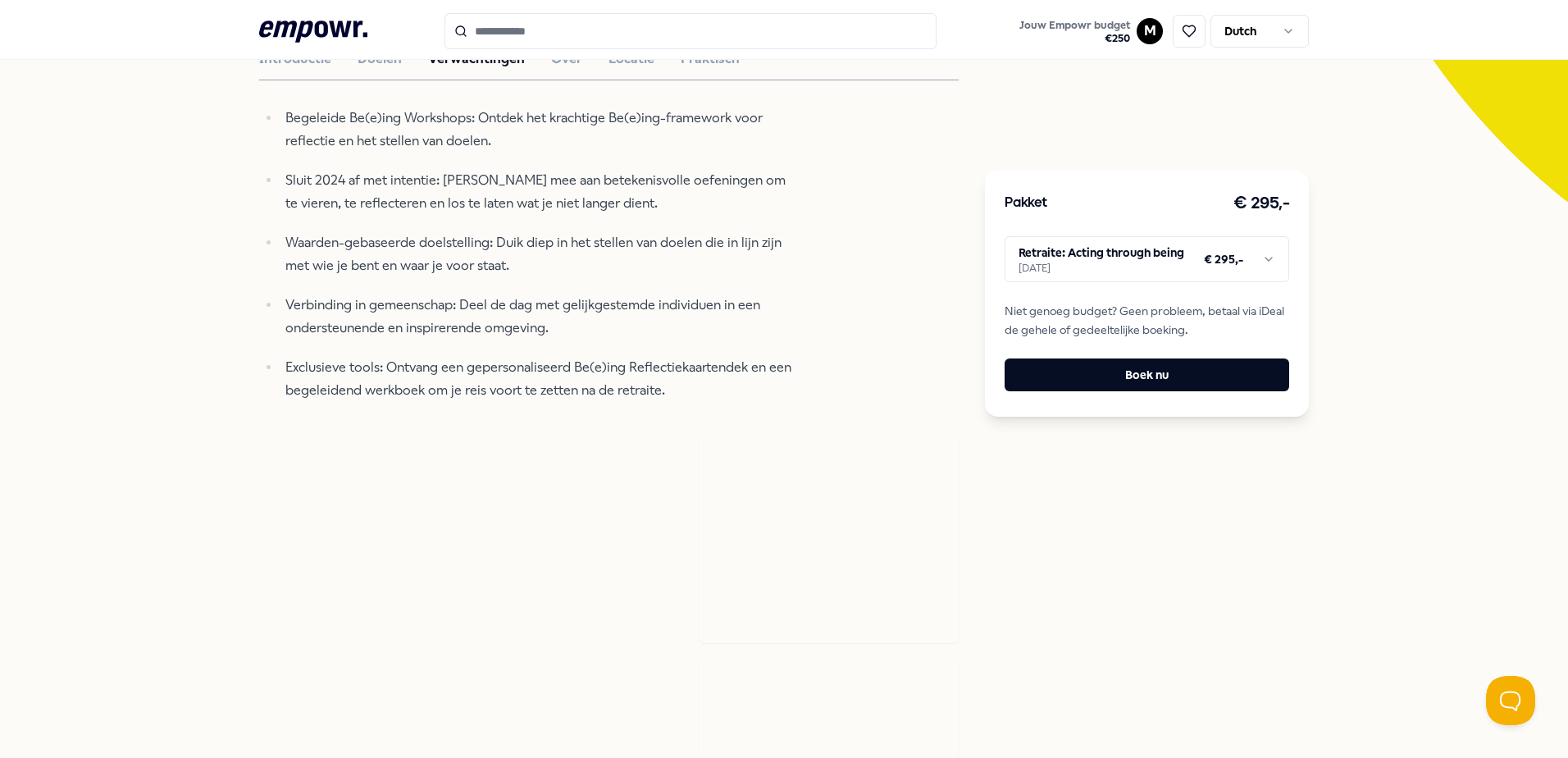
scroll to position [328, 0]
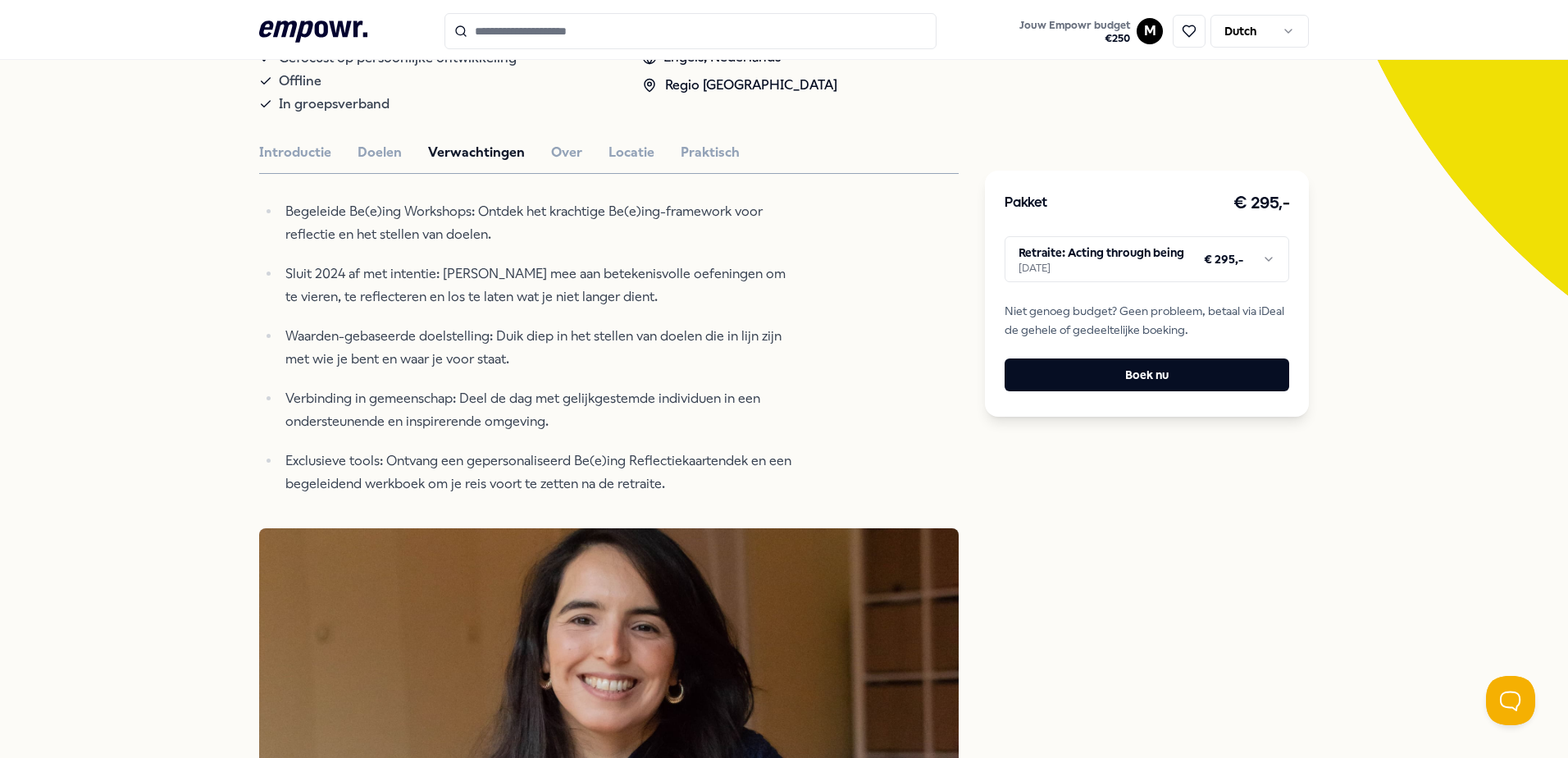
type input "********"
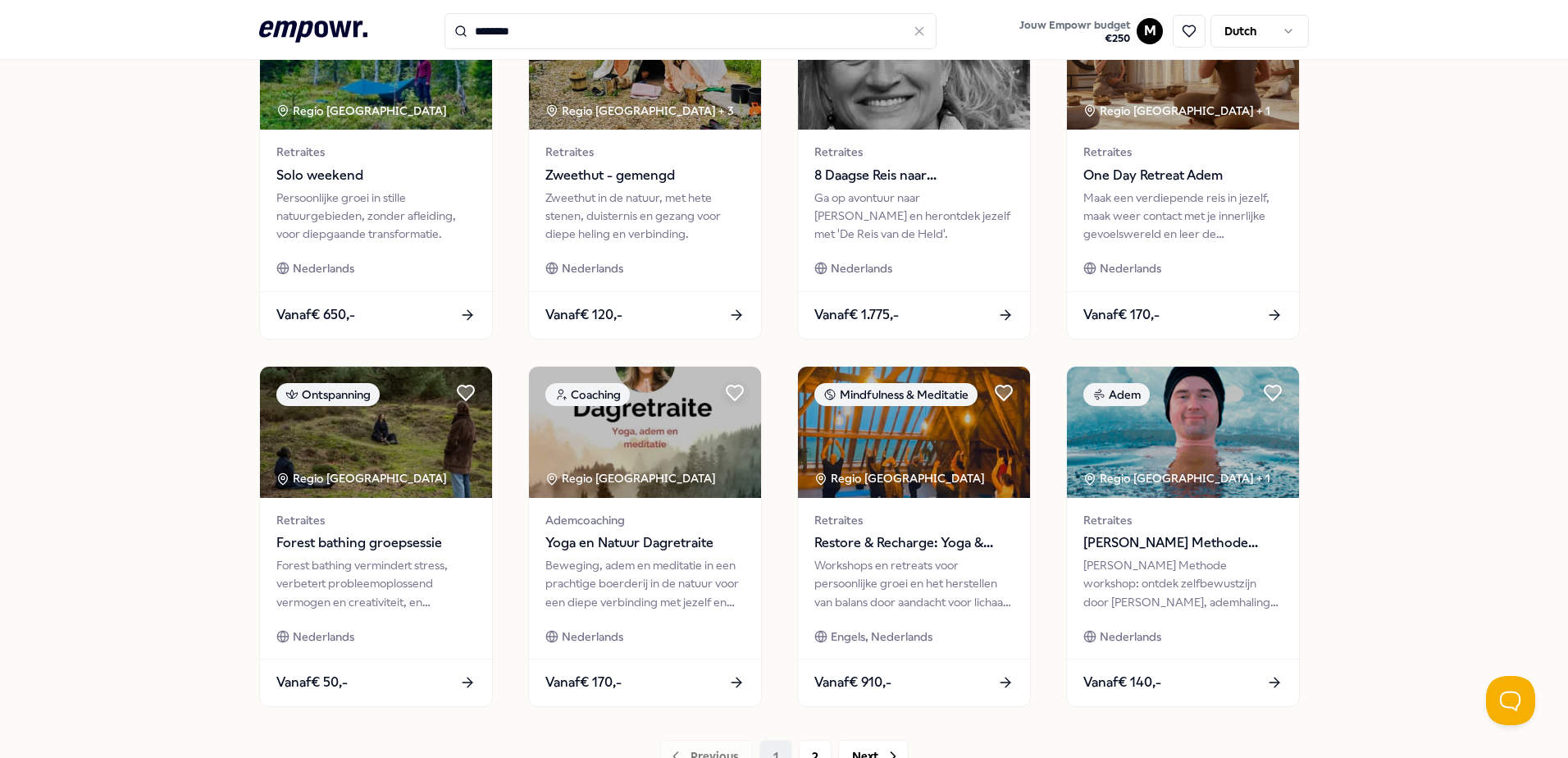
scroll to position [710, 0]
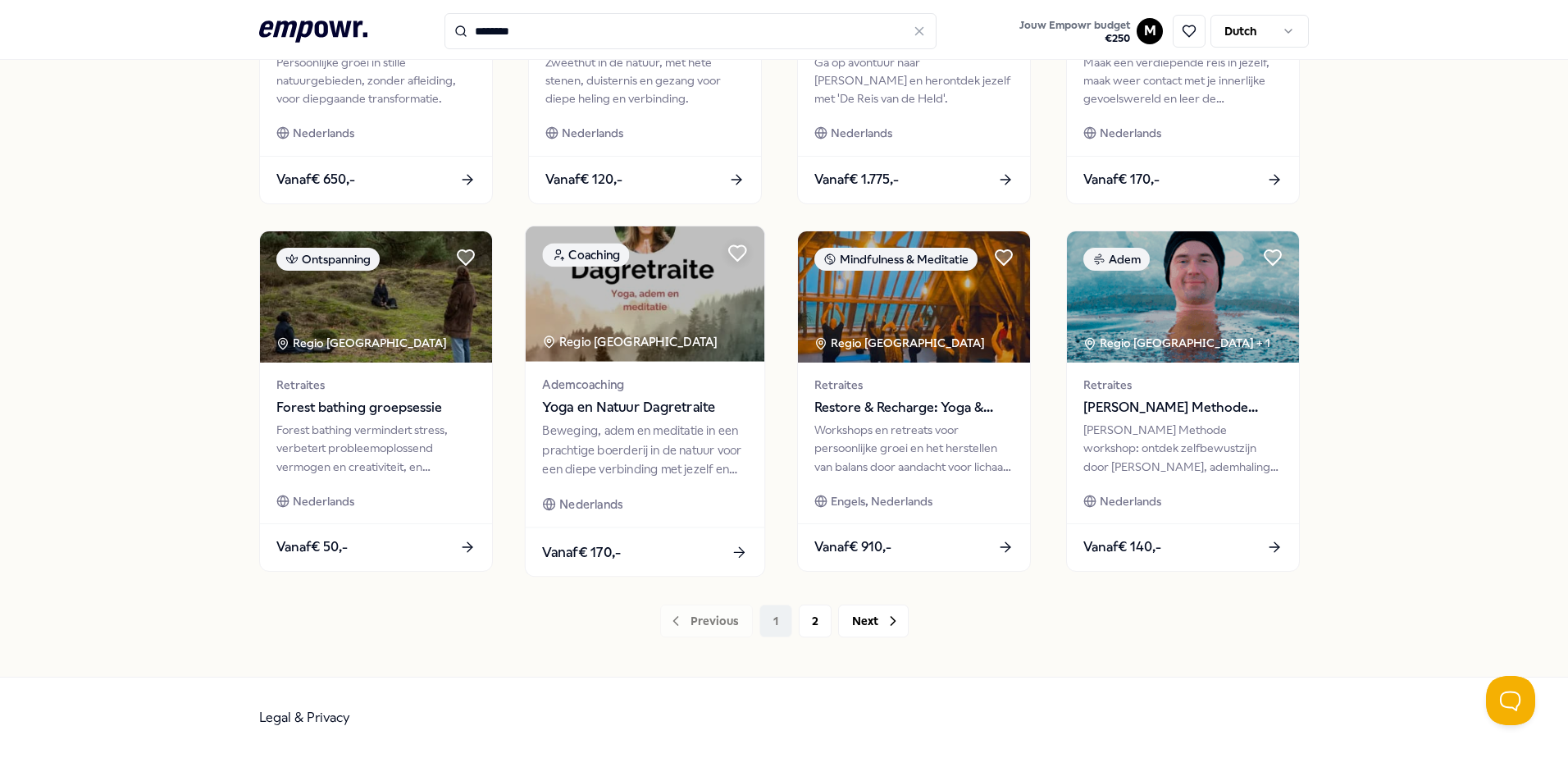
click at [590, 292] on img at bounding box center [644, 294] width 238 height 135
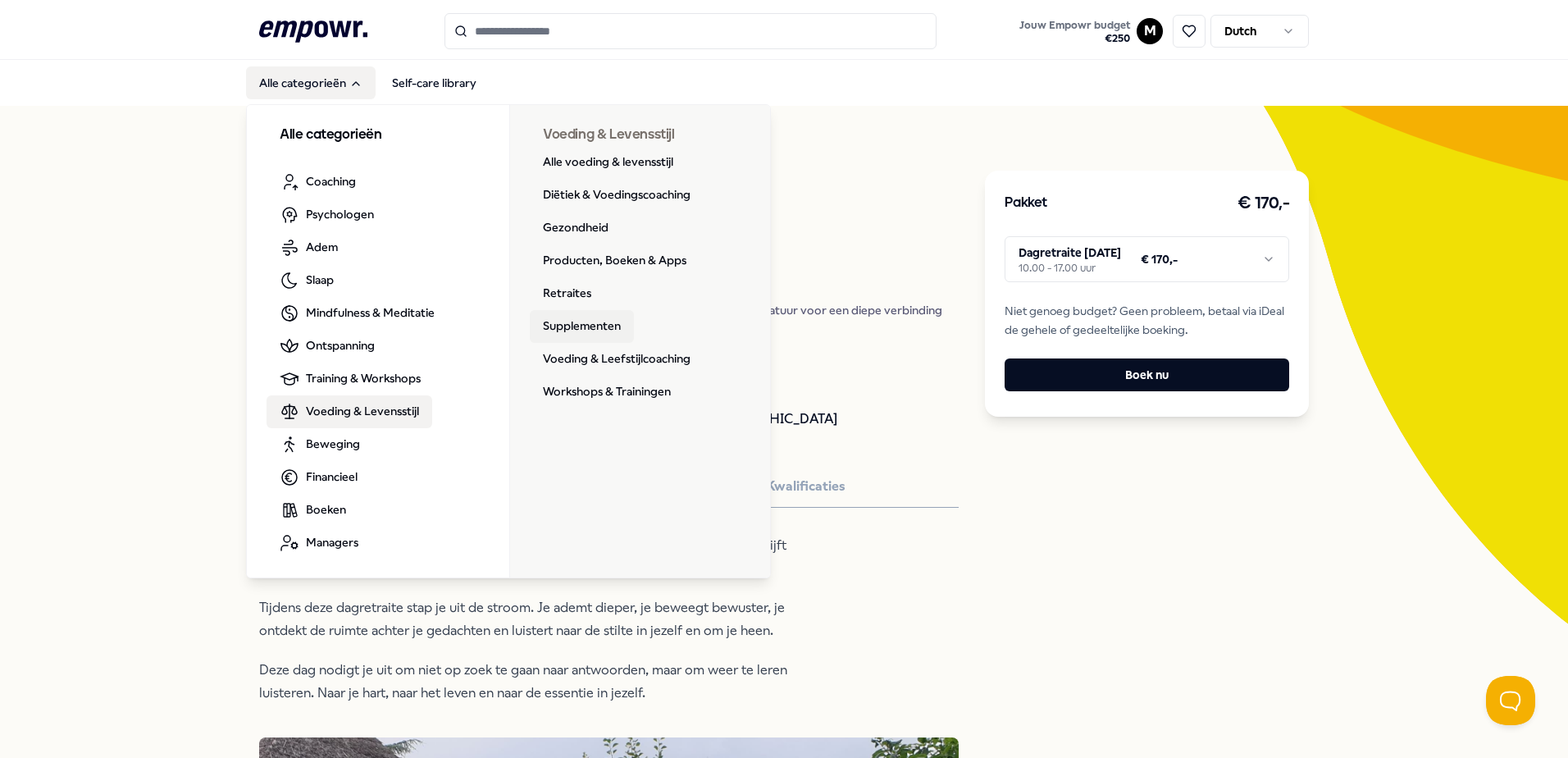
click at [573, 326] on link "Supplementen" at bounding box center [582, 326] width 104 height 33
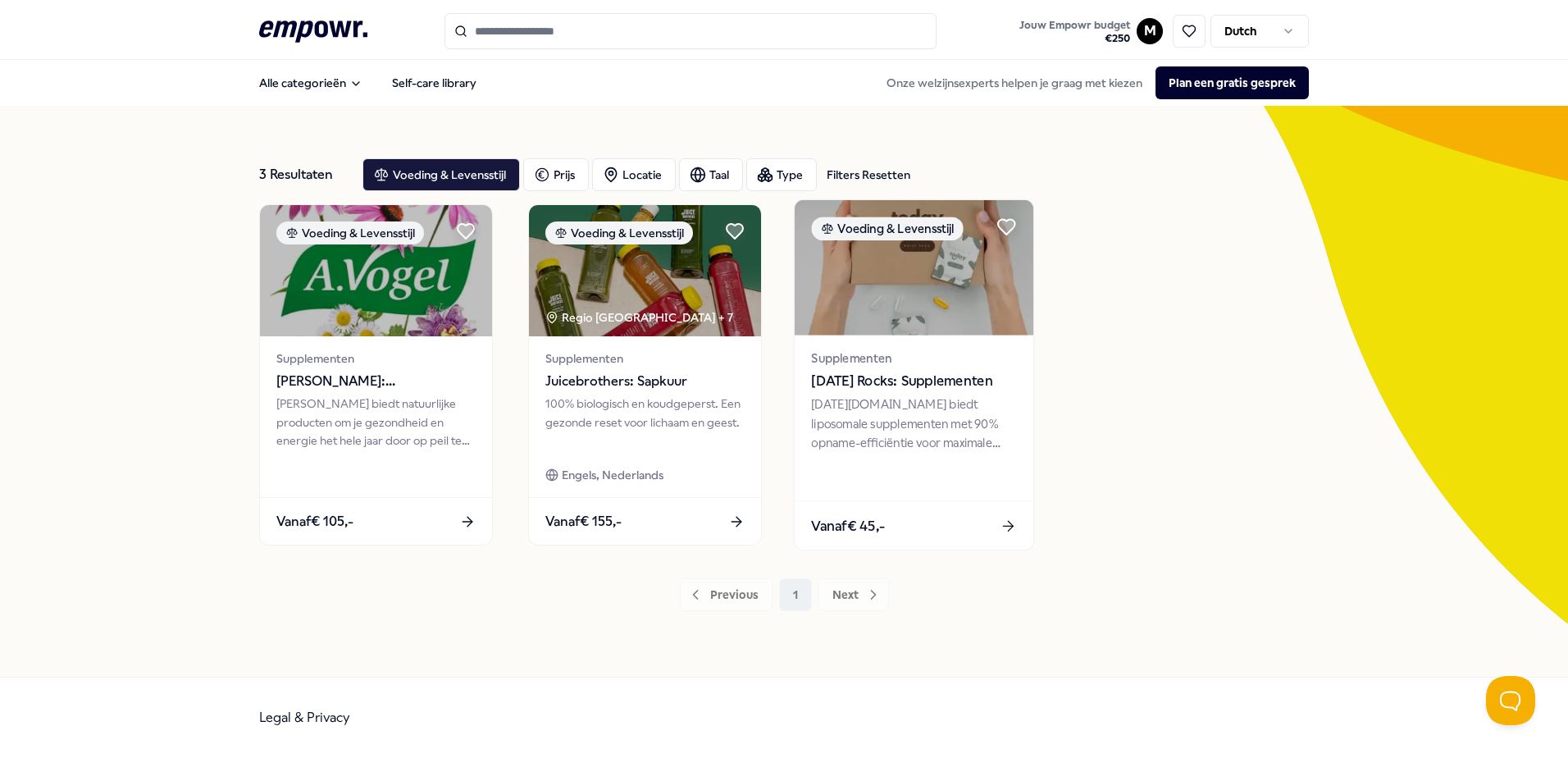
click at [888, 308] on img at bounding box center [914, 268] width 238 height 135
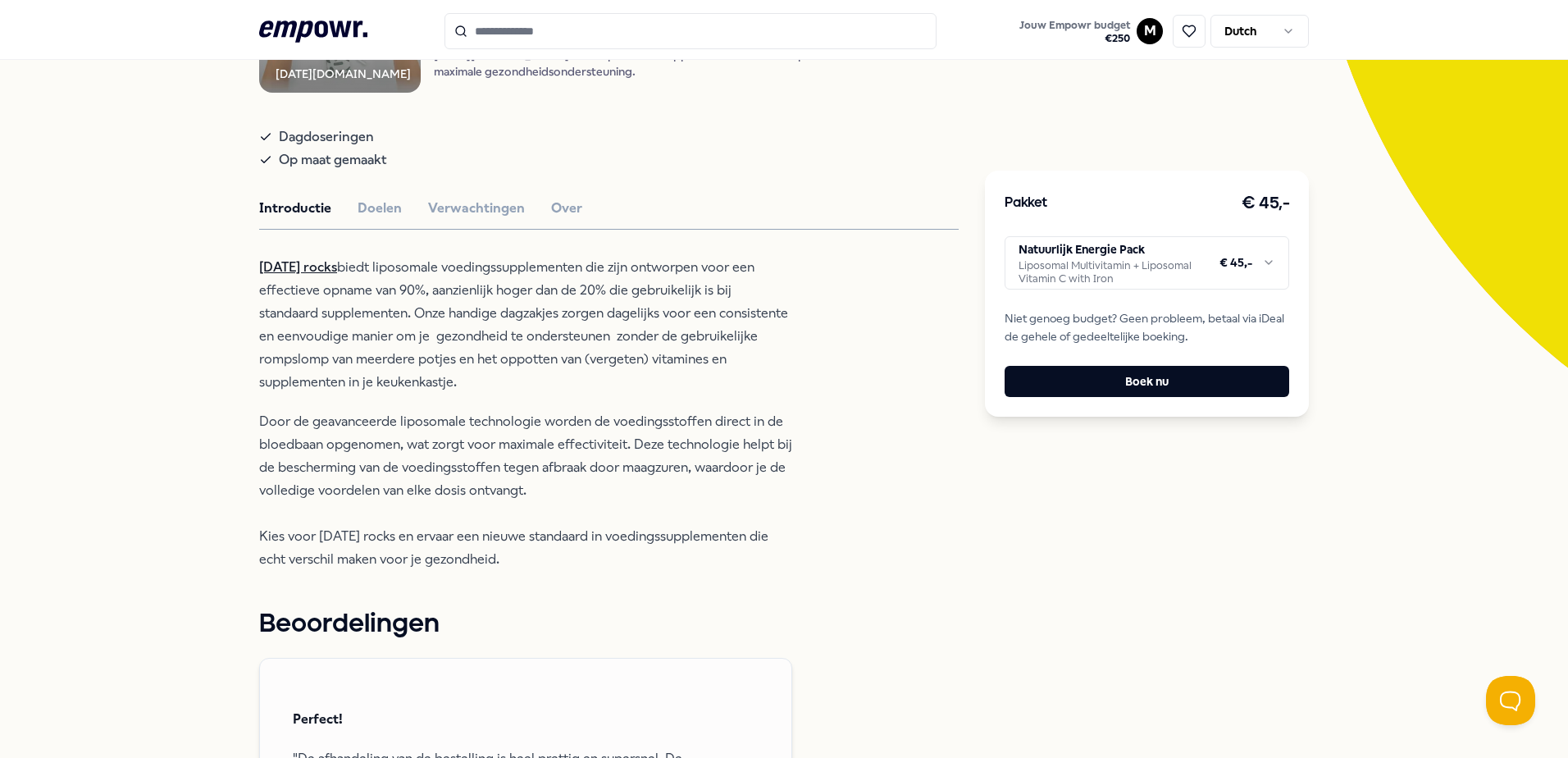
scroll to position [246, 0]
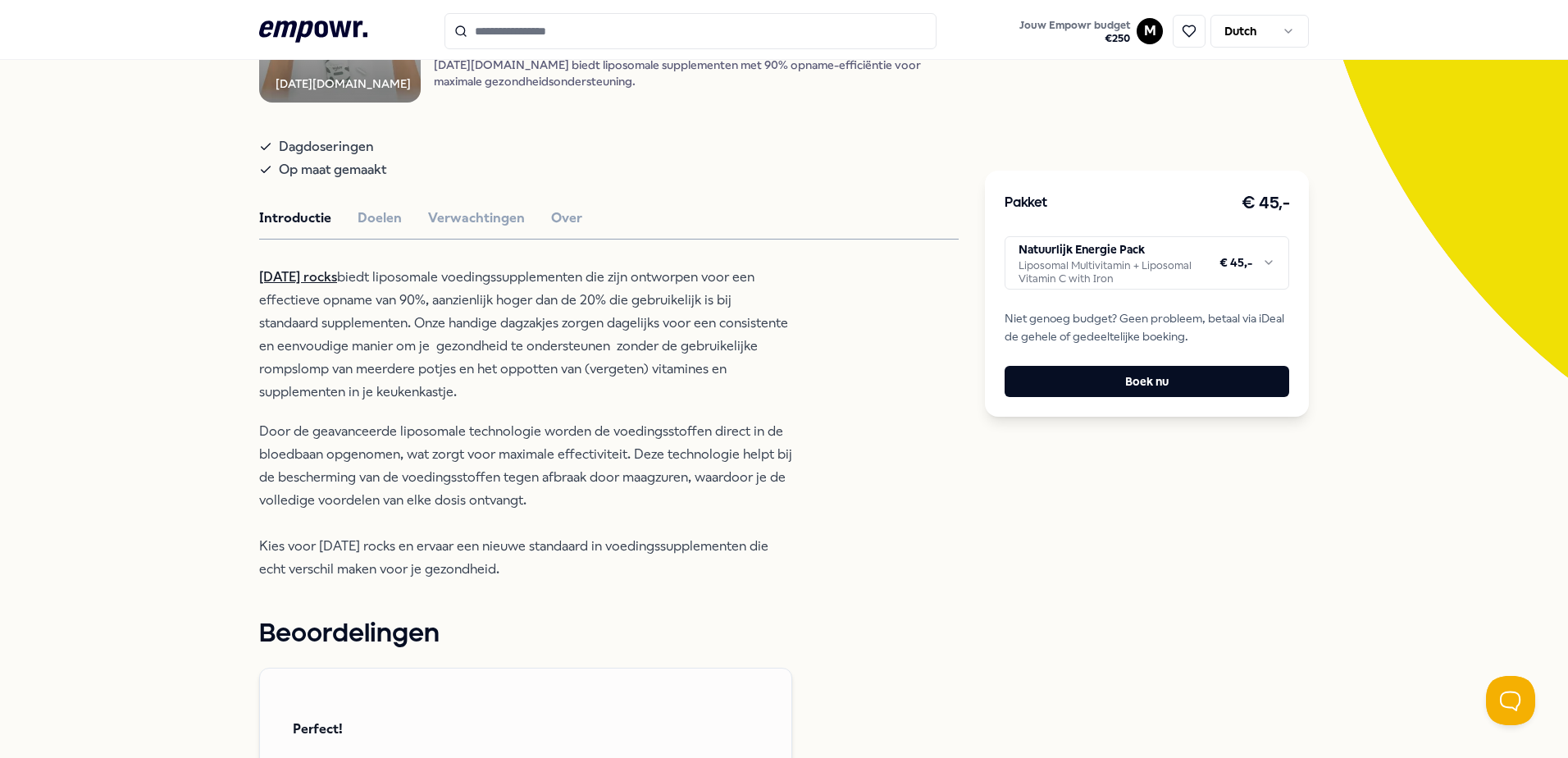
click at [1202, 266] on html ".empowr-logo_svg__cls-1{fill:#03032f} Jouw Empowr budget € 250 M Dutch Alle cat…" at bounding box center [784, 379] width 1568 height 758
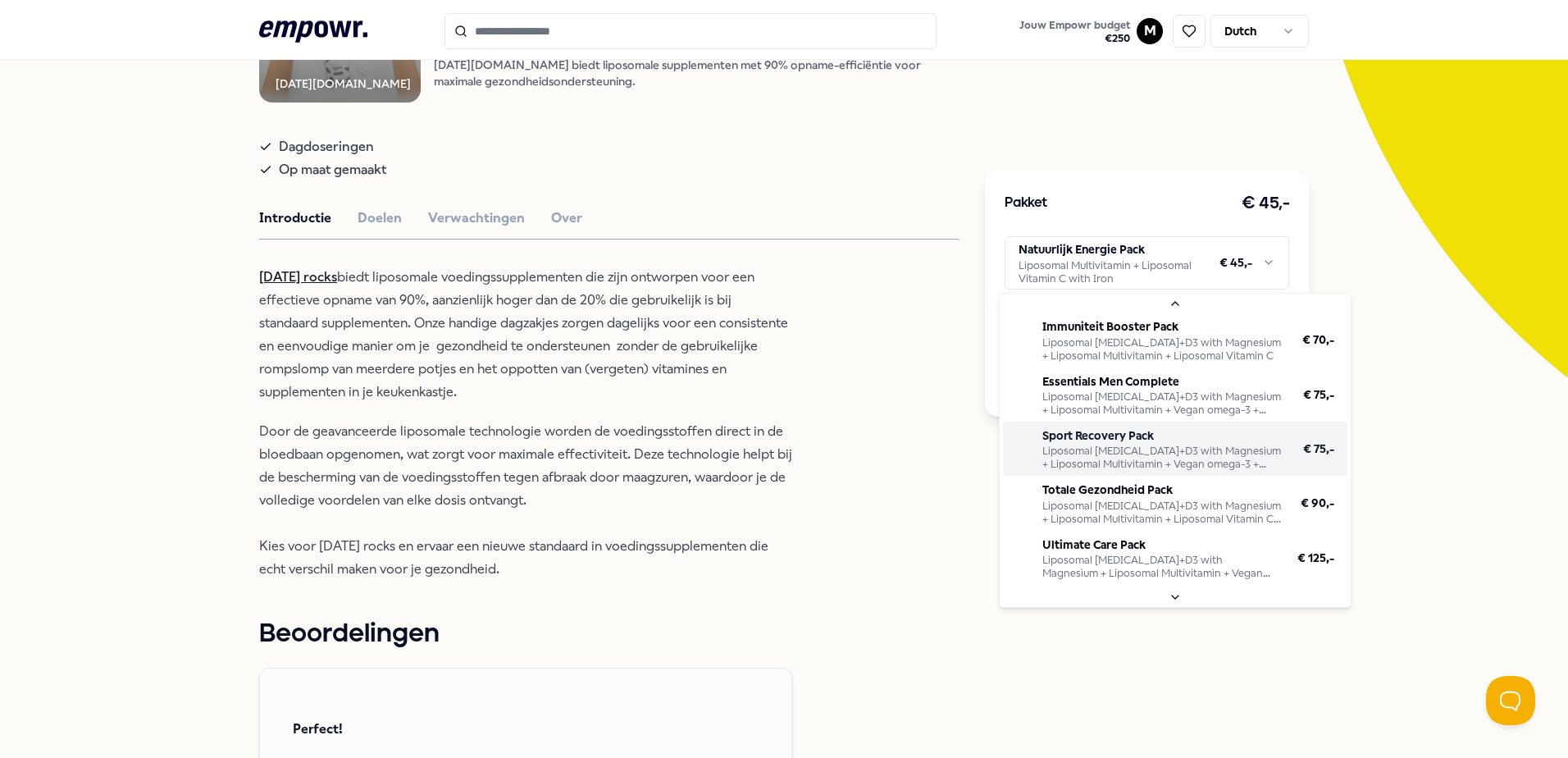
scroll to position [148, 0]
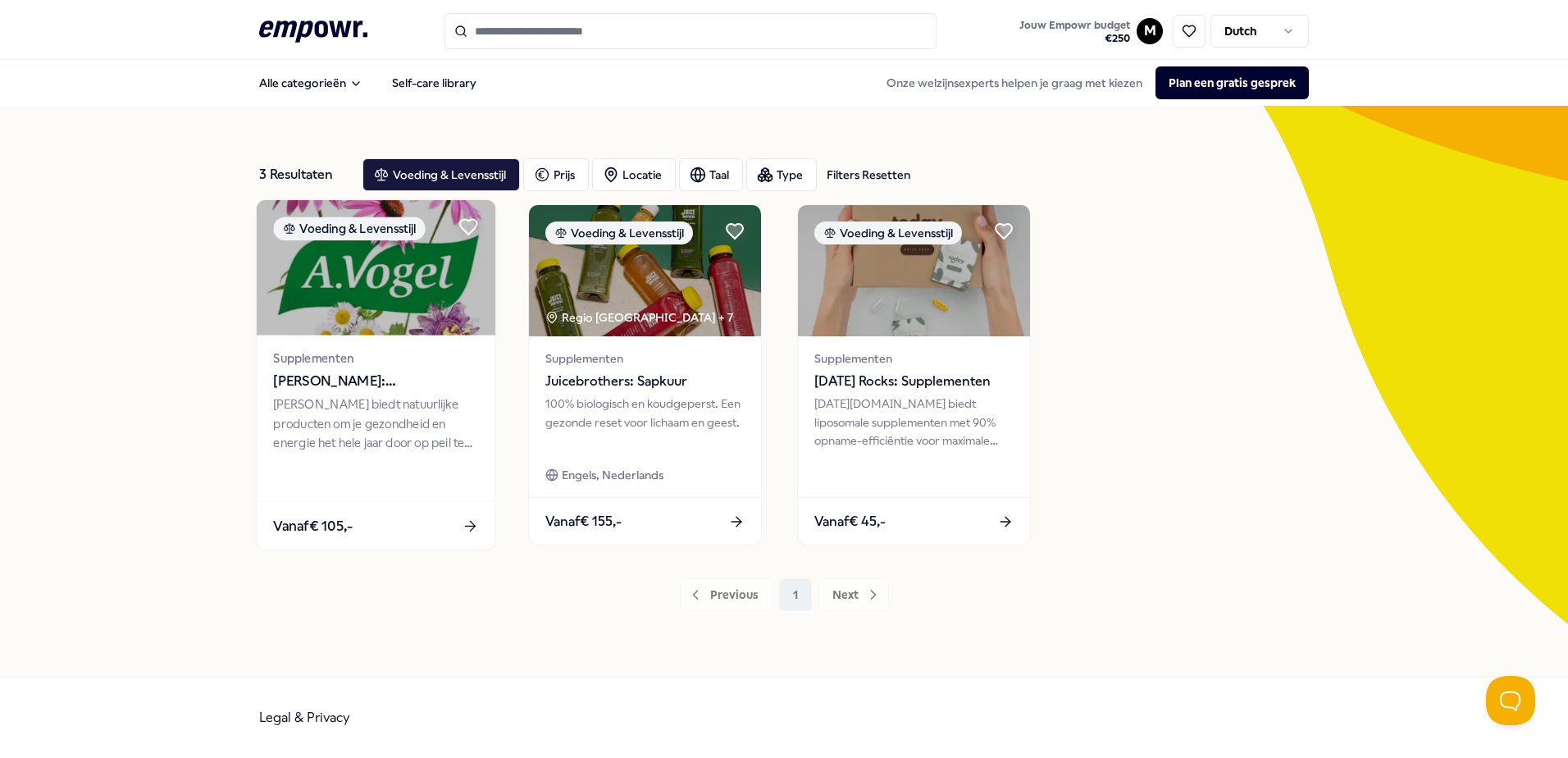
click at [352, 301] on img at bounding box center [376, 268] width 238 height 135
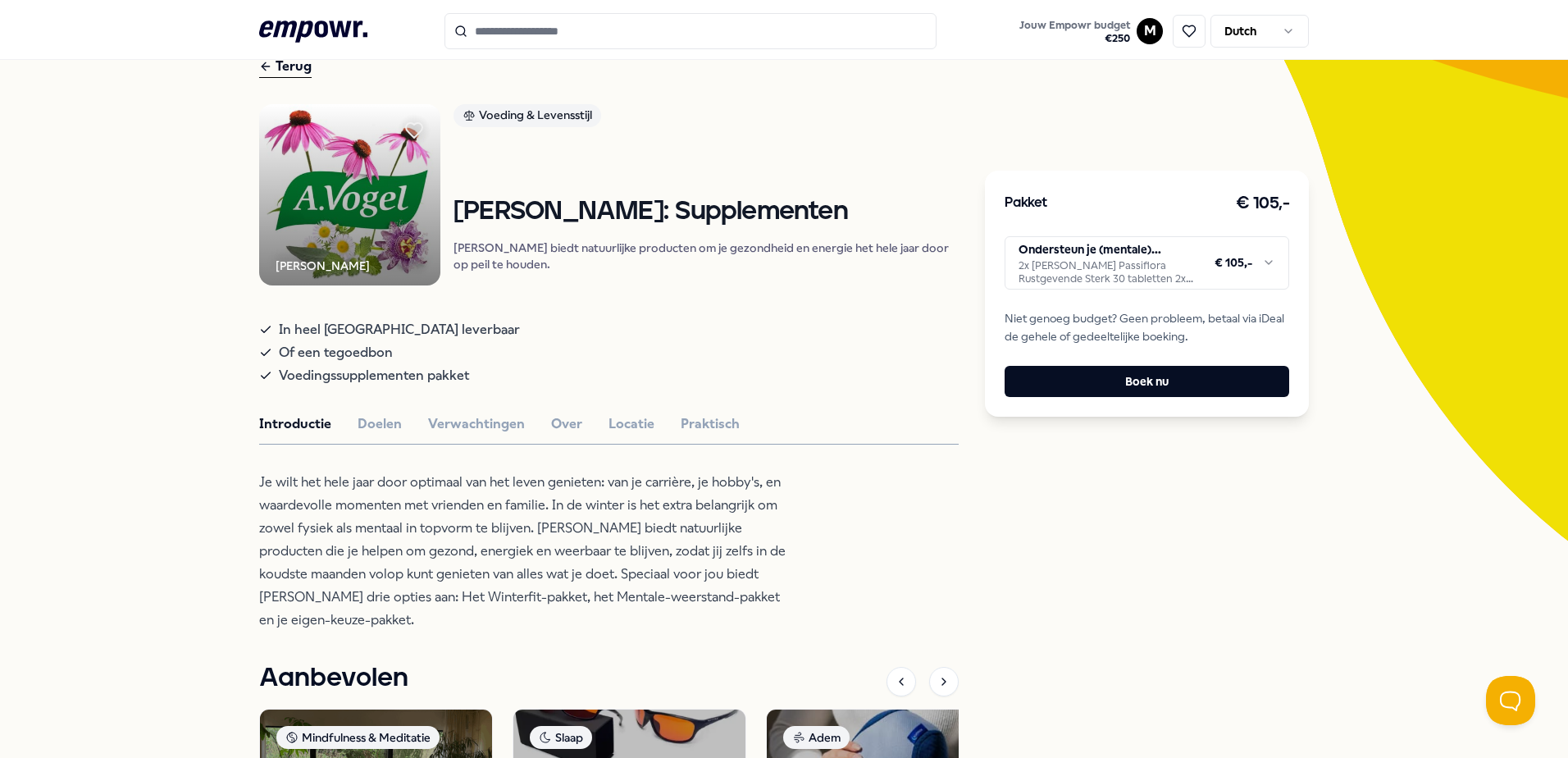
scroll to position [82, 0]
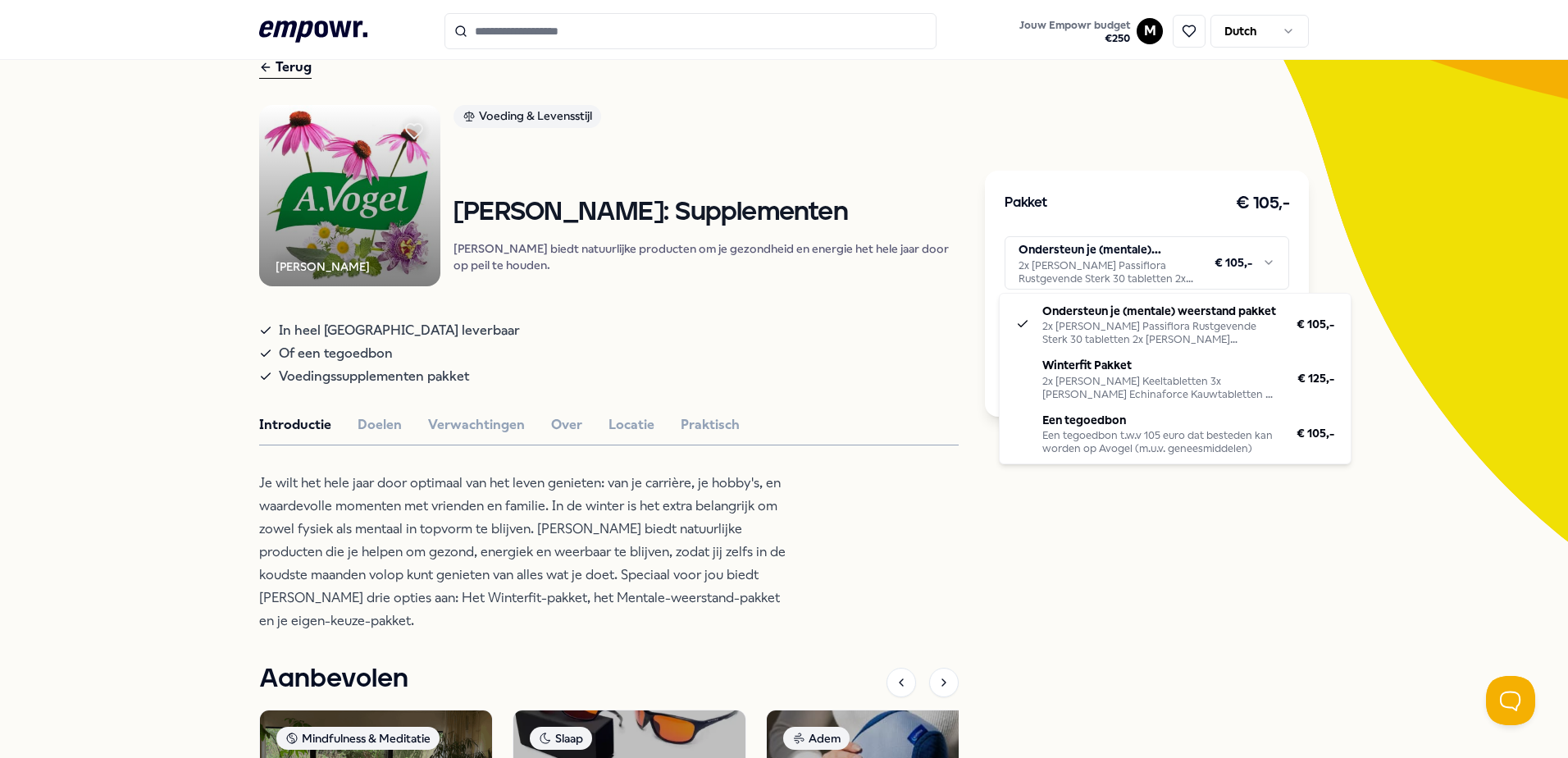
click at [1139, 256] on html ".empowr-logo_svg__cls-1{fill:#03032f} Jouw Empowr budget € 250 M Dutch Alle cat…" at bounding box center [784, 379] width 1568 height 758
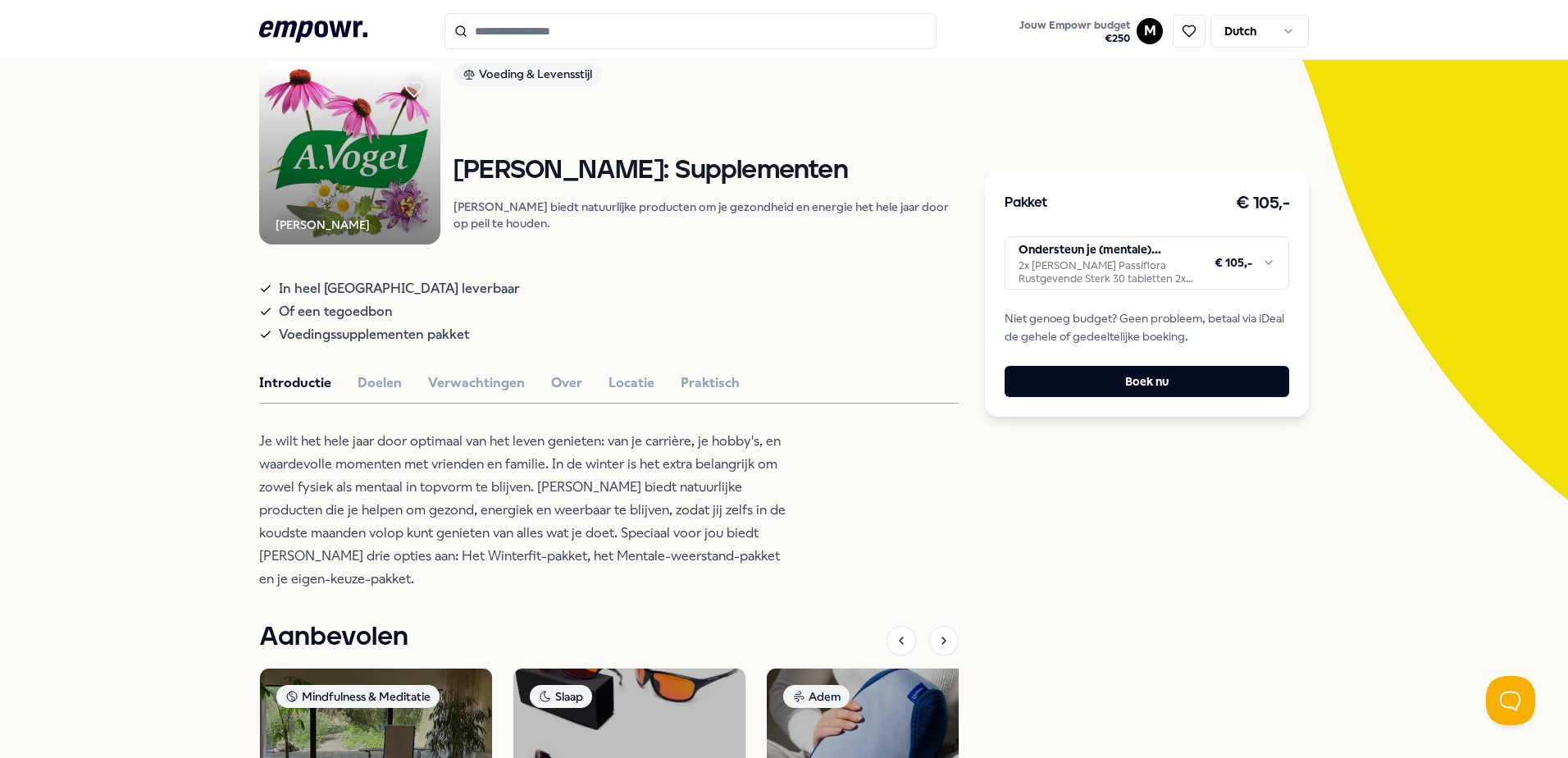
scroll to position [165, 0]
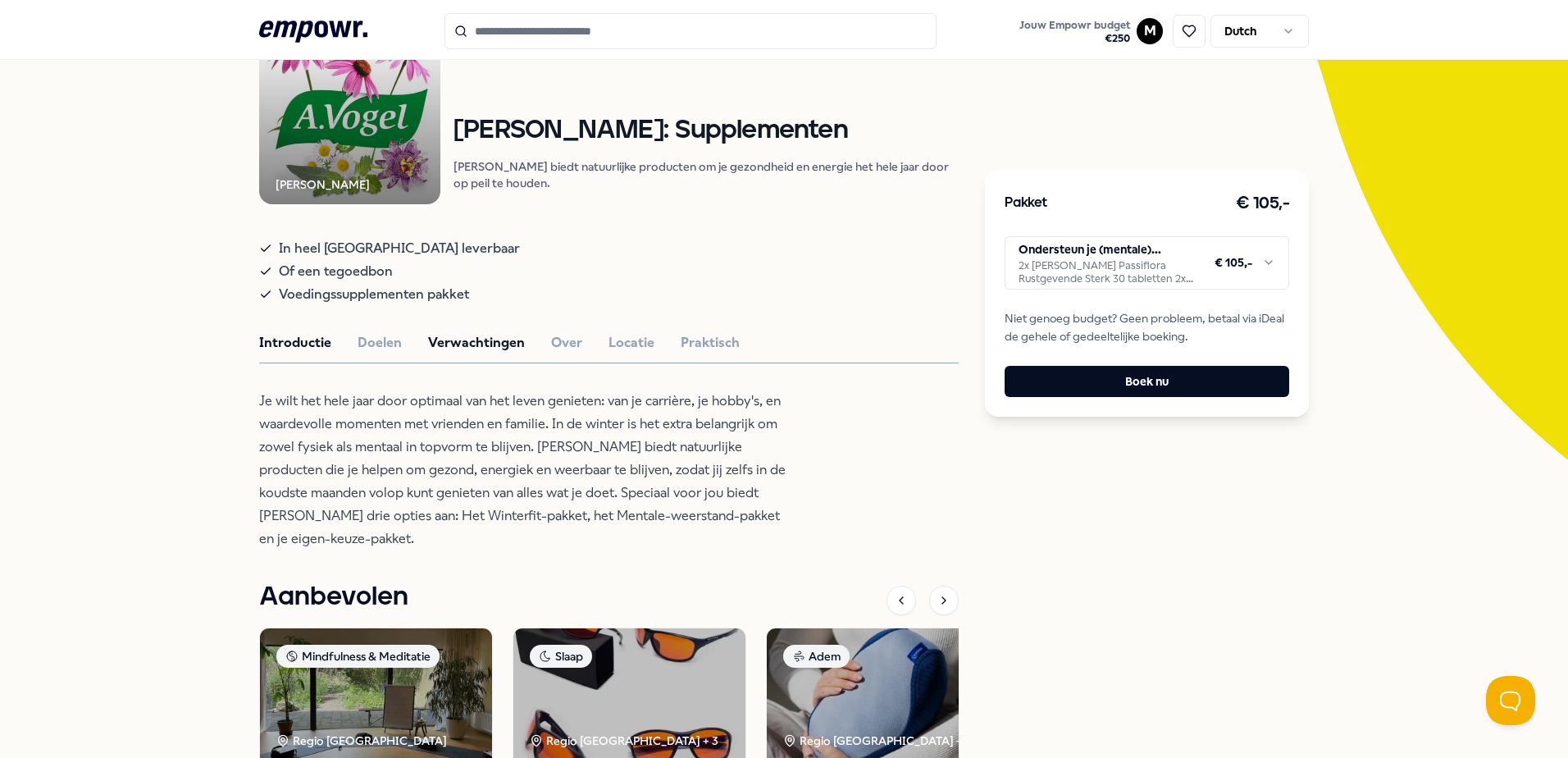
click at [440, 354] on button "Verwachtingen" at bounding box center [477, 343] width 97 height 21
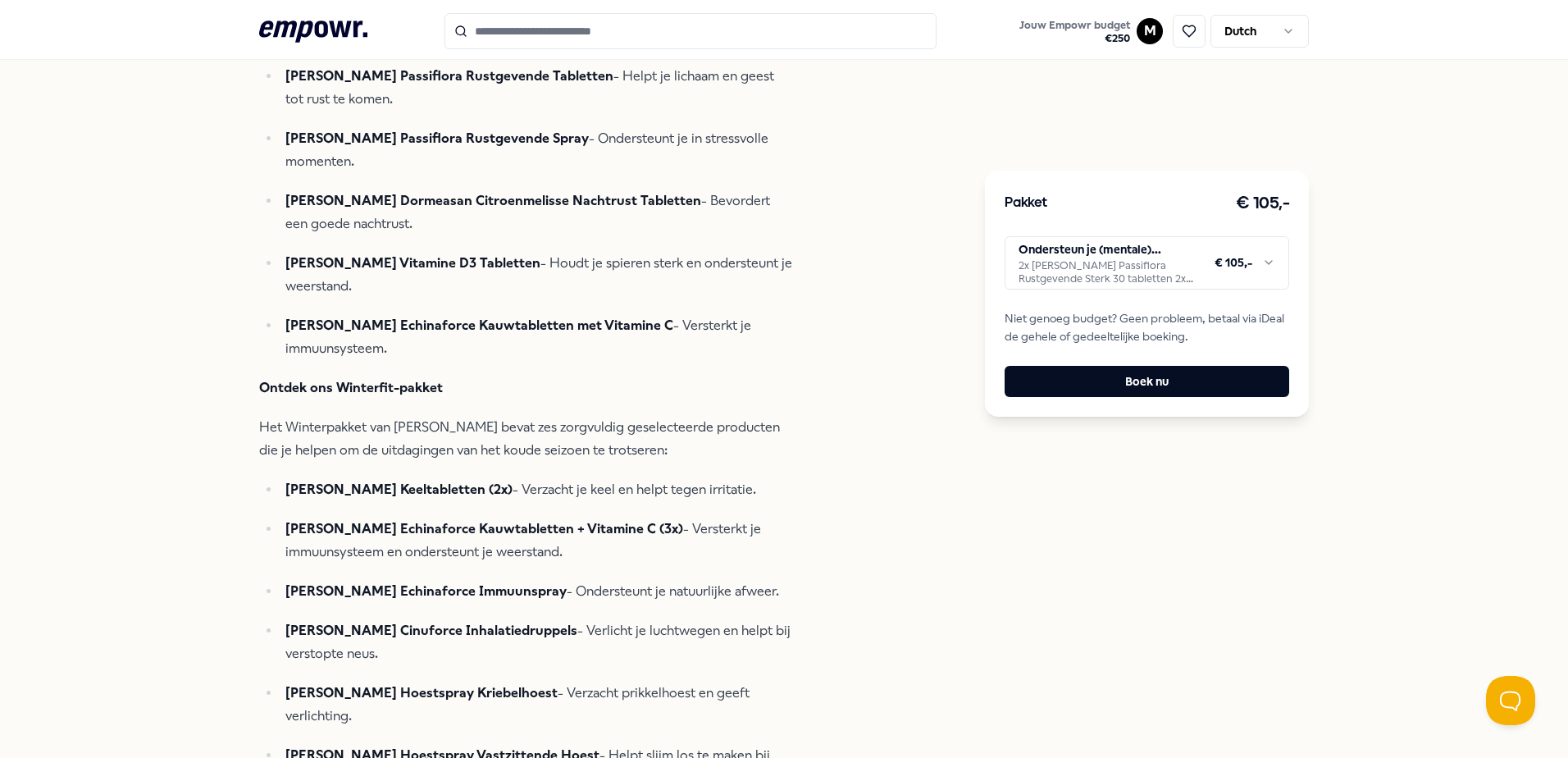
scroll to position [328, 0]
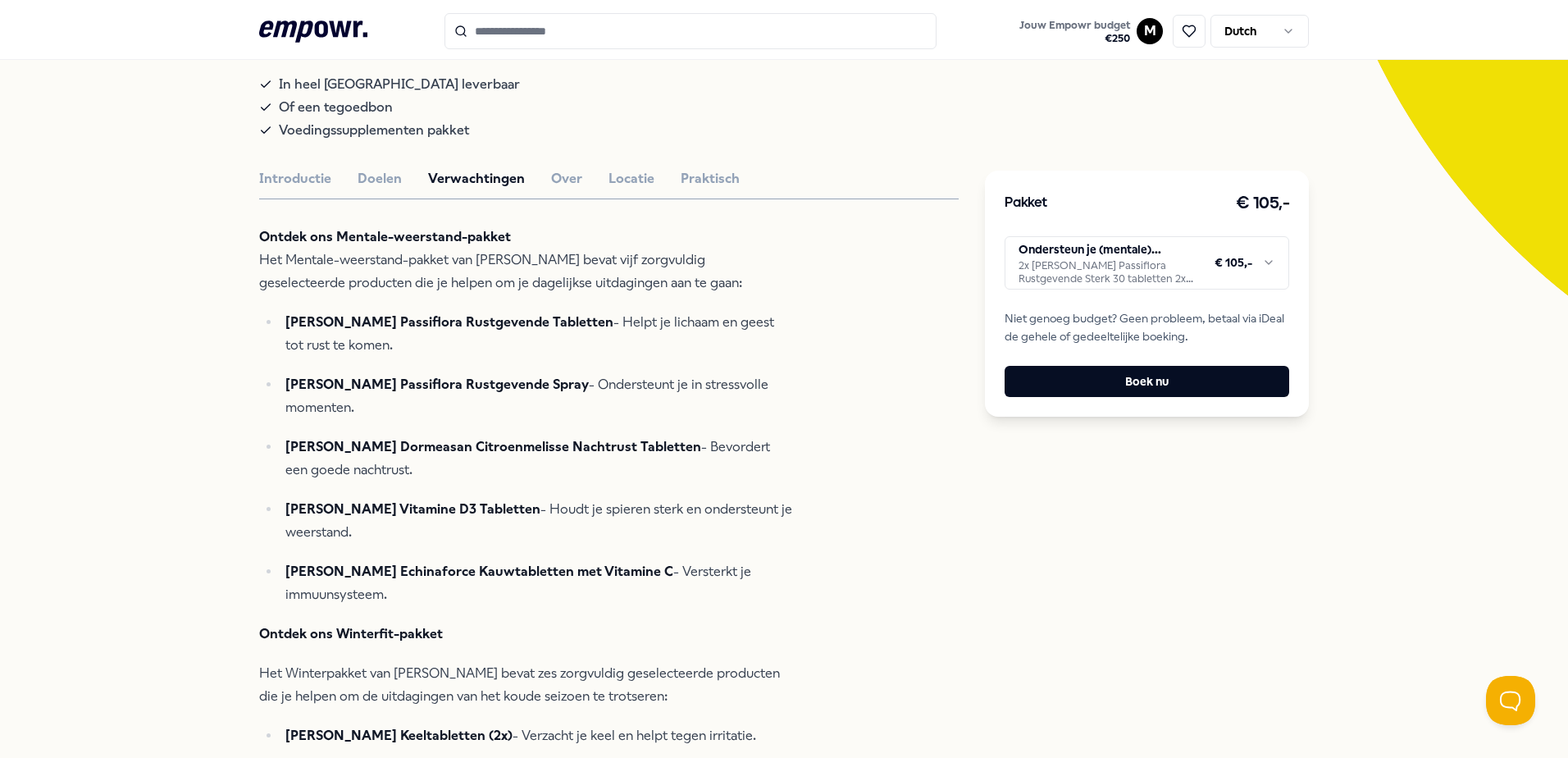
click at [1093, 282] on html ".empowr-logo_svg__cls-1{fill:#03032f} Jouw Empowr budget € 250 M Dutch Alle cat…" at bounding box center [784, 379] width 1568 height 758
click at [1093, 278] on html ".empowr-logo_svg__cls-1{fill:#03032f} Jouw Empowr budget € 250 M Dutch Alle cat…" at bounding box center [784, 379] width 1568 height 758
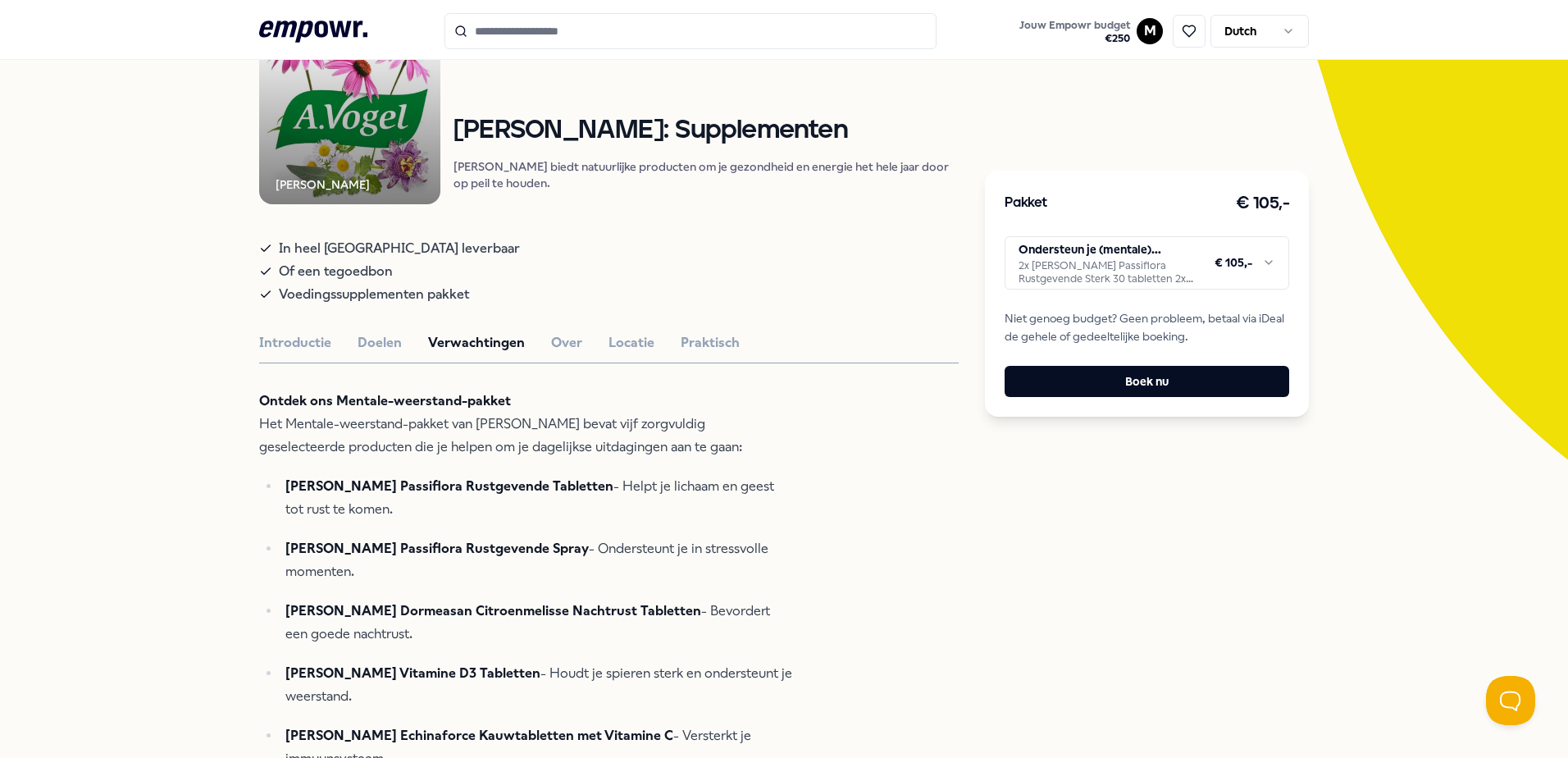
scroll to position [0, 0]
